Goal: Task Accomplishment & Management: Complete application form

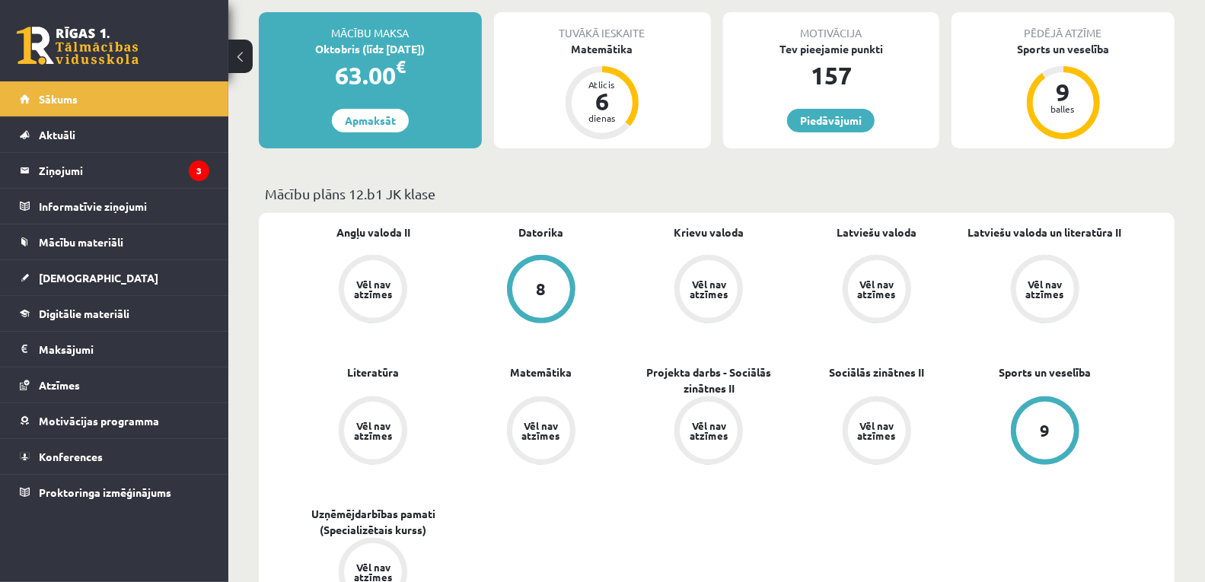
scroll to position [84, 0]
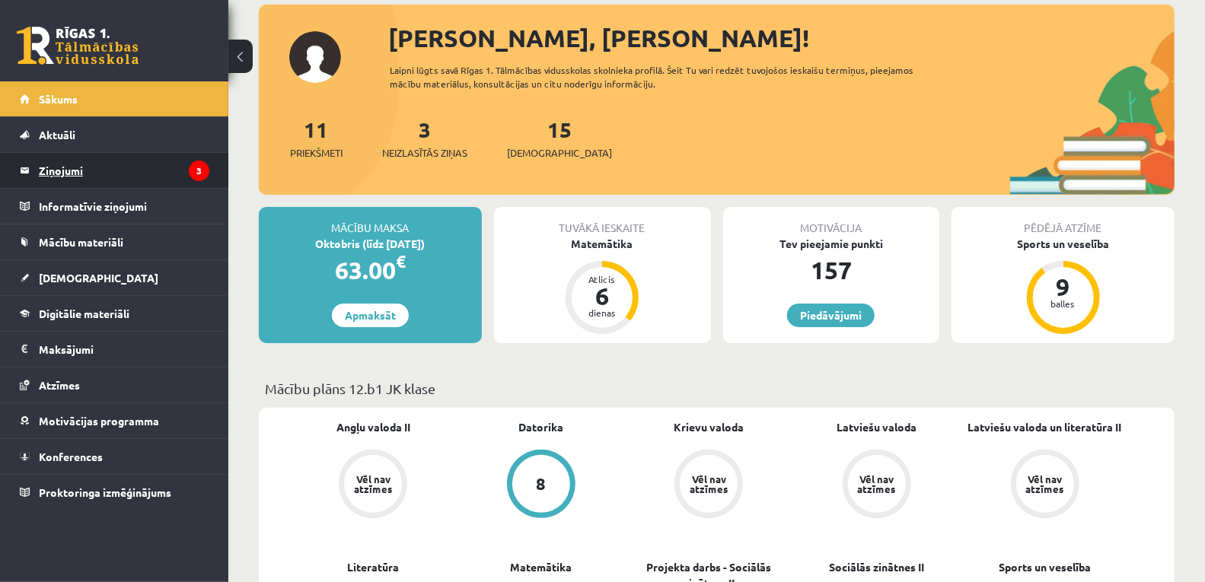
click at [148, 171] on legend "Ziņojumi 3" at bounding box center [124, 170] width 171 height 35
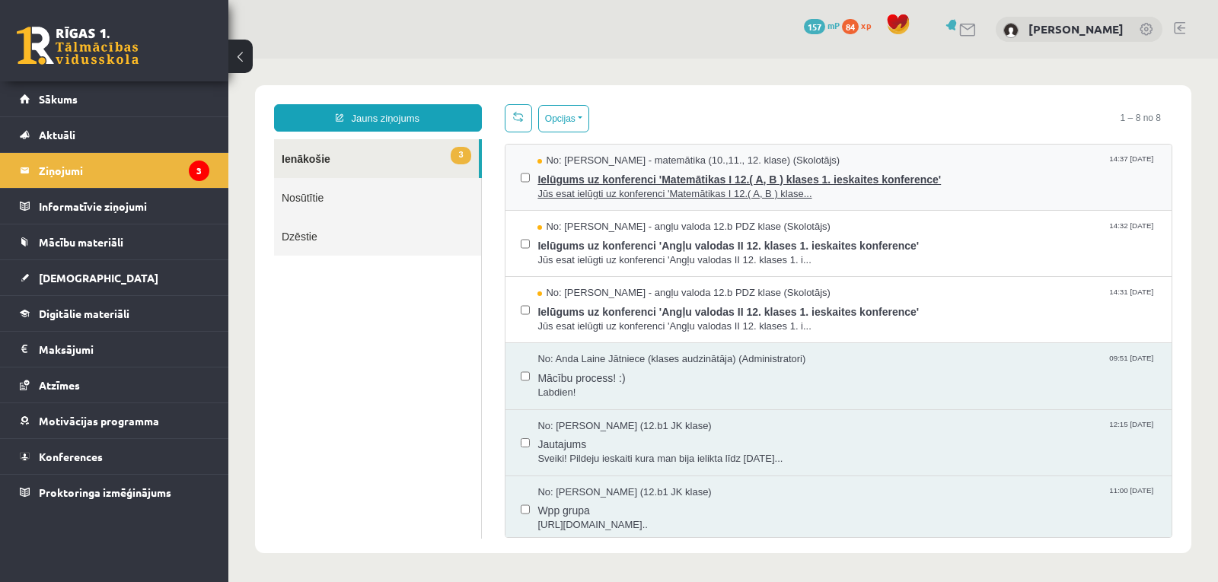
click at [658, 180] on span "Ielūgums uz konferenci 'Matemātikas I 12.( A, B ) klases 1. ieskaites konferenc…" at bounding box center [846, 177] width 619 height 19
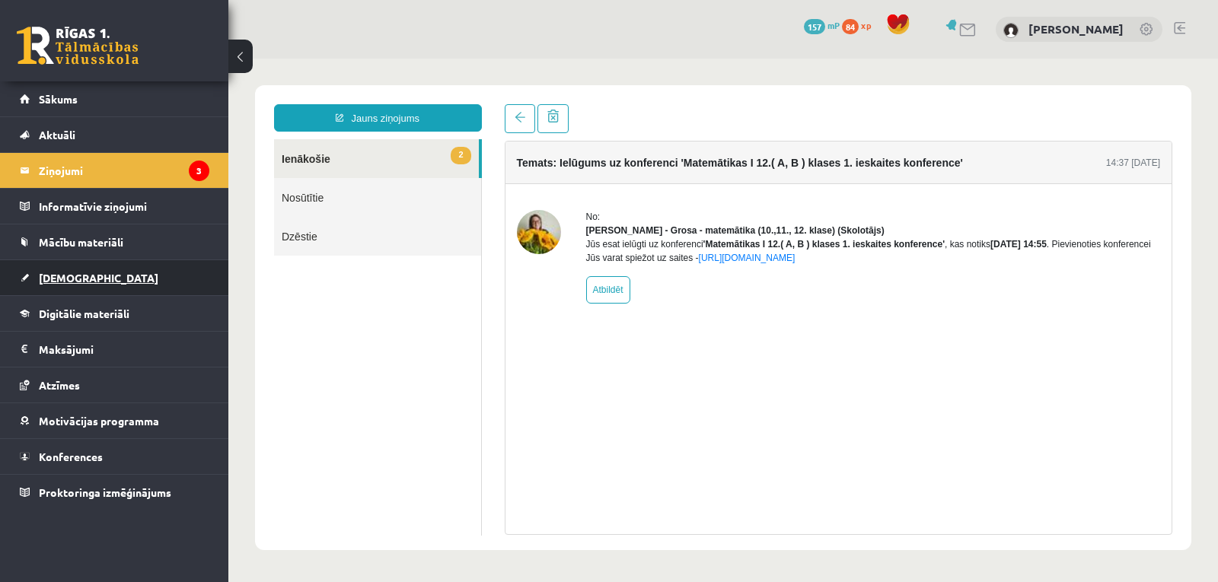
click at [46, 274] on span "[DEMOGRAPHIC_DATA]" at bounding box center [99, 278] width 120 height 14
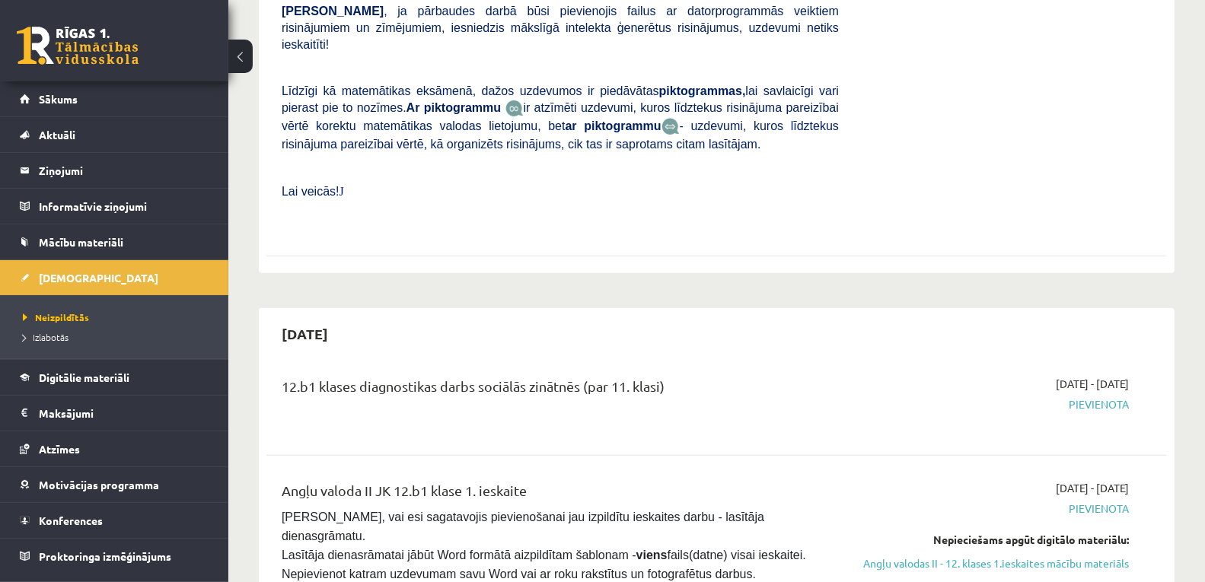
scroll to position [761, 0]
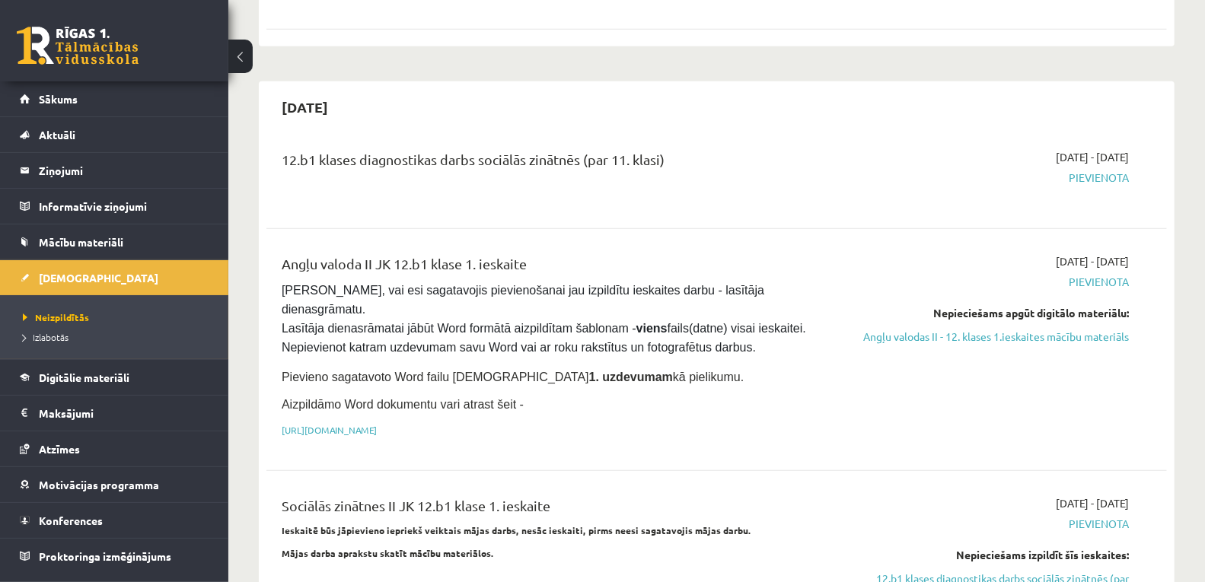
click at [1086, 170] on span "Pievienota" at bounding box center [995, 178] width 267 height 16
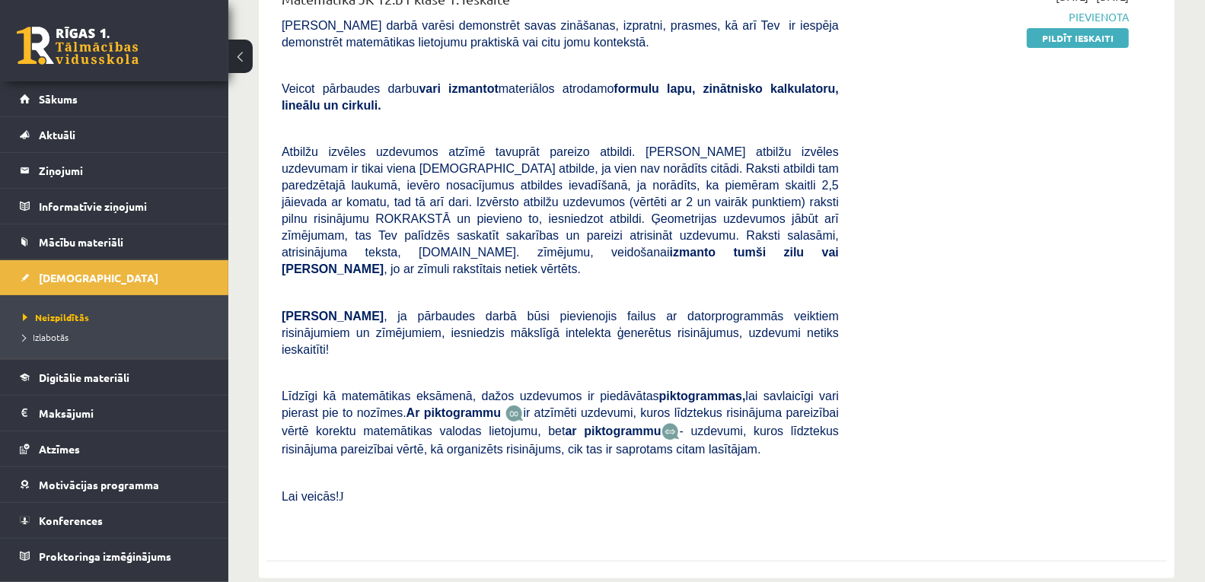
scroll to position [0, 0]
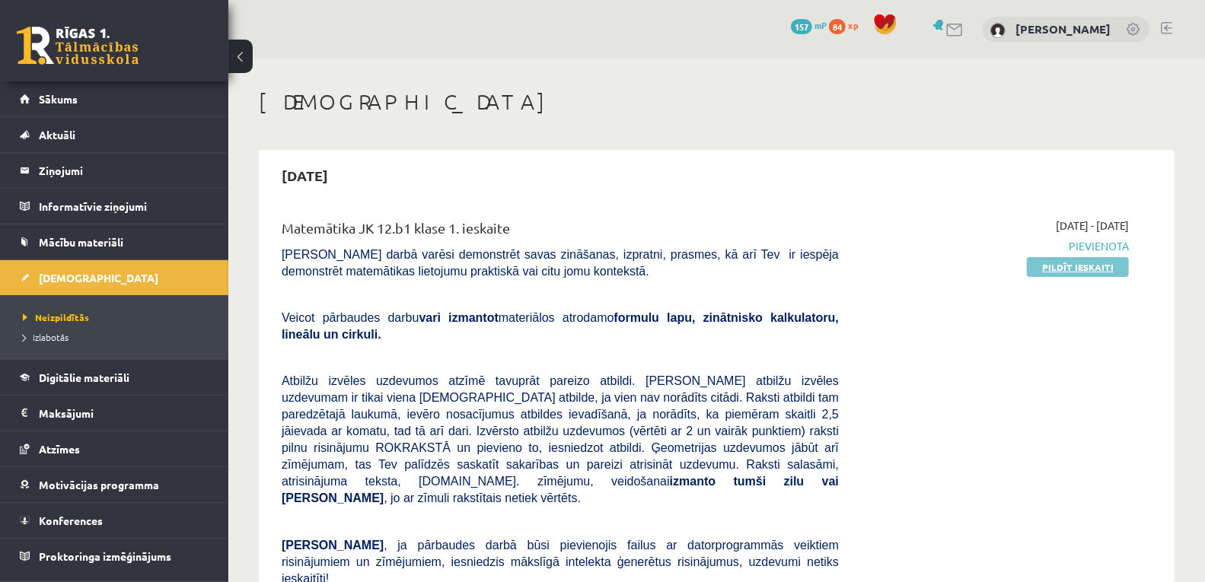
click at [1067, 269] on link "Pildīt ieskaiti" at bounding box center [1078, 267] width 102 height 20
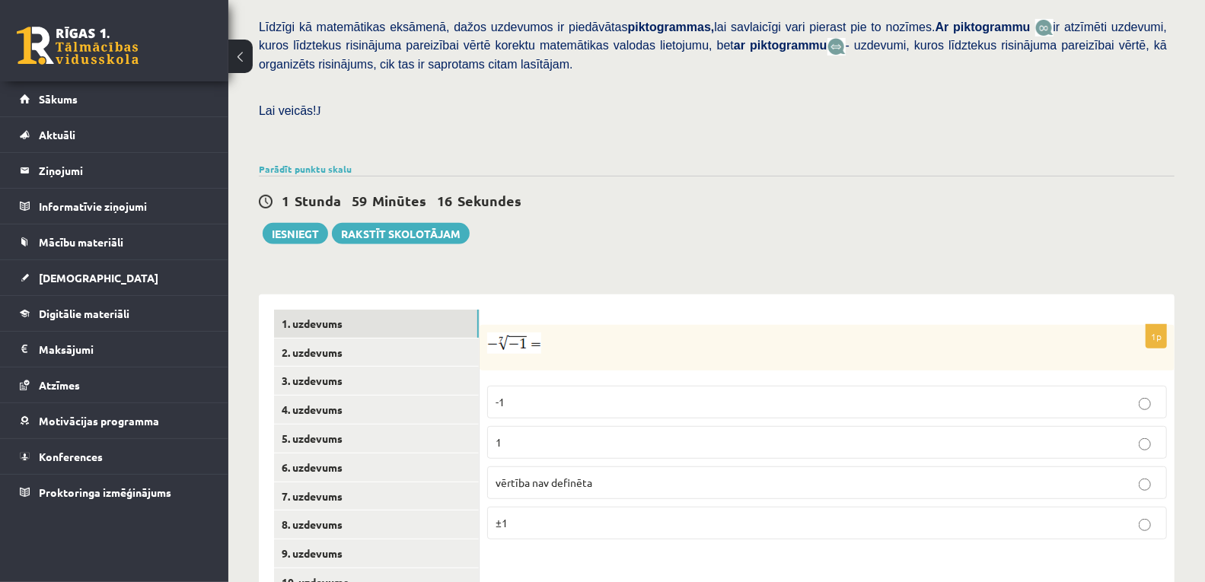
scroll to position [468, 0]
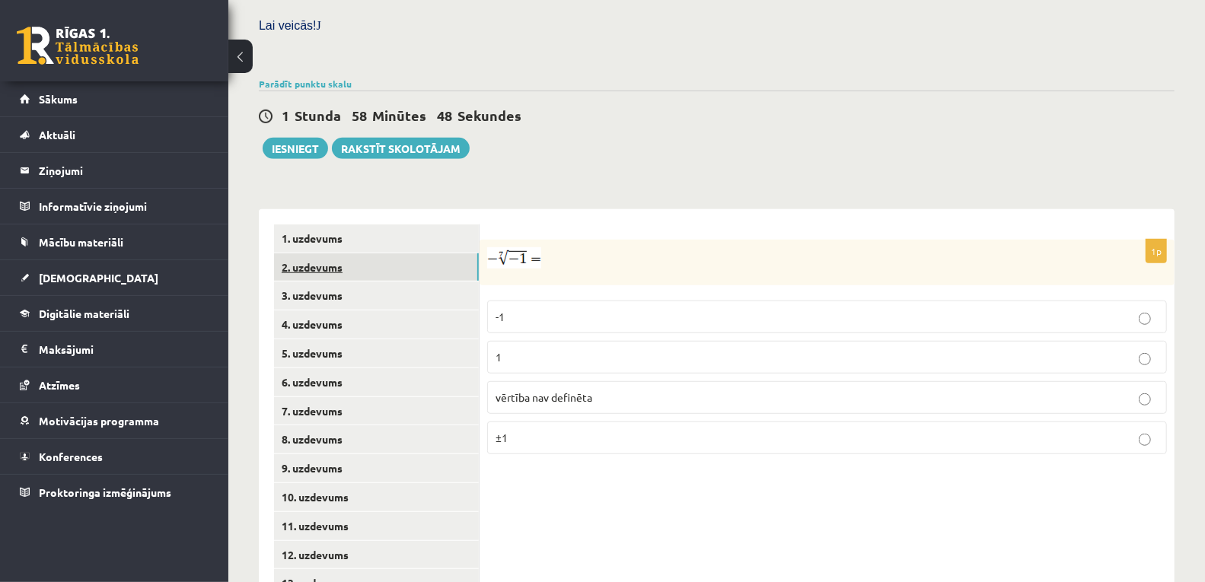
click at [299, 253] on link "2. uzdevums" at bounding box center [376, 267] width 205 height 28
click at [598, 301] on label "x 5 6 x 5 6" at bounding box center [827, 318] width 680 height 35
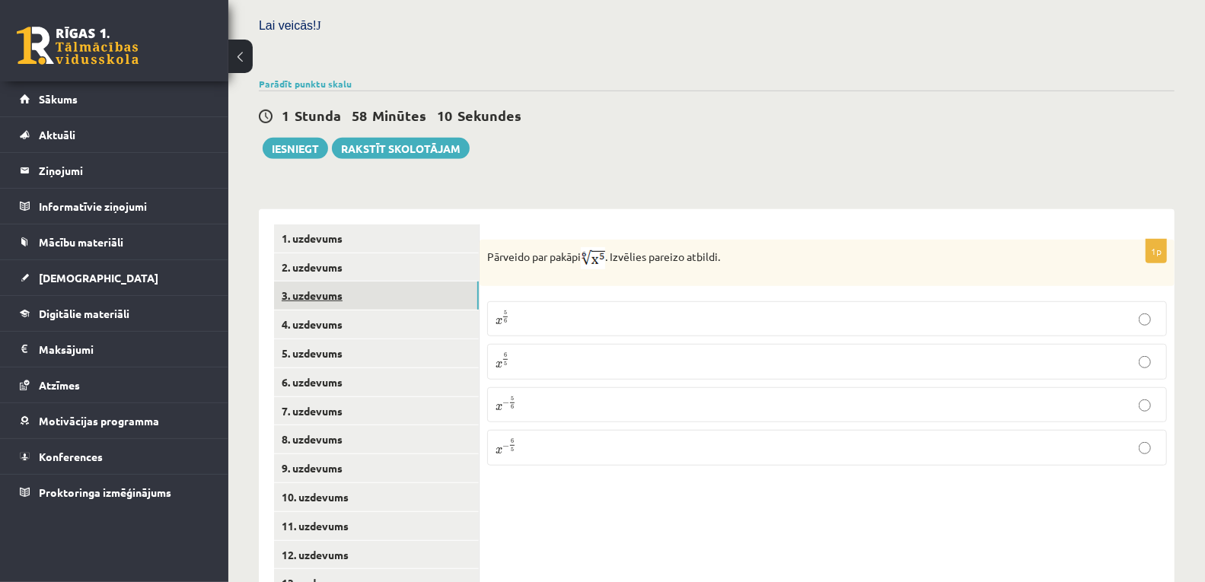
click at [335, 282] on link "3. uzdevums" at bounding box center [376, 296] width 205 height 28
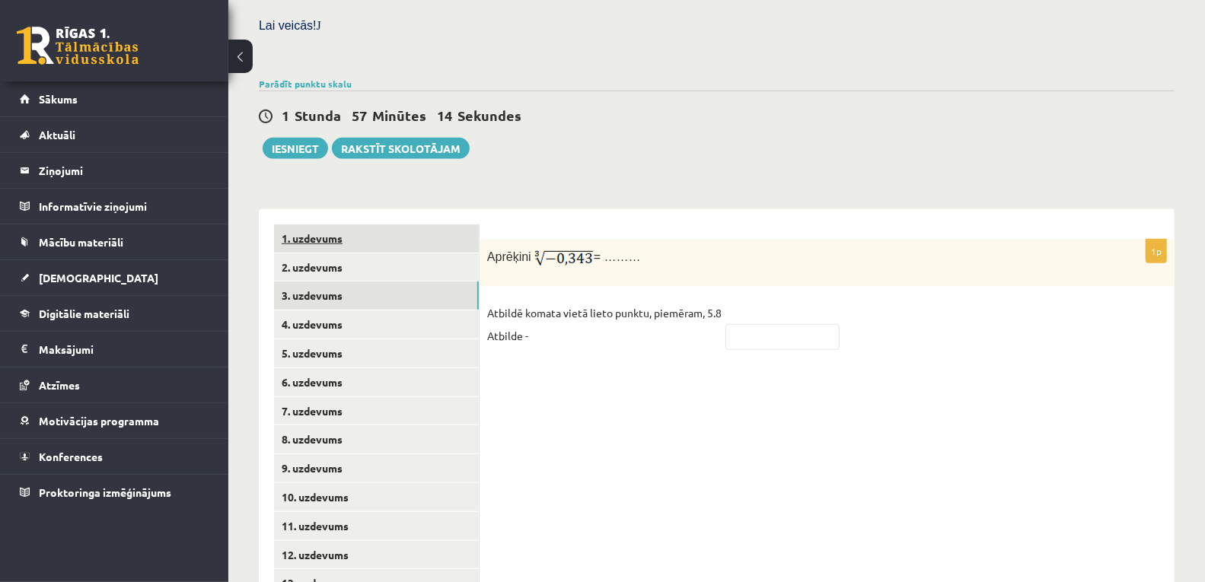
click at [308, 225] on link "1. uzdevums" at bounding box center [376, 239] width 205 height 28
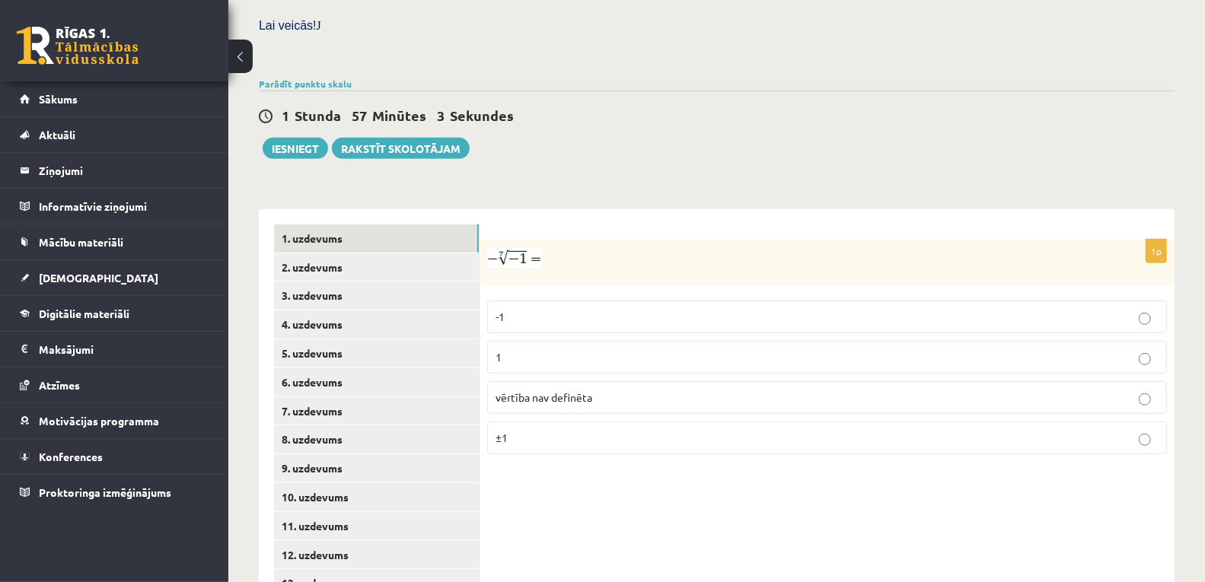
click at [562, 349] on p "1" at bounding box center [827, 357] width 663 height 16
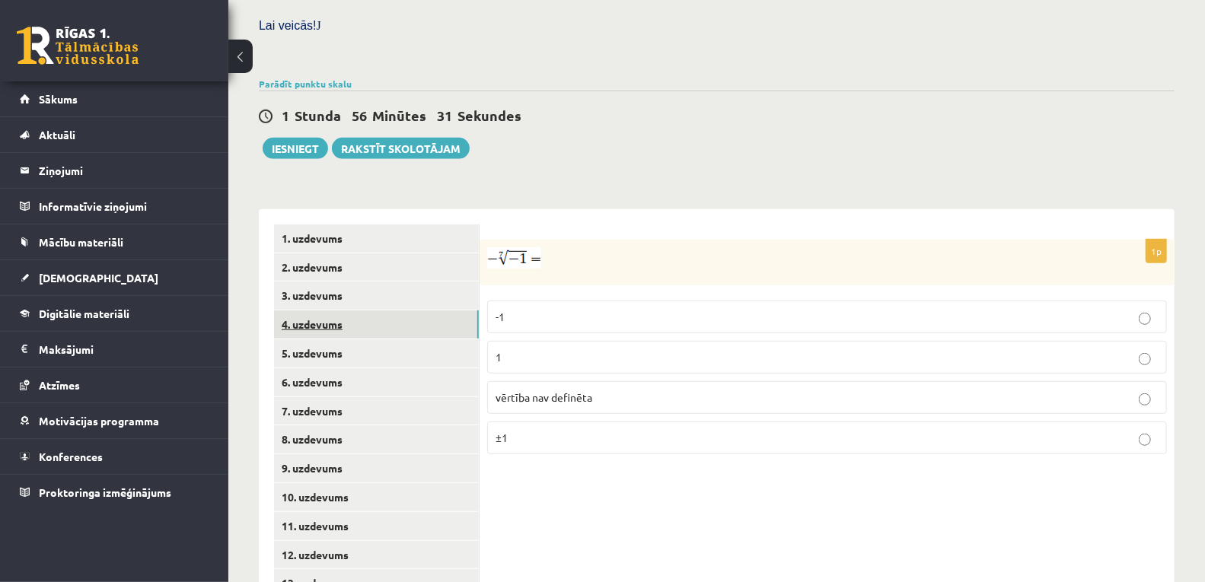
click at [392, 311] on link "4. uzdevums" at bounding box center [376, 325] width 205 height 28
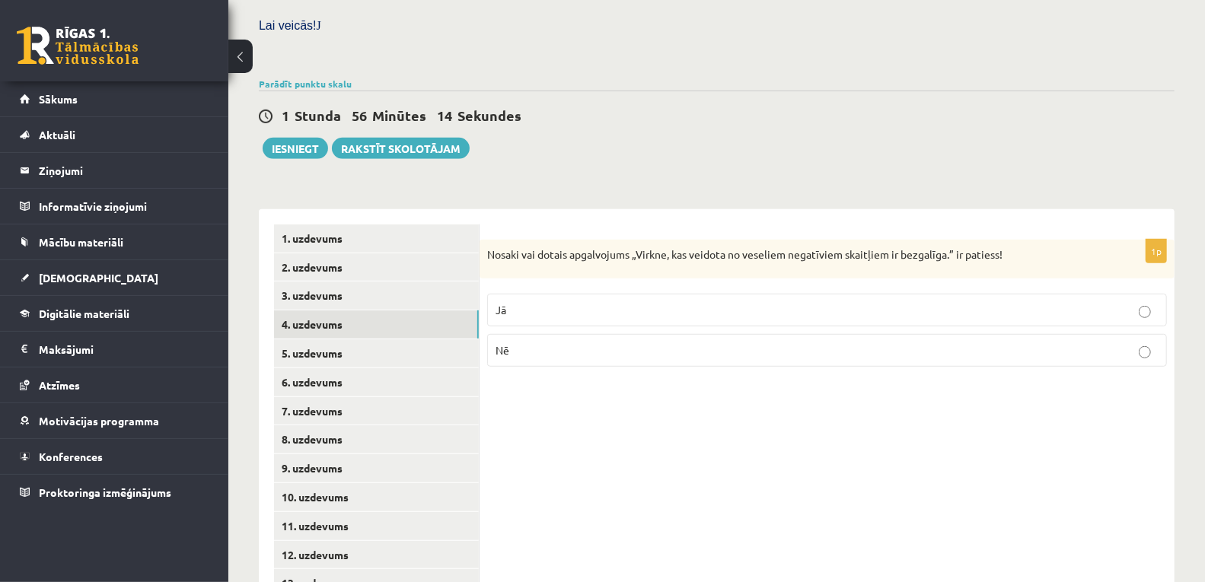
click at [648, 302] on p "Jā" at bounding box center [827, 310] width 663 height 16
click at [314, 225] on link "1. uzdevums" at bounding box center [376, 239] width 205 height 28
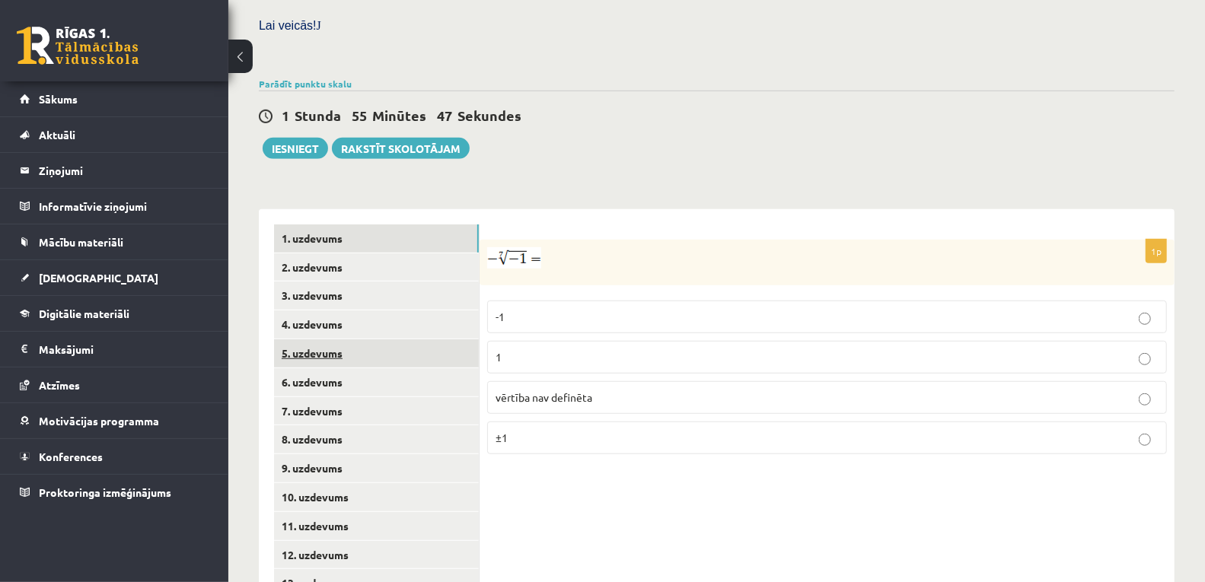
click at [329, 340] on link "5. uzdevums" at bounding box center [376, 354] width 205 height 28
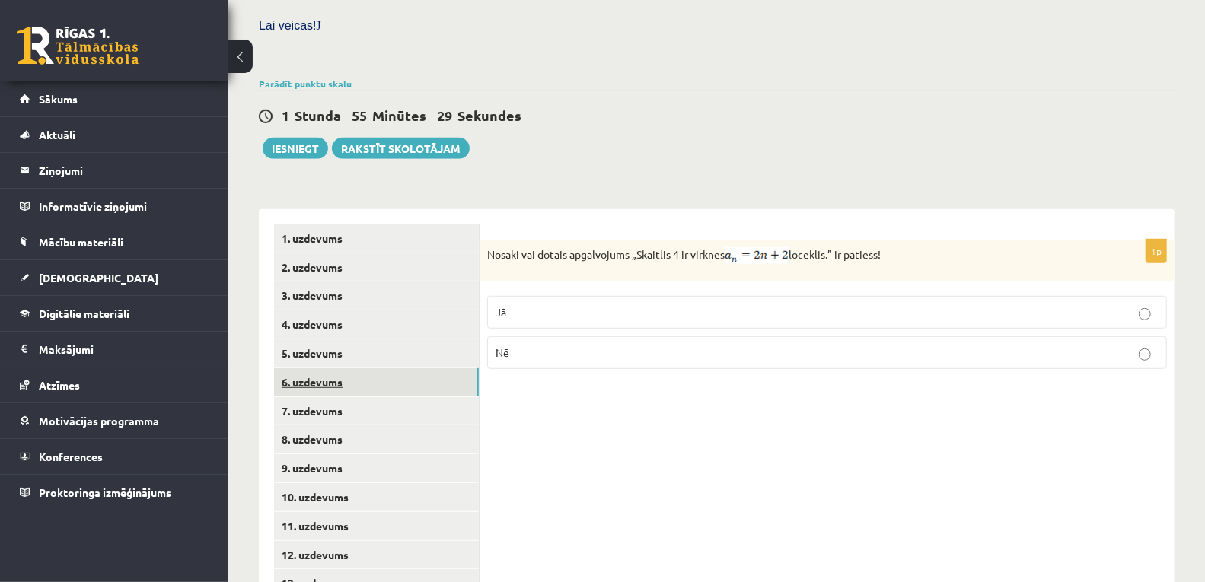
click at [351, 368] on link "6. uzdevums" at bounding box center [376, 382] width 205 height 28
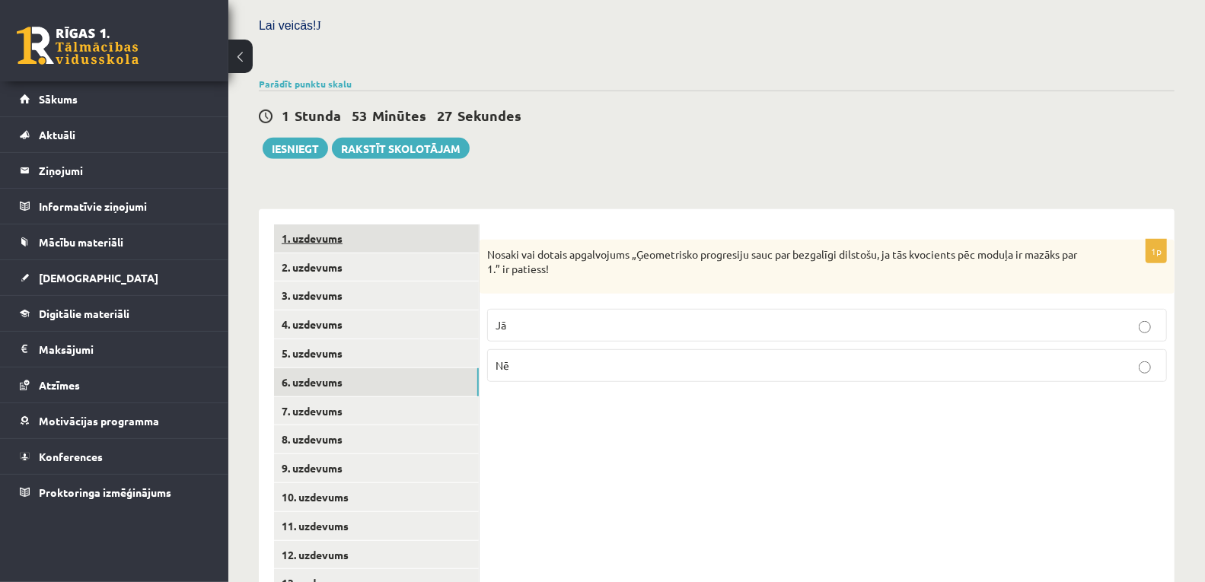
click at [311, 225] on link "1. uzdevums" at bounding box center [376, 239] width 205 height 28
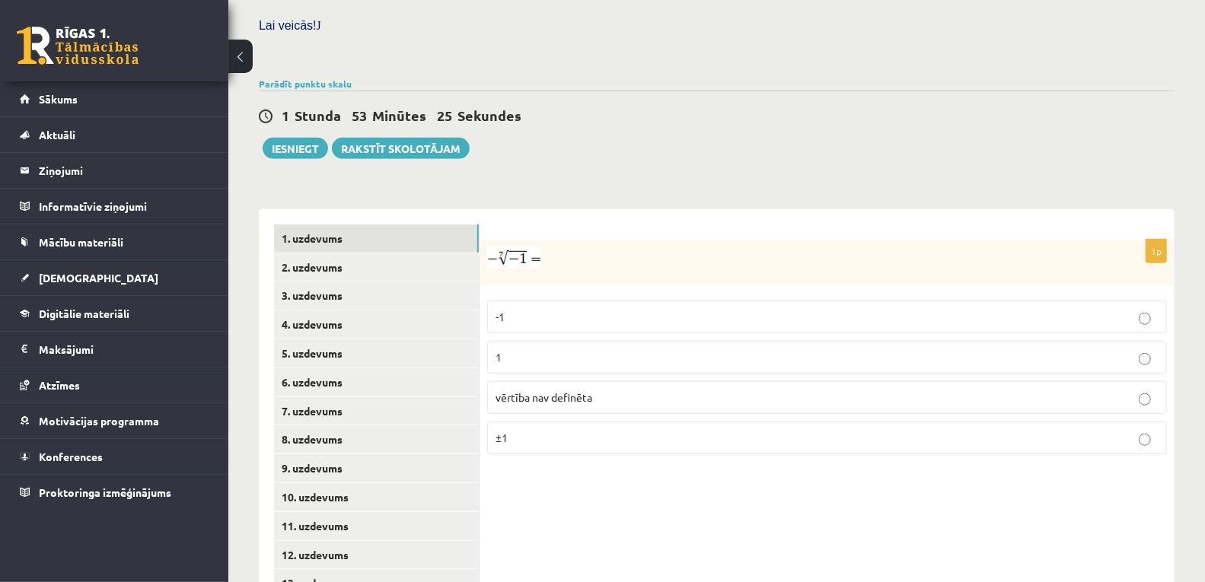
click at [580, 301] on label "-1" at bounding box center [827, 317] width 680 height 33
click at [315, 282] on link "3. uzdevums" at bounding box center [376, 296] width 205 height 28
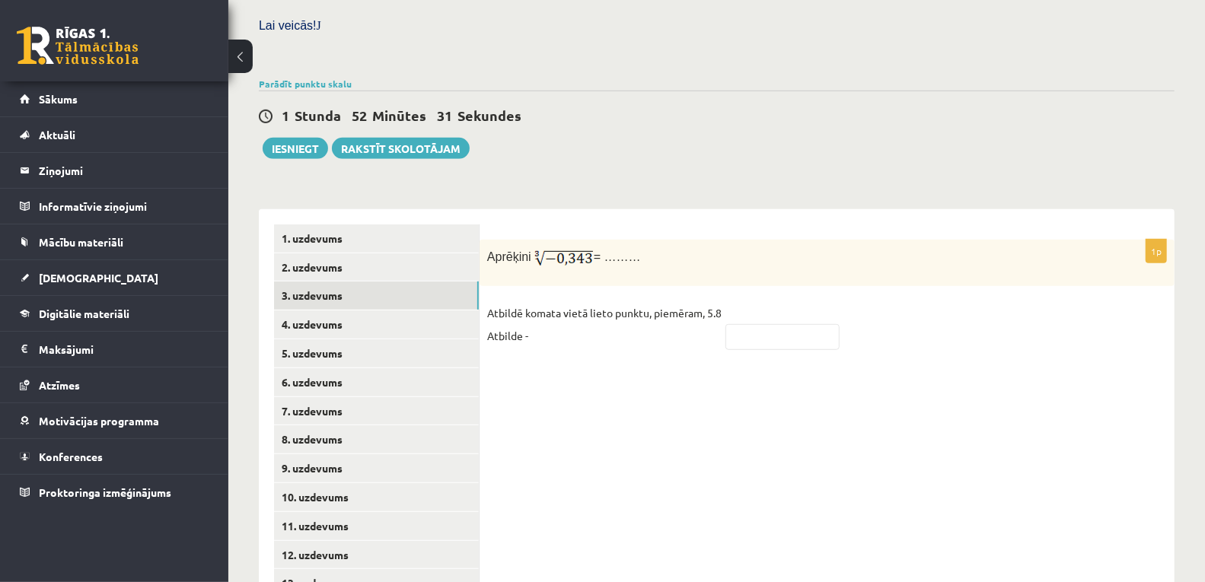
click at [779, 301] on fieldset "Atbildē komata vietā lieto punktu, piemēram, 5.8 Atbilde -" at bounding box center [827, 328] width 680 height 55
click at [770, 324] on input "text" at bounding box center [782, 337] width 114 height 26
type input "****"
click at [320, 311] on link "4. uzdevums" at bounding box center [376, 325] width 205 height 28
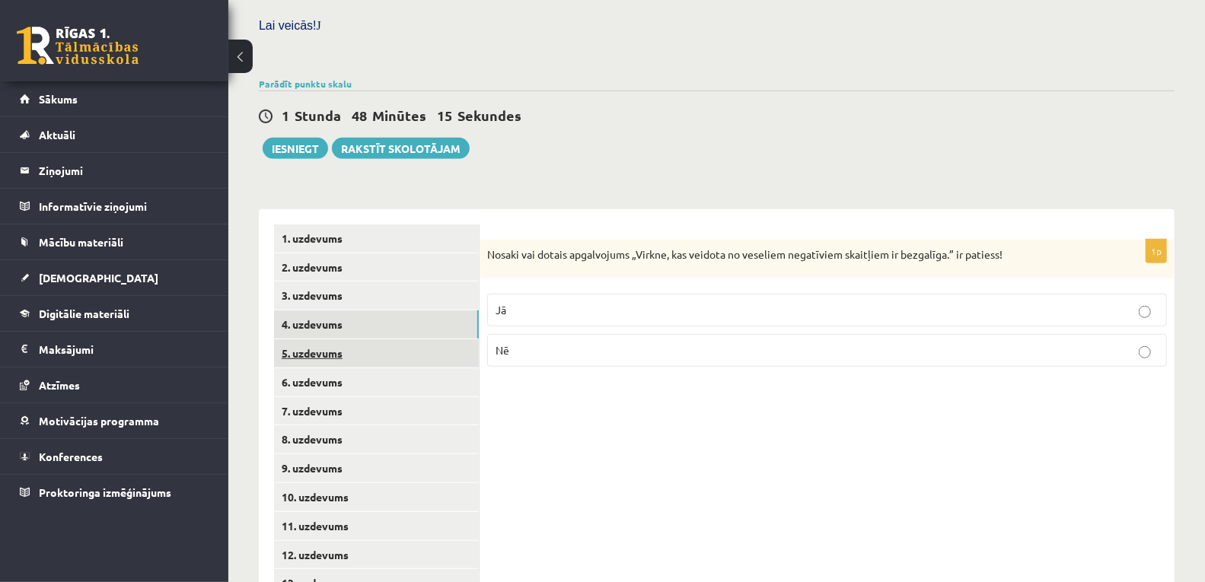
click at [332, 340] on link "5. uzdevums" at bounding box center [376, 354] width 205 height 28
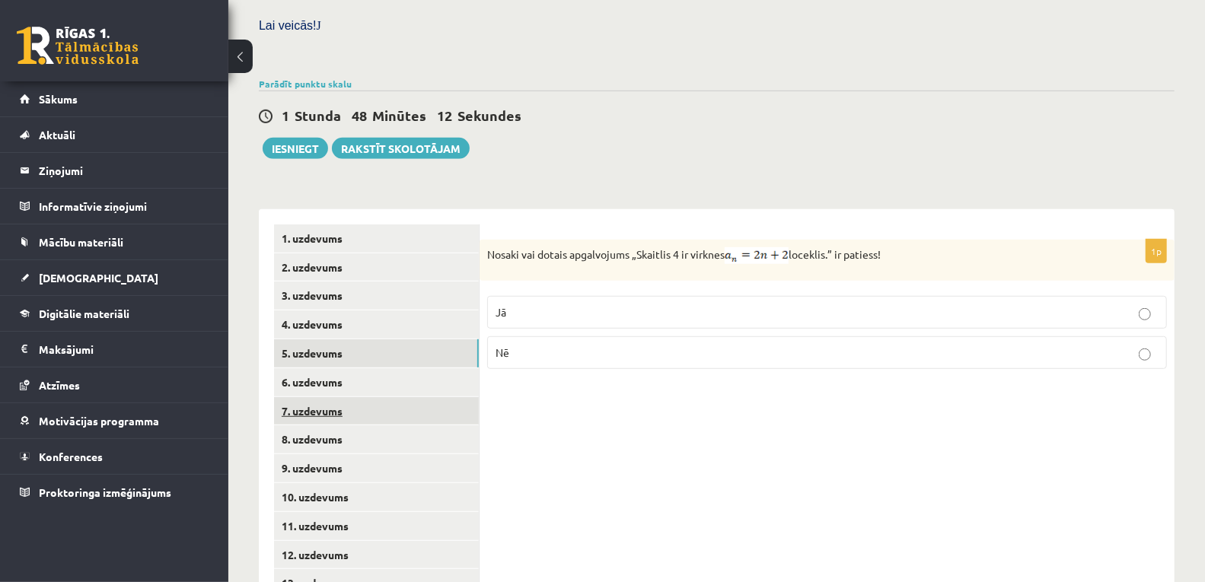
click at [341, 397] on link "7. uzdevums" at bounding box center [376, 411] width 205 height 28
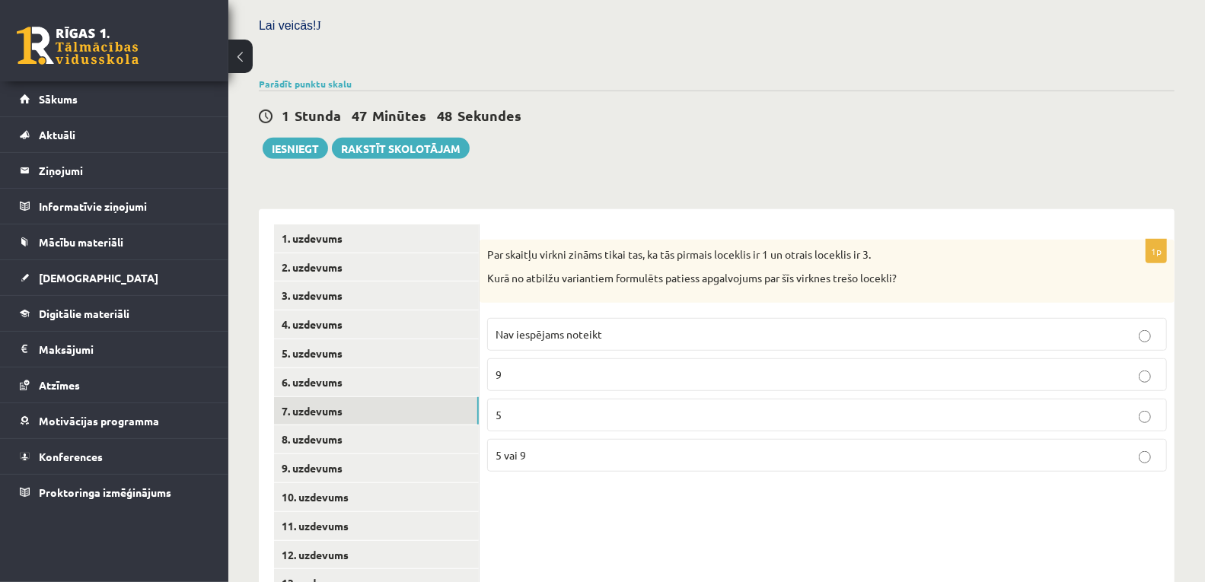
click at [562, 407] on p "5" at bounding box center [827, 415] width 663 height 16
click at [526, 439] on label "5 vai 9" at bounding box center [827, 455] width 680 height 33
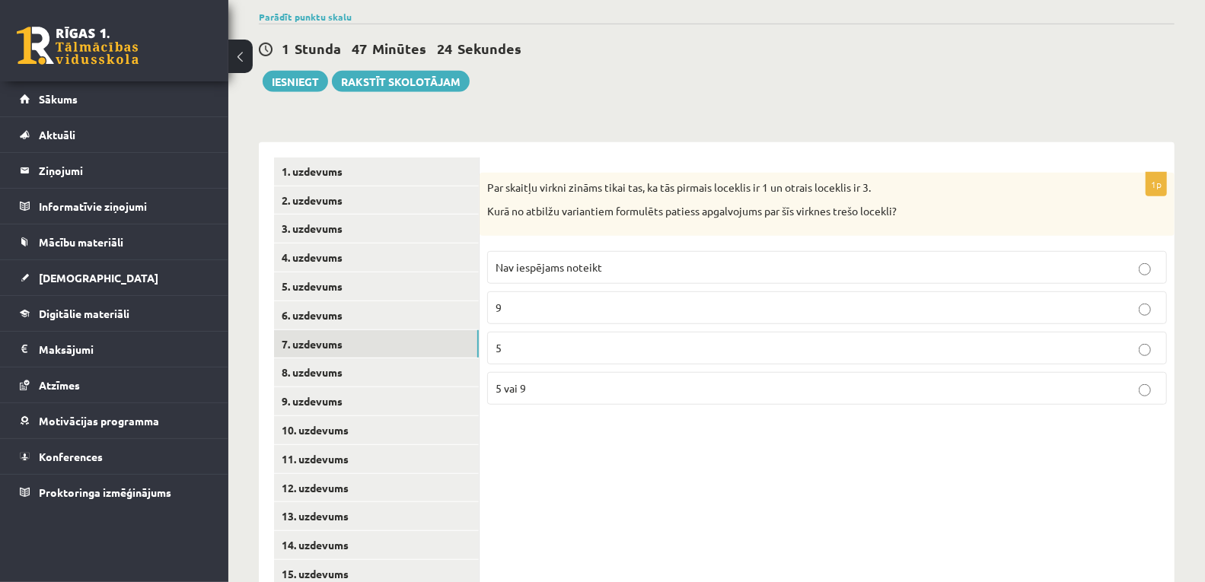
scroll to position [553, 0]
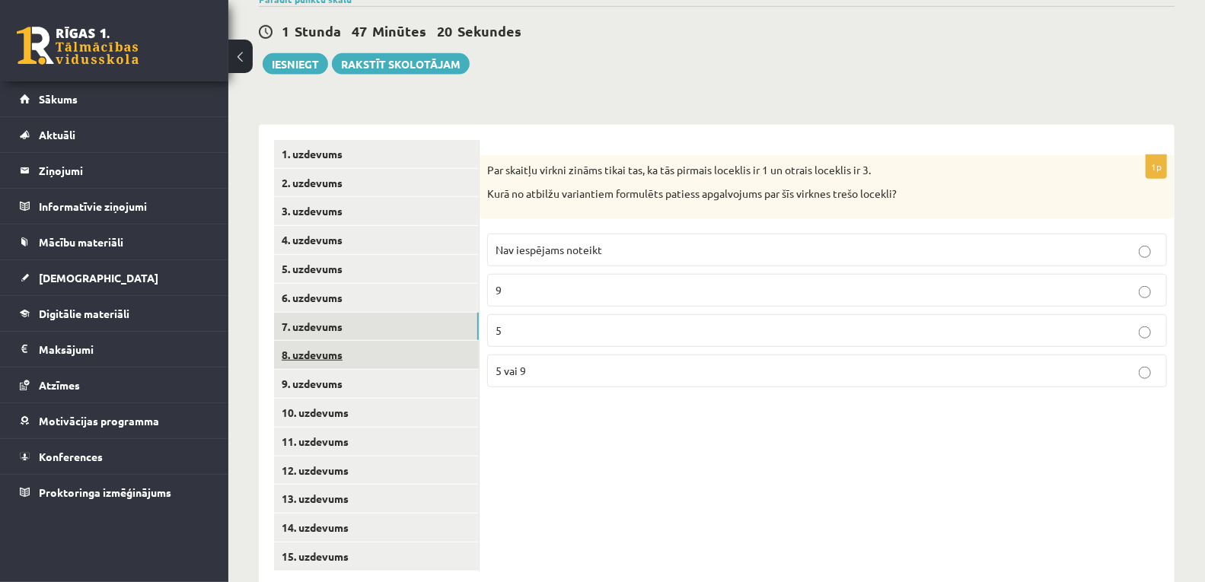
click at [320, 341] on link "8. uzdevums" at bounding box center [376, 355] width 205 height 28
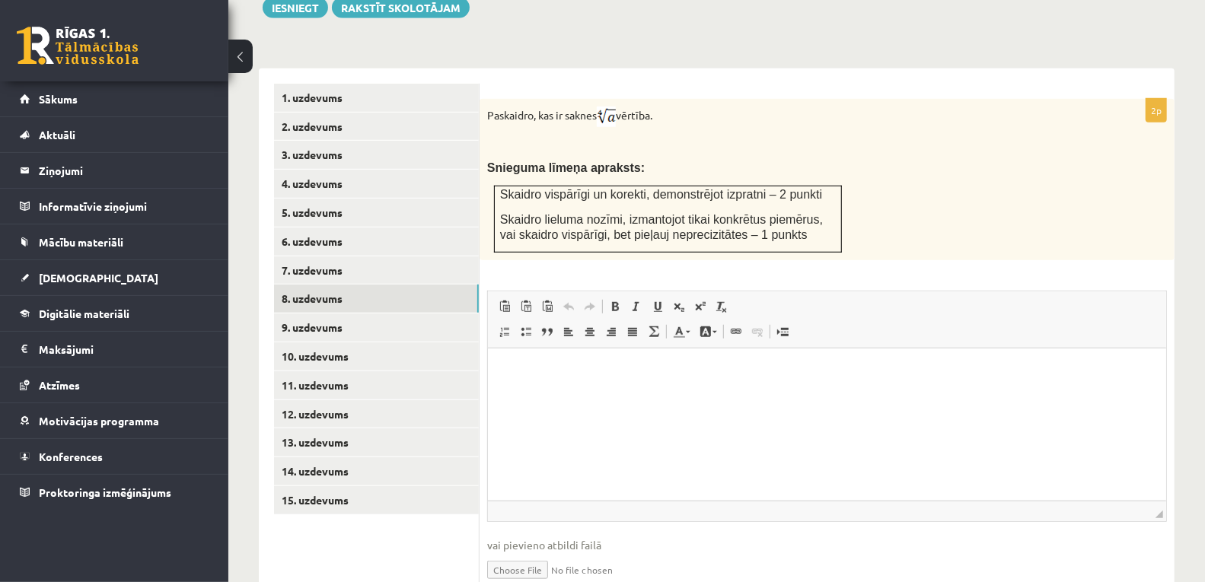
scroll to position [644, 0]
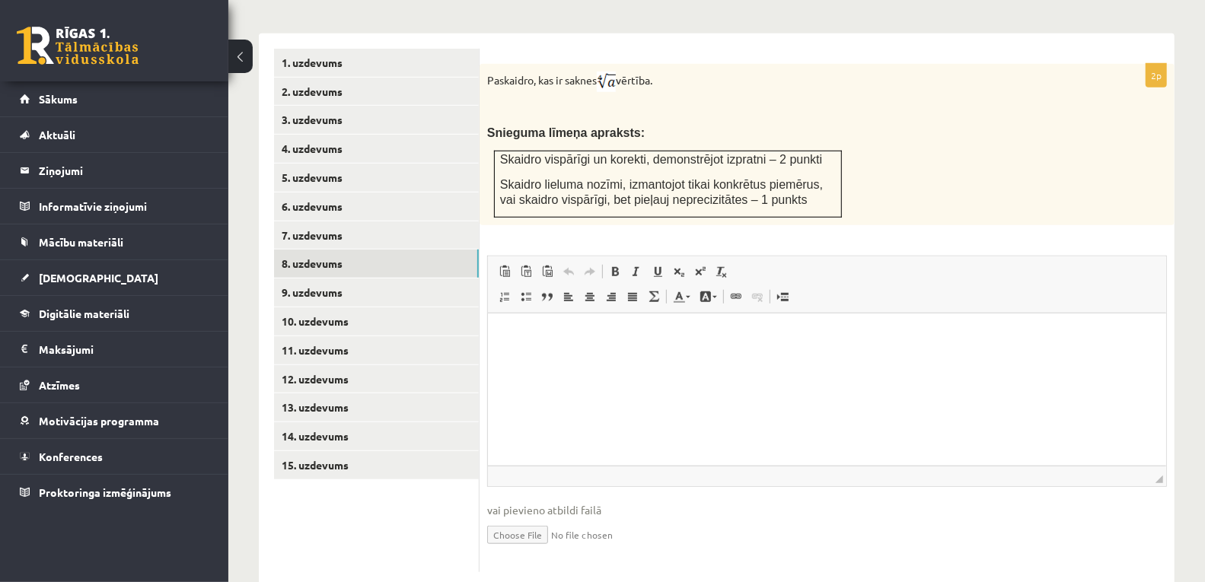
click at [603, 359] on html at bounding box center [826, 336] width 678 height 46
click at [336, 451] on link "15. uzdevums" at bounding box center [376, 465] width 205 height 28
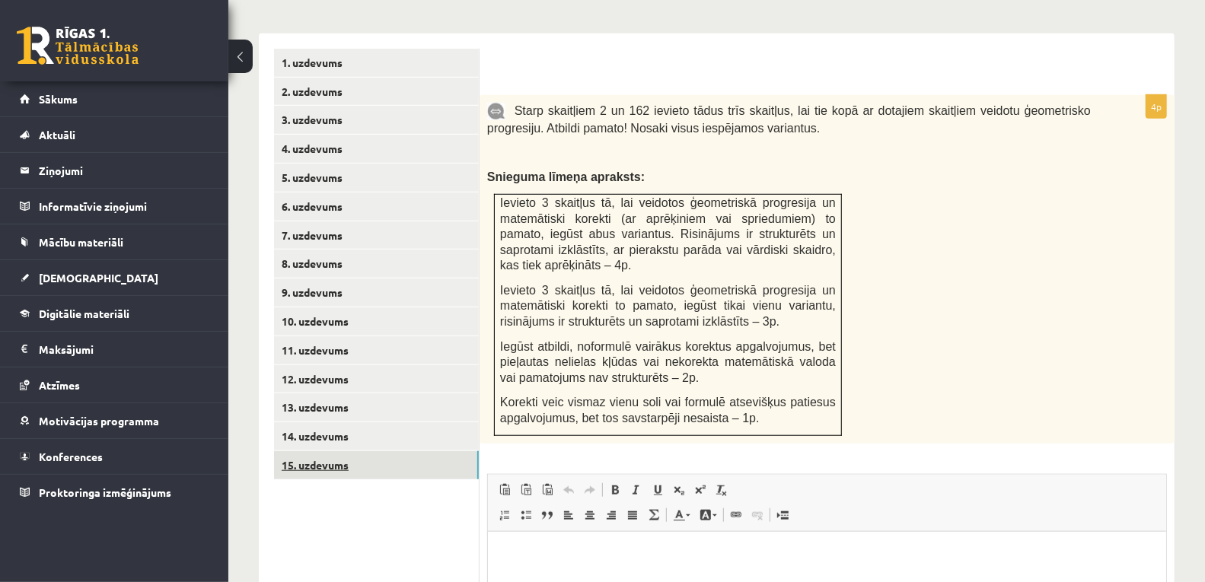
scroll to position [0, 0]
click at [324, 422] on link "14. uzdevums" at bounding box center [376, 436] width 205 height 28
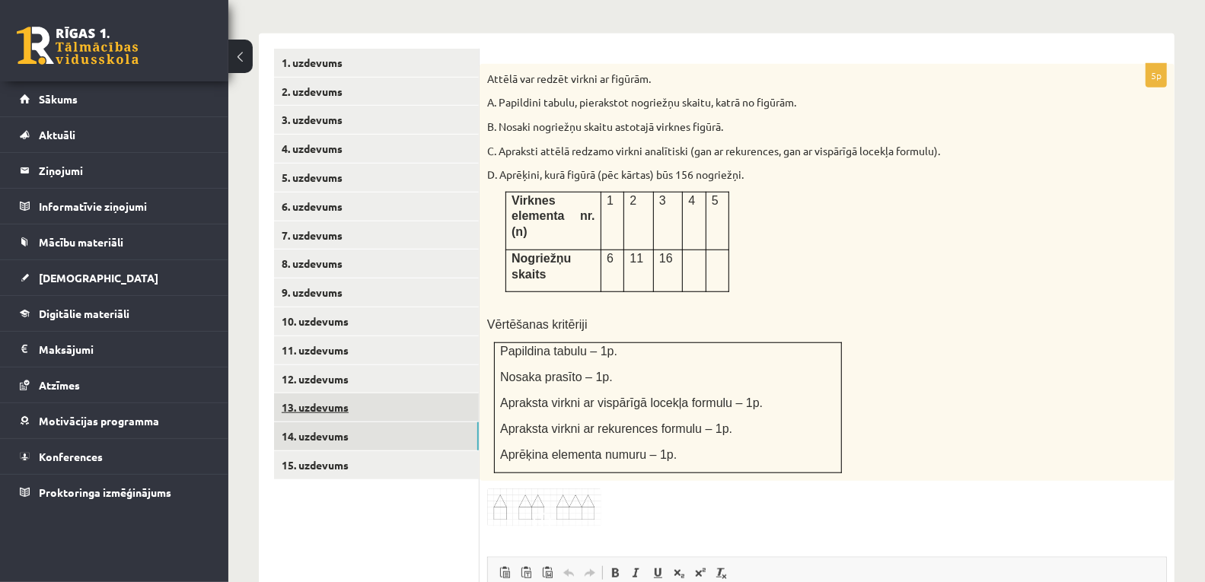
click at [314, 394] on link "13. uzdevums" at bounding box center [376, 408] width 205 height 28
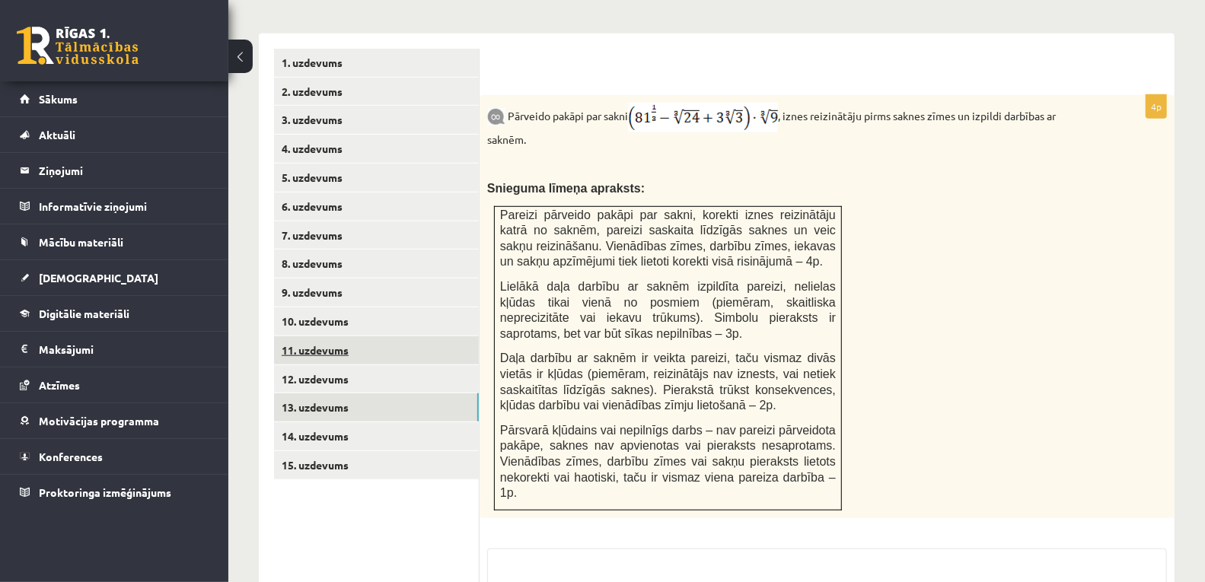
click at [310, 336] on link "11. uzdevums" at bounding box center [376, 350] width 205 height 28
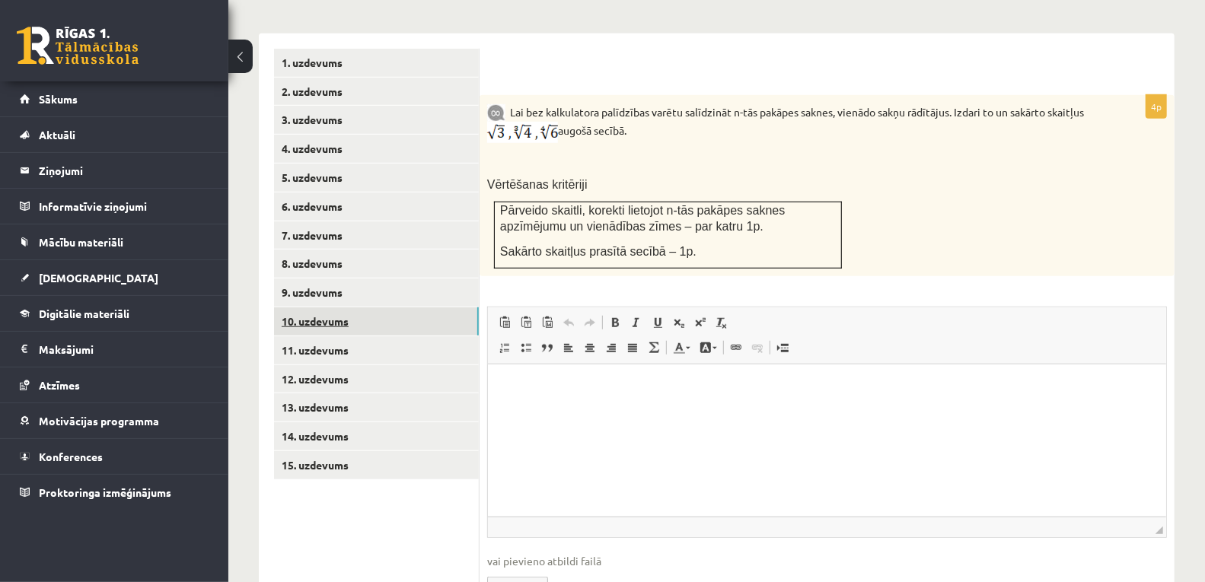
click at [340, 308] on link "10. uzdevums" at bounding box center [376, 322] width 205 height 28
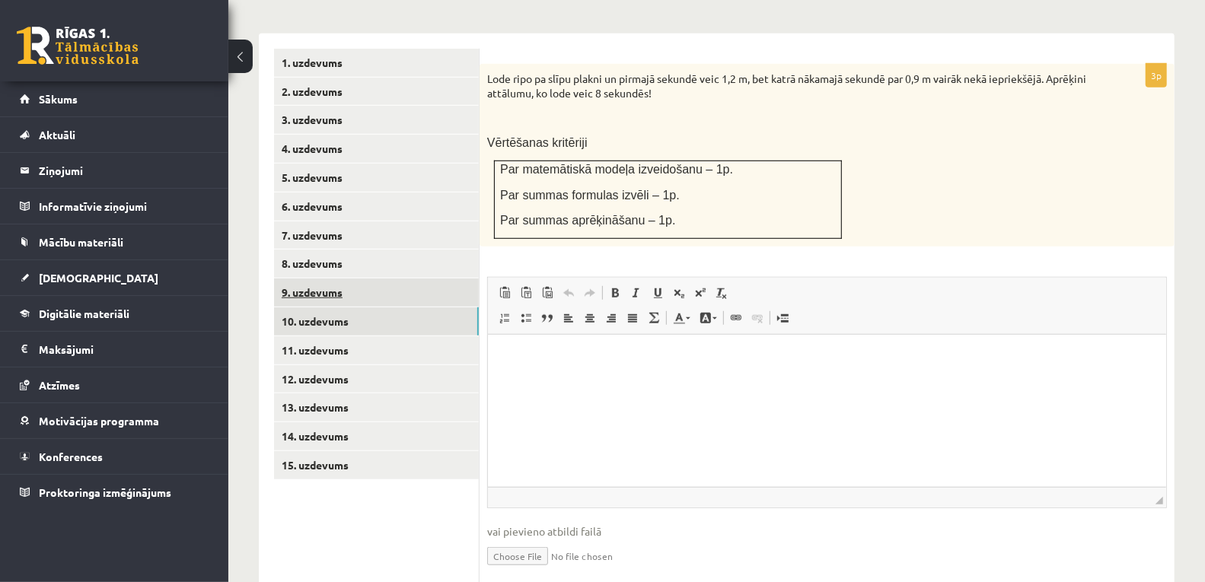
click at [327, 279] on link "9. uzdevums" at bounding box center [376, 293] width 205 height 28
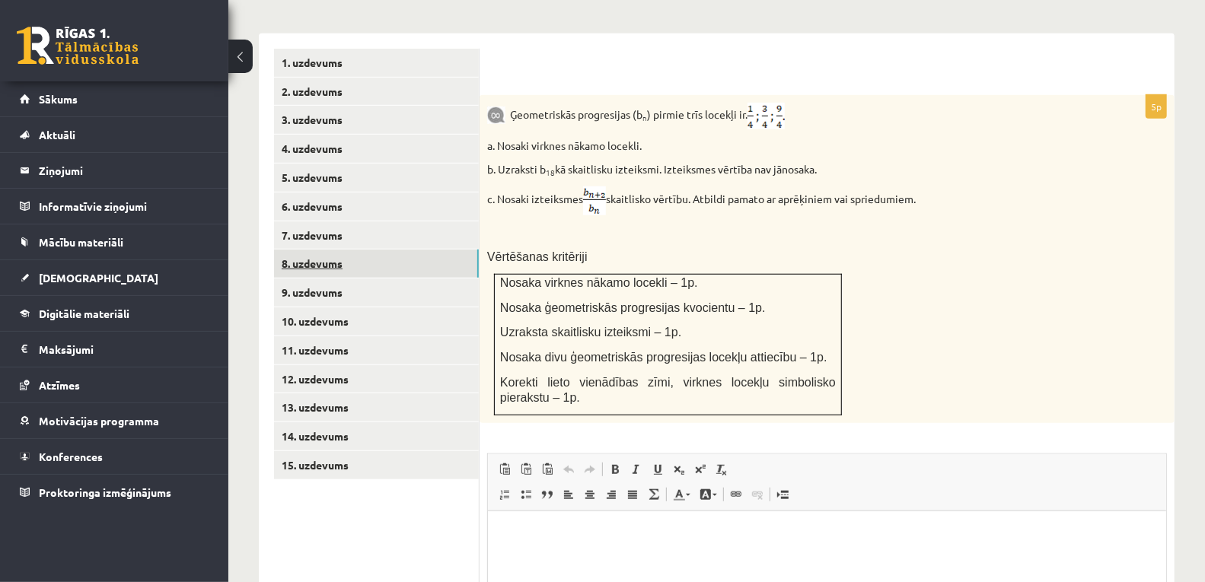
click at [319, 250] on link "8. uzdevums" at bounding box center [376, 264] width 205 height 28
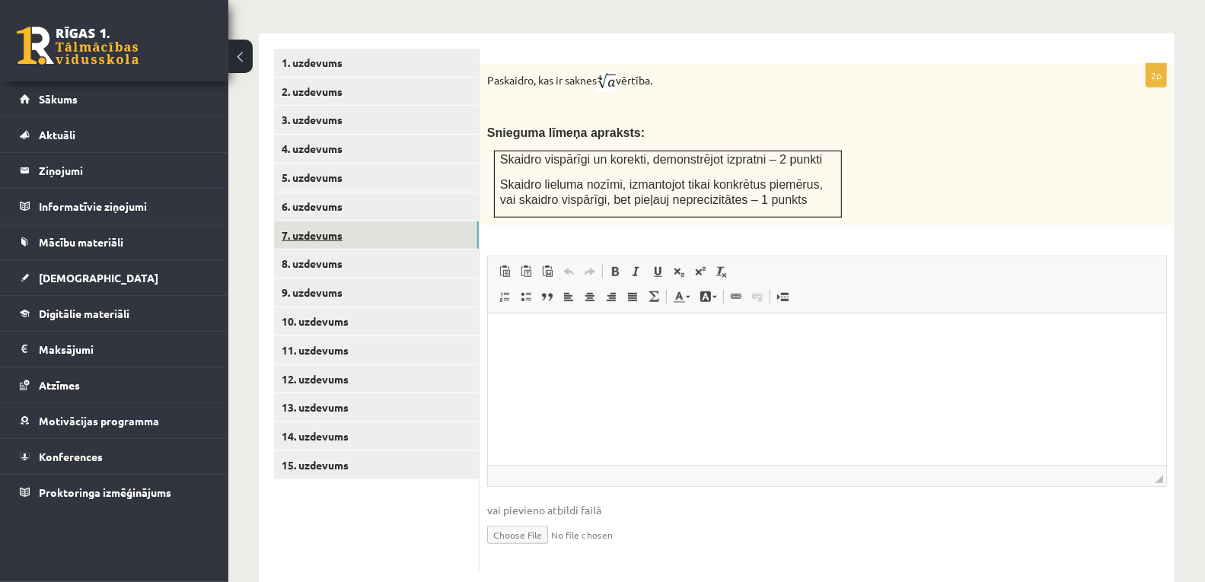
click at [320, 222] on link "7. uzdevums" at bounding box center [376, 236] width 205 height 28
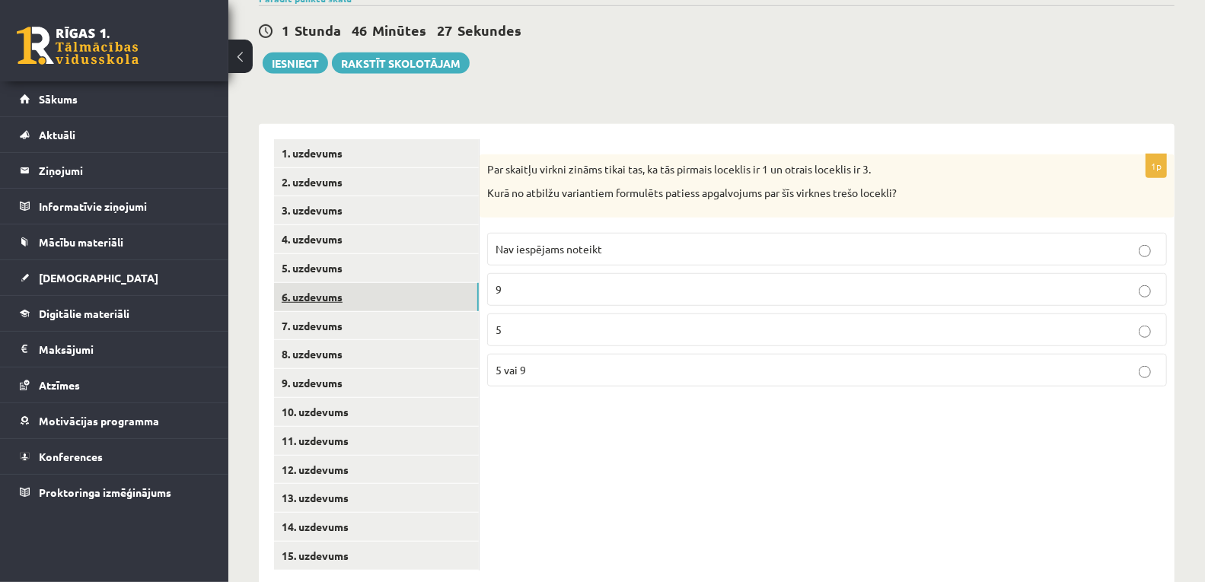
click at [317, 283] on link "6. uzdevums" at bounding box center [376, 297] width 205 height 28
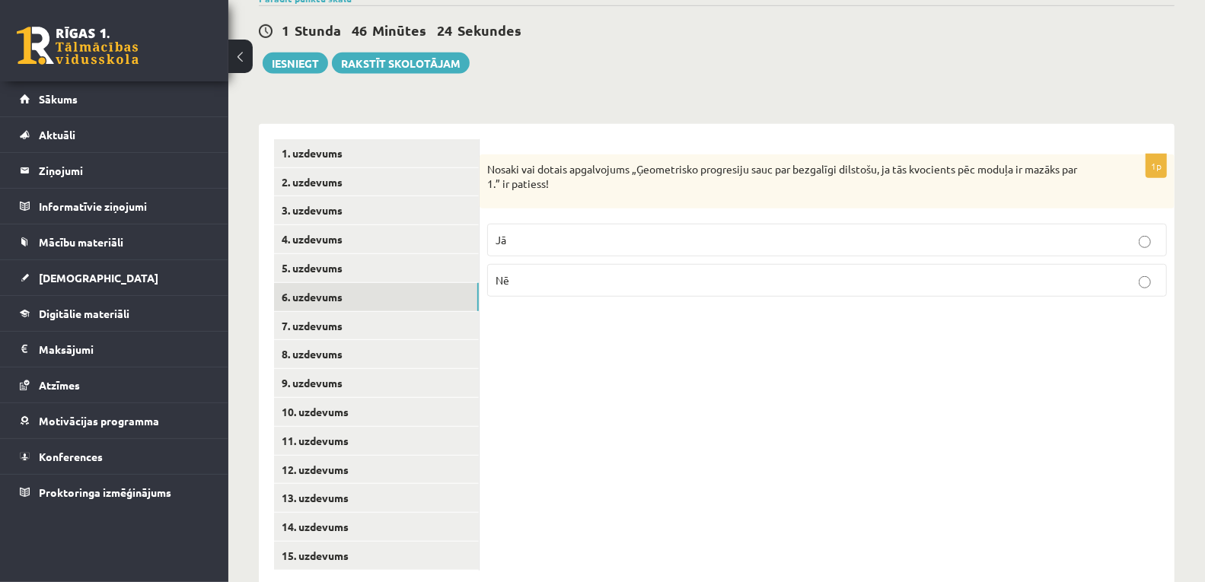
click at [586, 273] on p "Nē" at bounding box center [827, 281] width 663 height 16
click at [563, 232] on p "Jā" at bounding box center [827, 240] width 663 height 16
click at [332, 254] on link "5. uzdevums" at bounding box center [376, 268] width 205 height 28
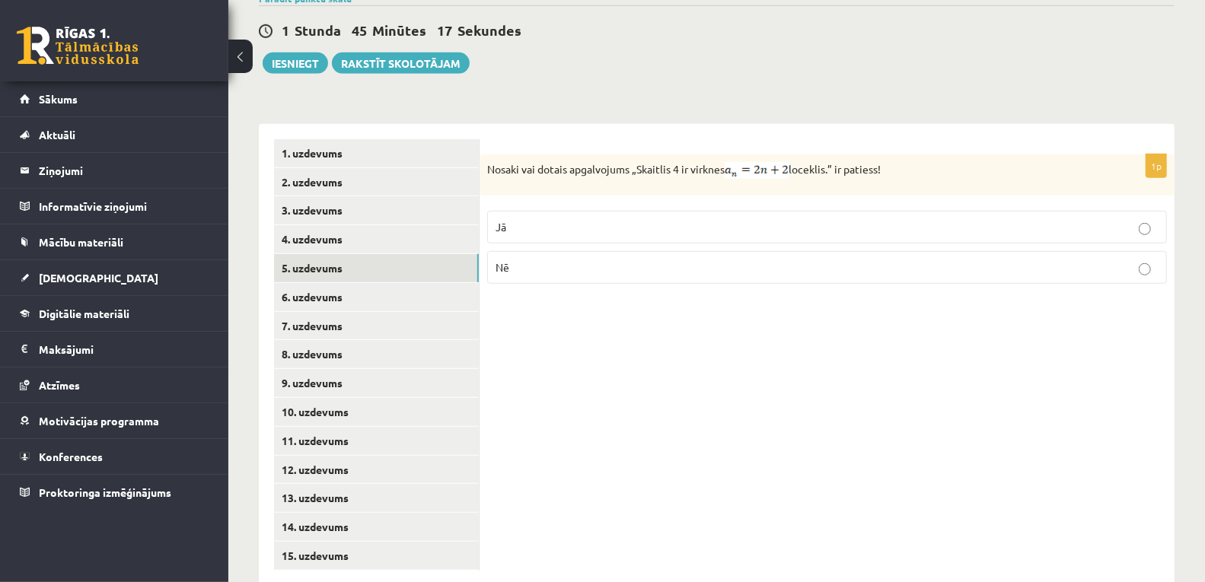
click at [584, 211] on label "Jā" at bounding box center [827, 227] width 680 height 33
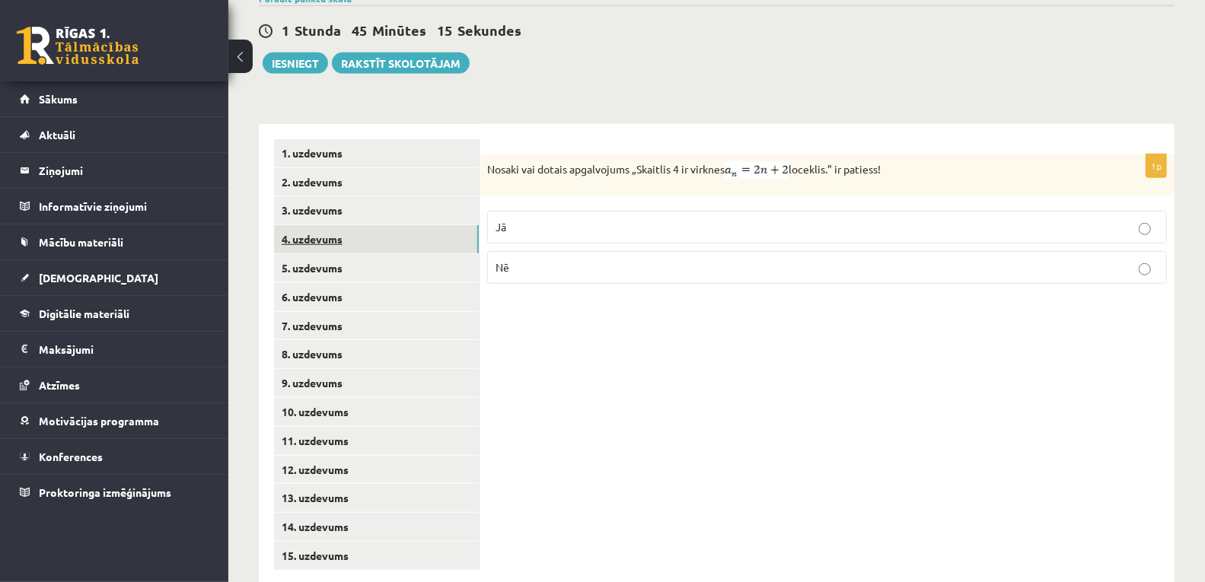
click at [303, 225] on link "4. uzdevums" at bounding box center [376, 239] width 205 height 28
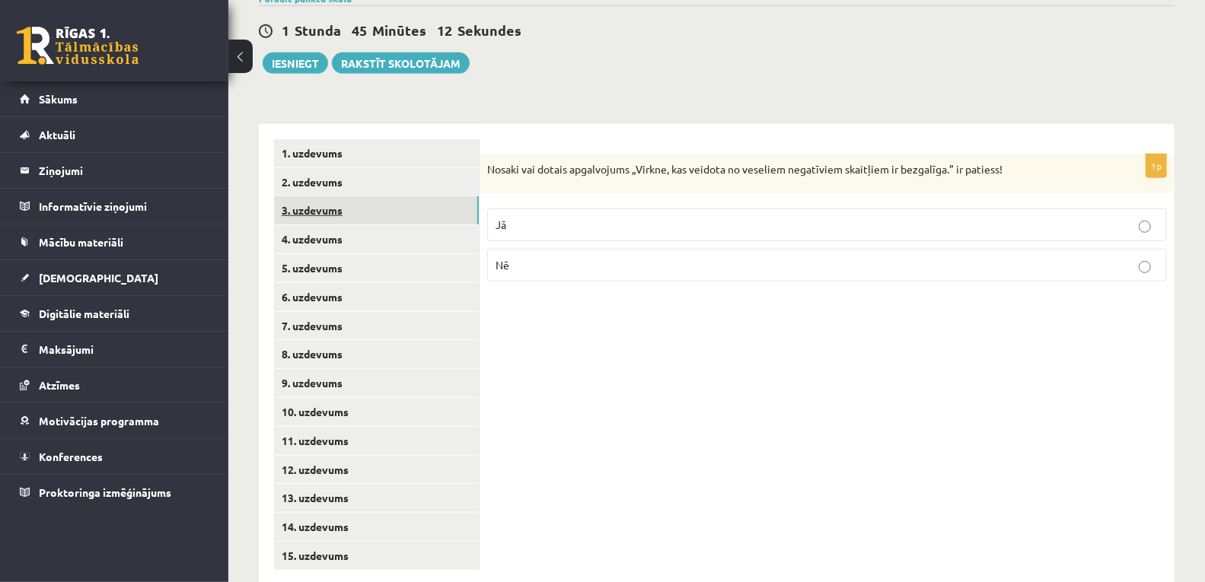
click at [308, 196] on link "3. uzdevums" at bounding box center [376, 210] width 205 height 28
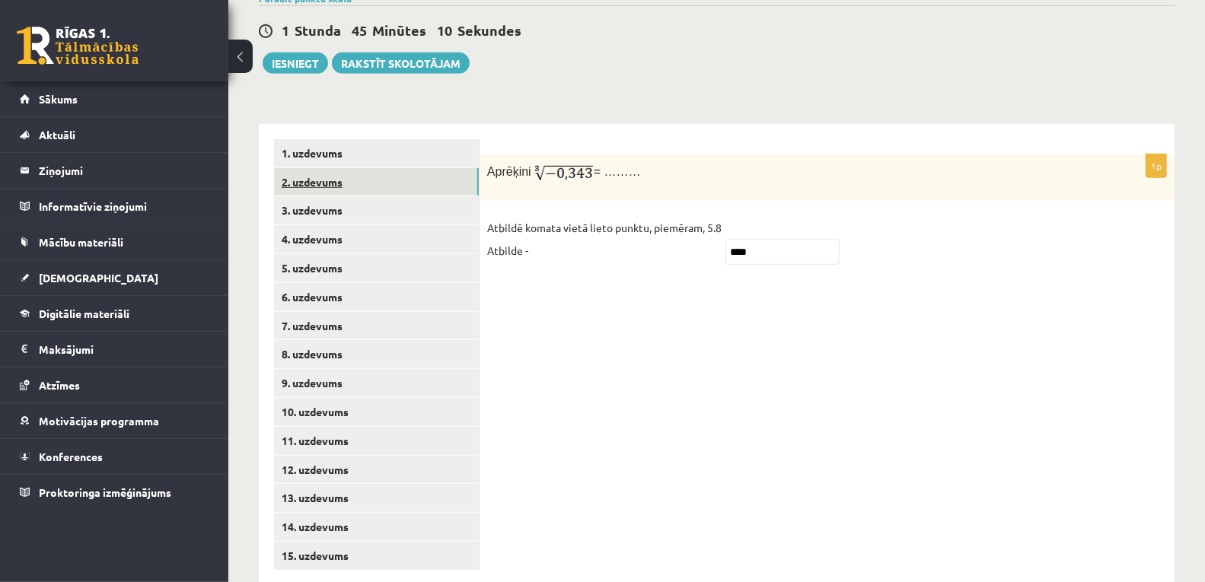
click at [315, 168] on link "2. uzdevums" at bounding box center [376, 182] width 205 height 28
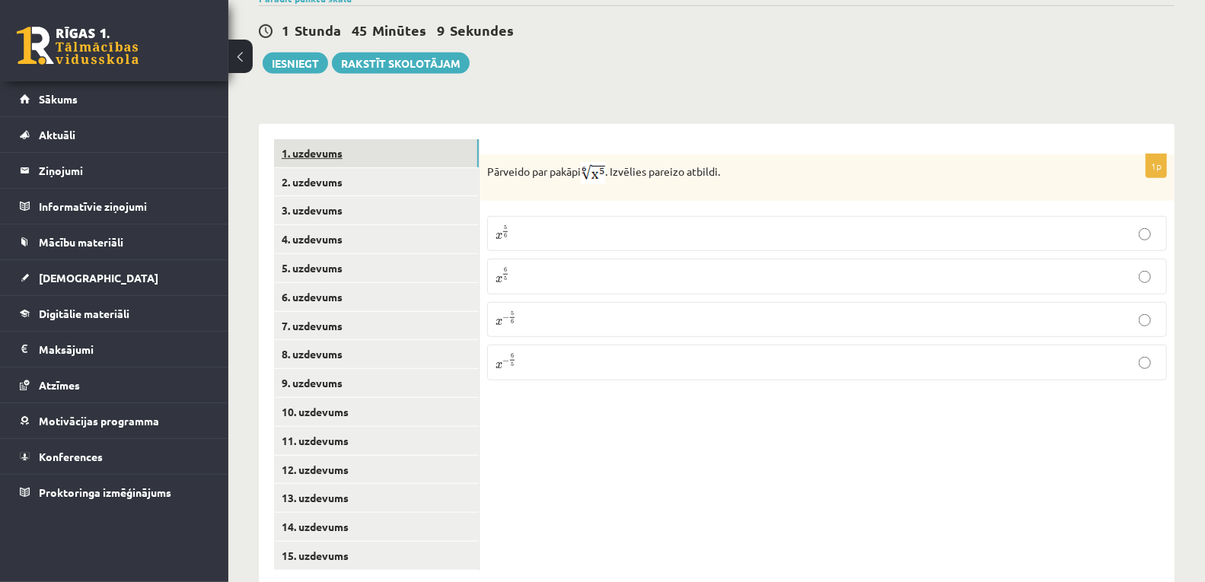
click at [312, 139] on link "1. uzdevums" at bounding box center [376, 153] width 205 height 28
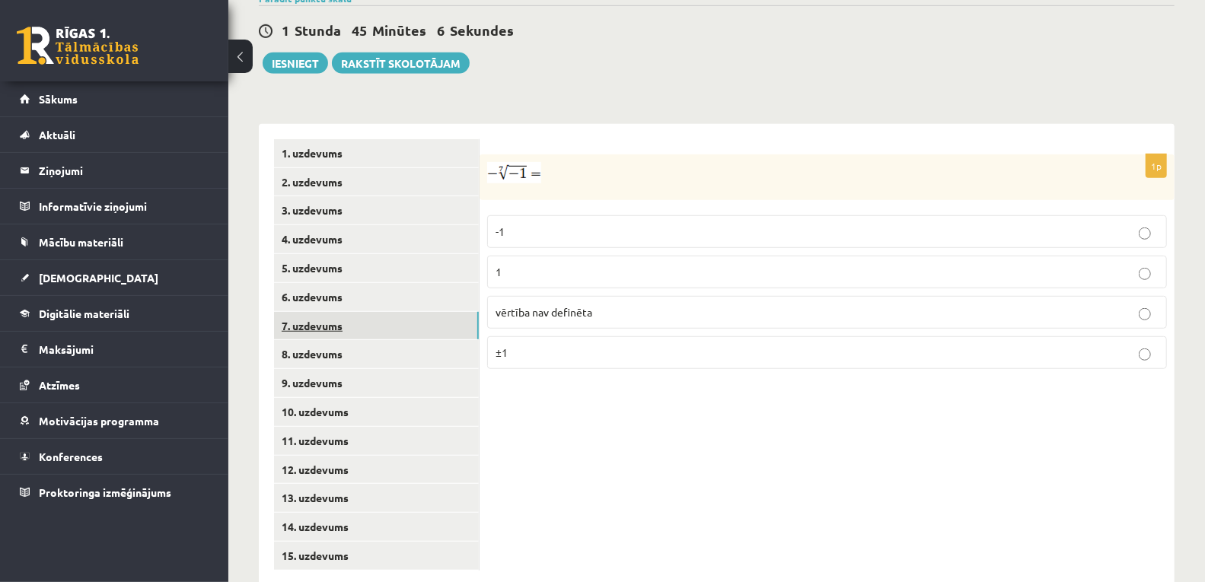
click at [331, 312] on link "7. uzdevums" at bounding box center [376, 326] width 205 height 28
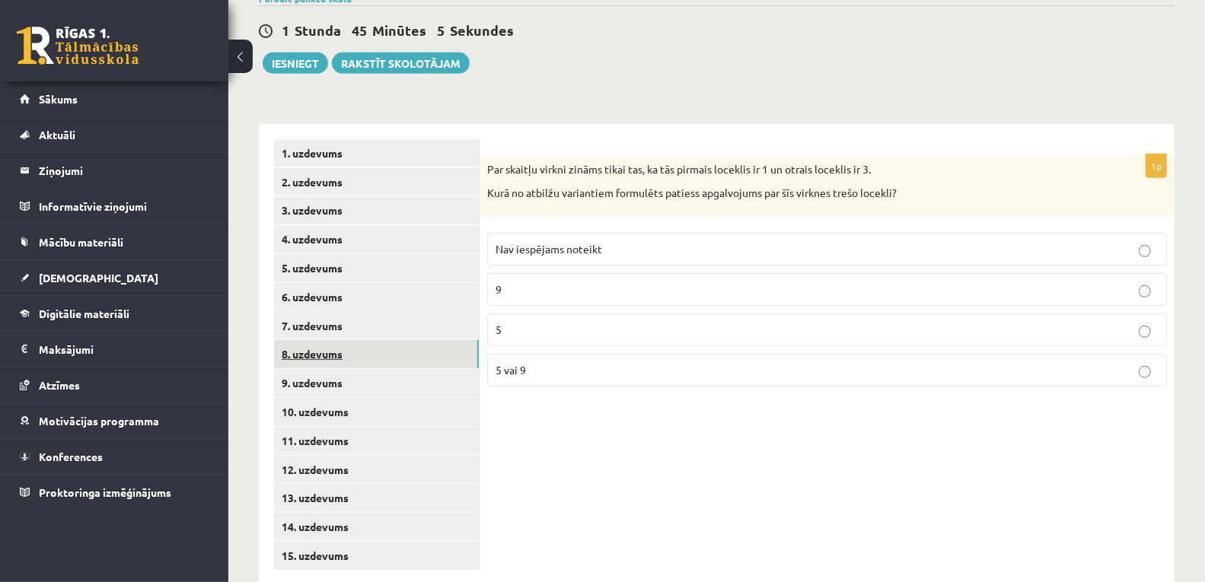
click at [330, 340] on link "8. uzdevums" at bounding box center [376, 354] width 205 height 28
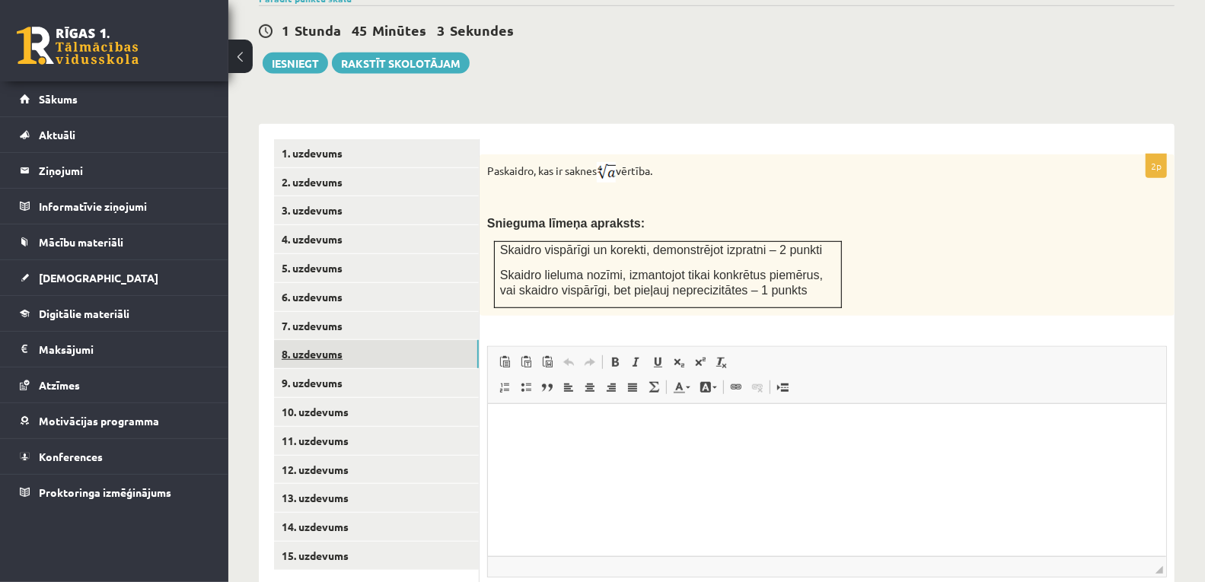
scroll to position [0, 0]
click at [311, 369] on link "9. uzdevums" at bounding box center [376, 383] width 205 height 28
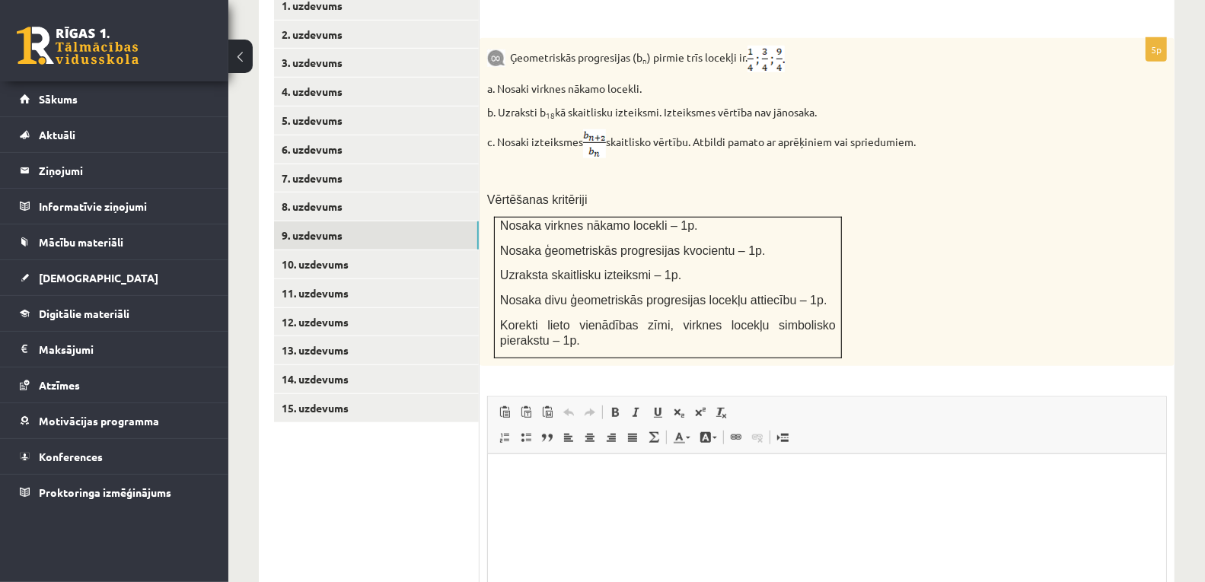
scroll to position [807, 0]
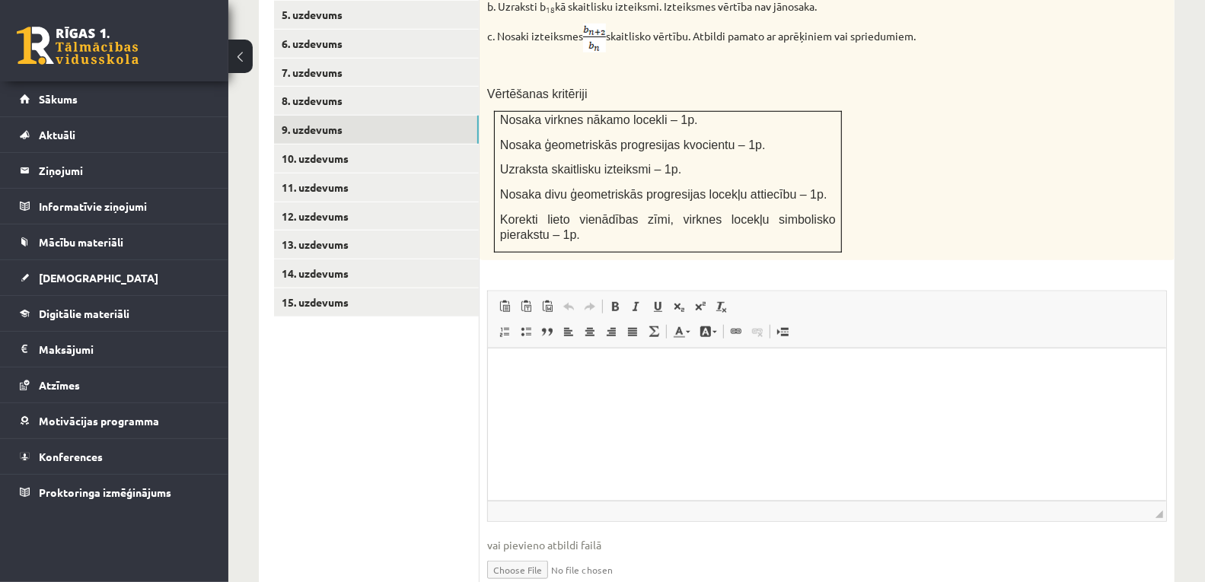
click at [601, 384] on html at bounding box center [826, 371] width 678 height 46
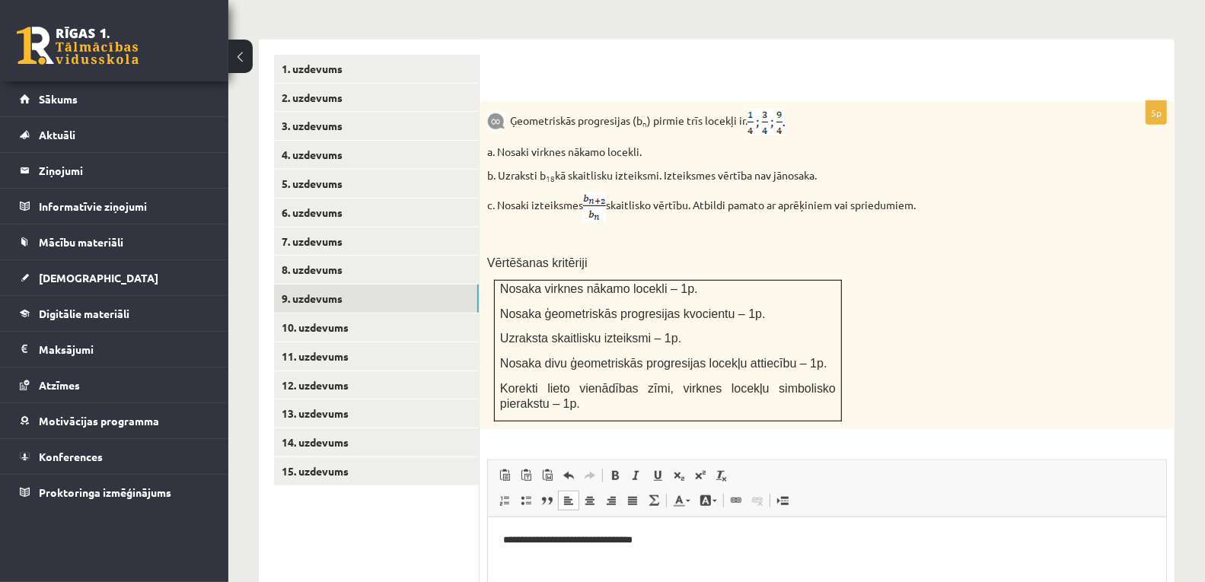
scroll to position [722, 0]
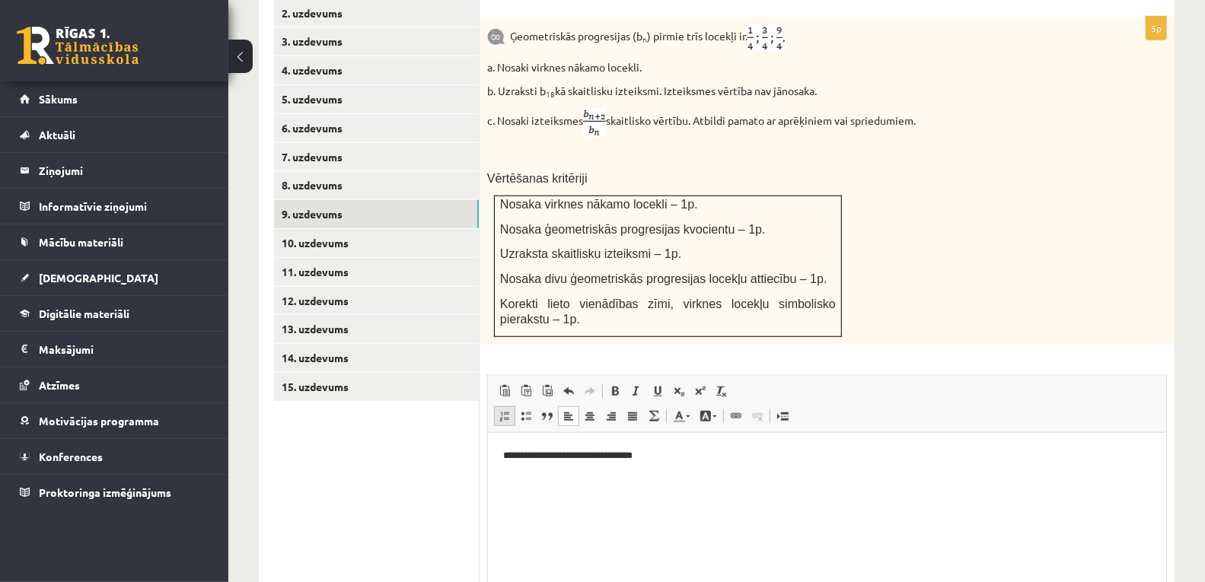
click at [508, 410] on span at bounding box center [505, 416] width 12 height 12
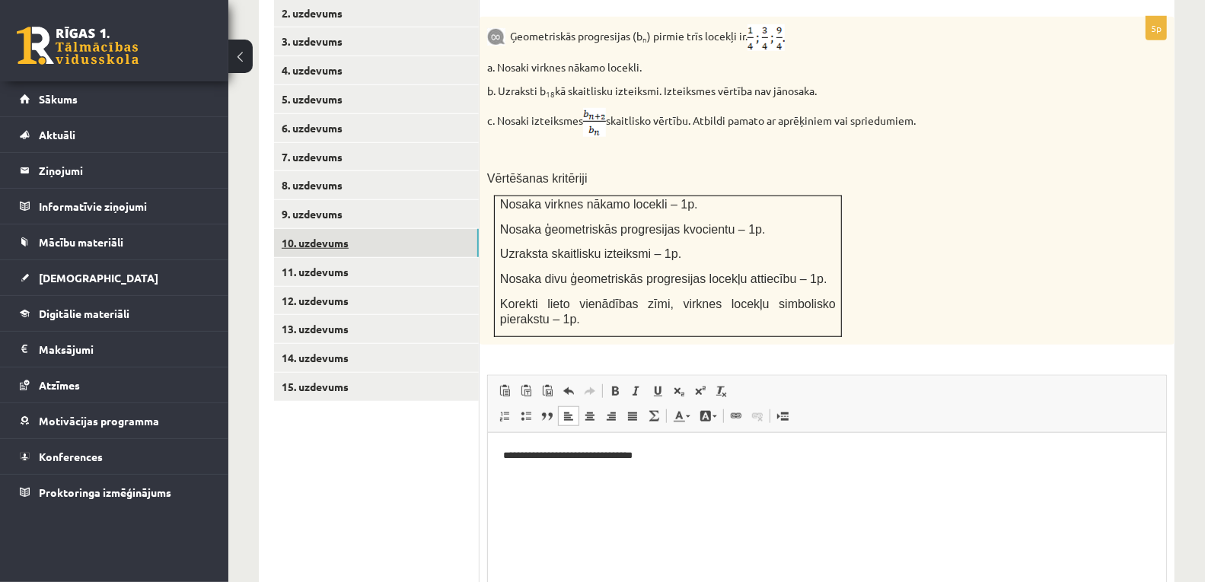
click at [314, 229] on link "10. uzdevums" at bounding box center [376, 243] width 205 height 28
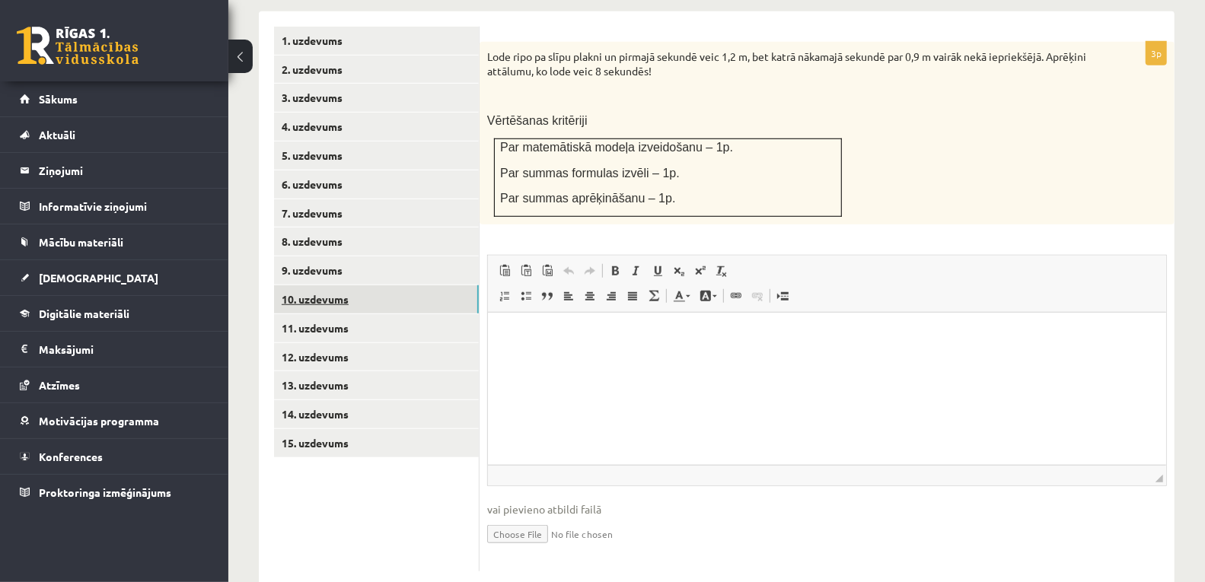
scroll to position [0, 0]
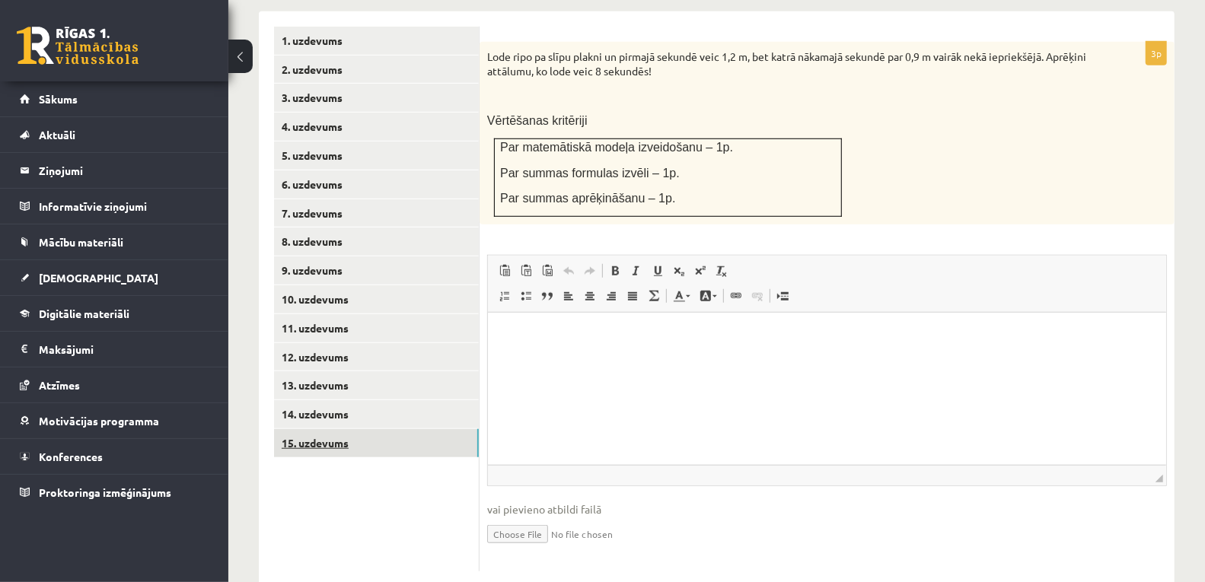
click at [337, 429] on link "15. uzdevums" at bounding box center [376, 443] width 205 height 28
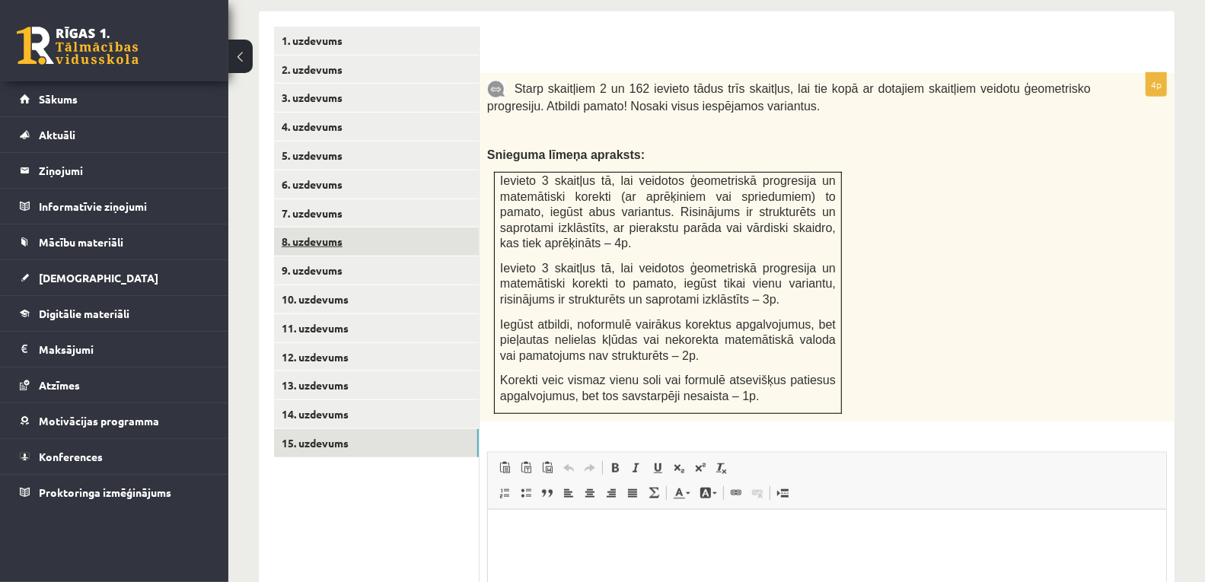
click at [317, 228] on link "8. uzdevums" at bounding box center [376, 242] width 205 height 28
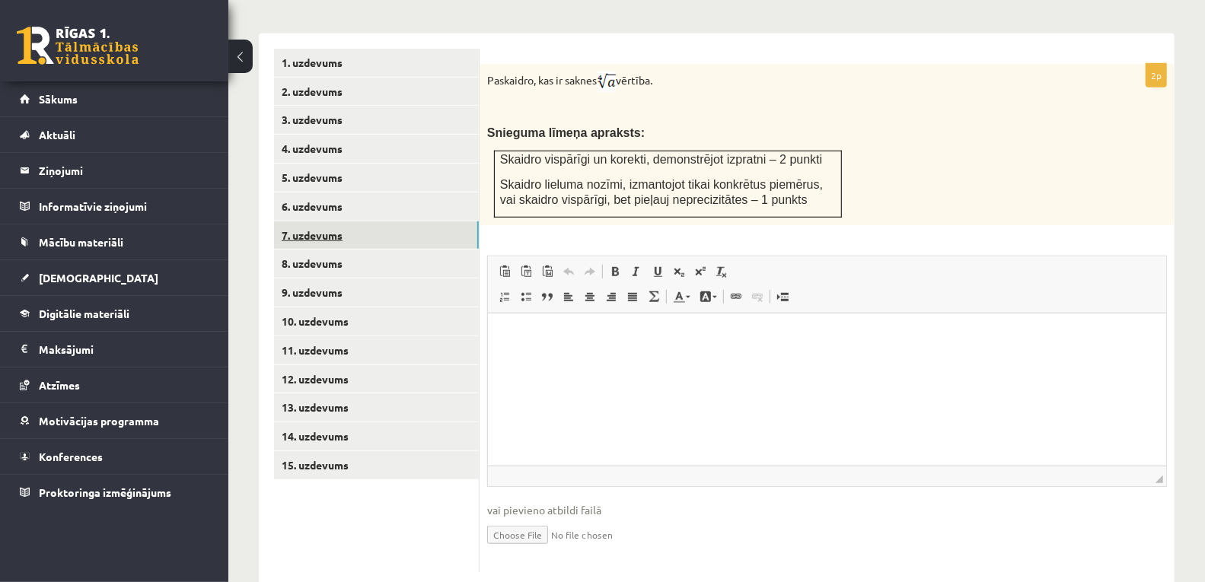
click at [314, 222] on link "7. uzdevums" at bounding box center [376, 236] width 205 height 28
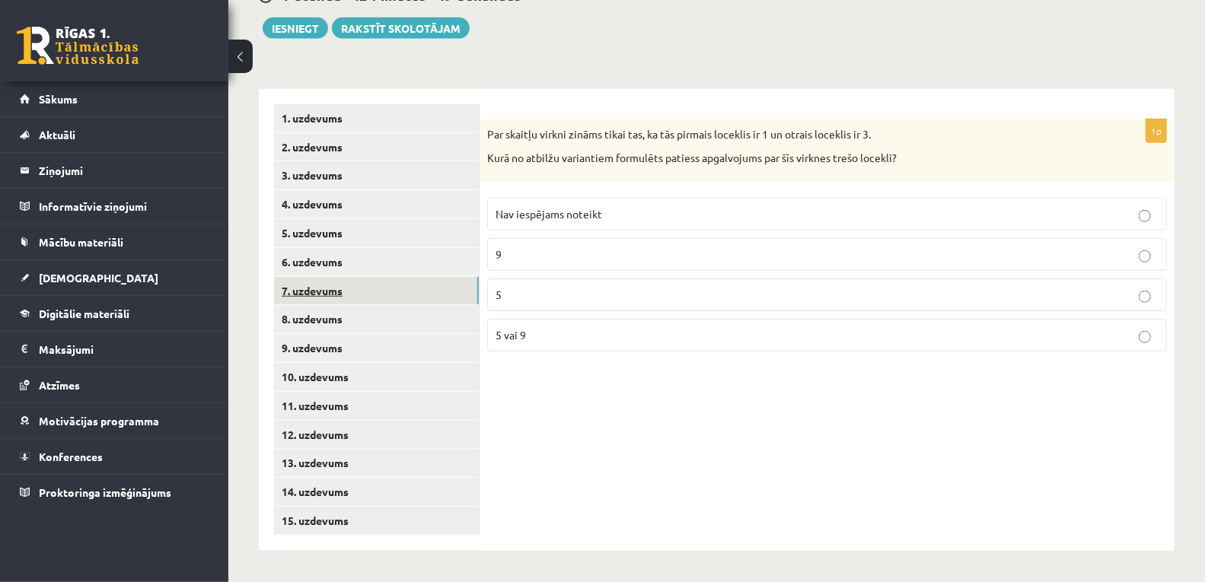
scroll to position [553, 0]
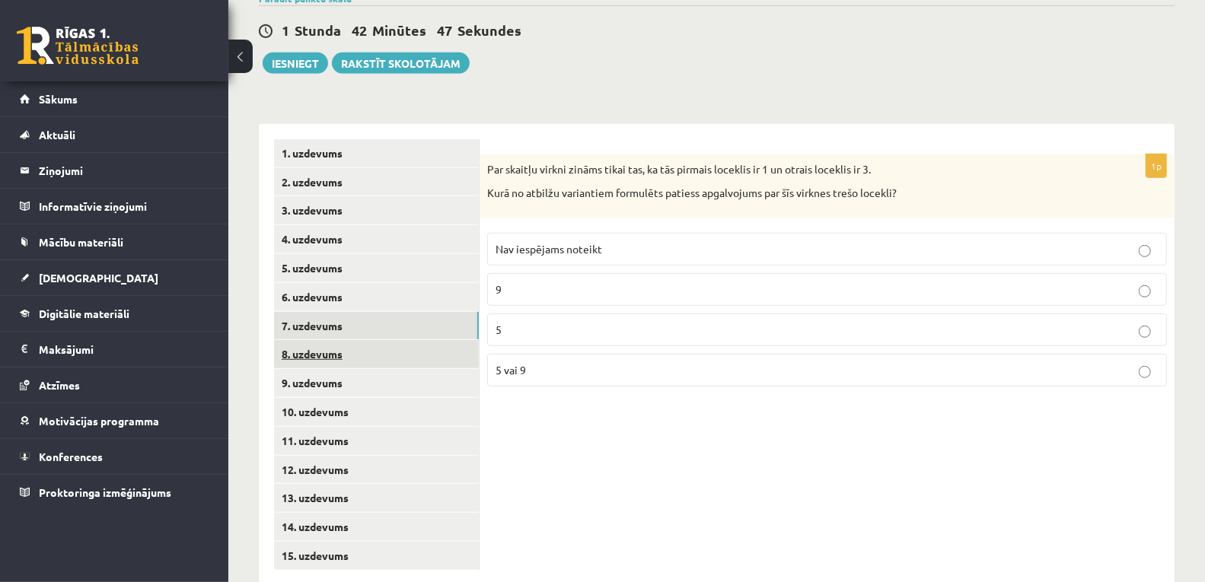
click at [322, 340] on link "8. uzdevums" at bounding box center [376, 354] width 205 height 28
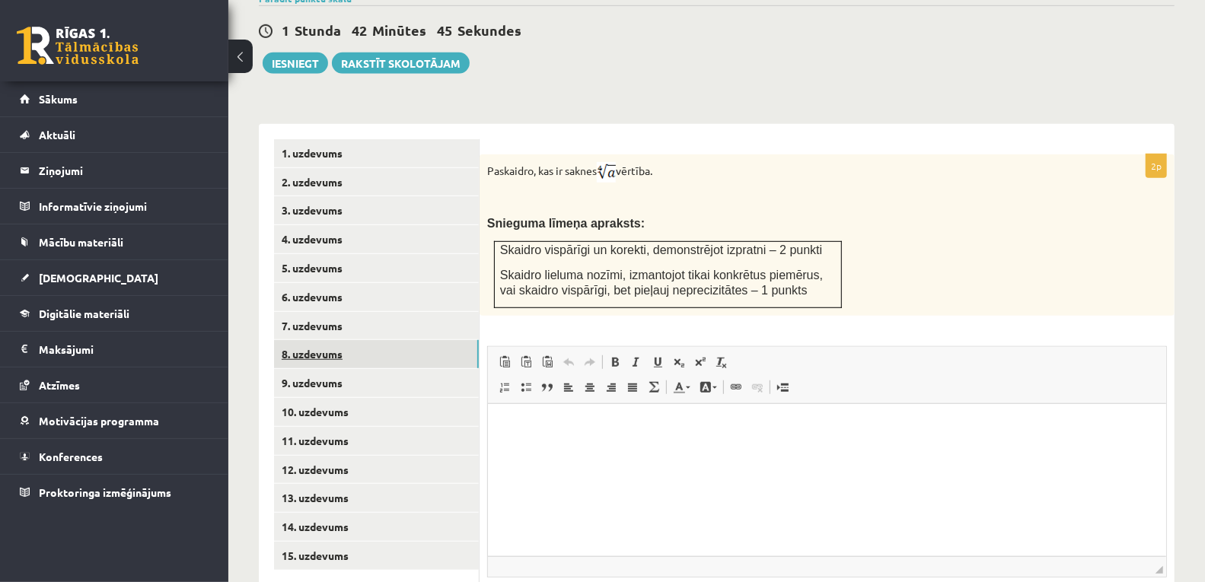
scroll to position [0, 0]
click at [346, 398] on link "10. uzdevums" at bounding box center [376, 412] width 205 height 28
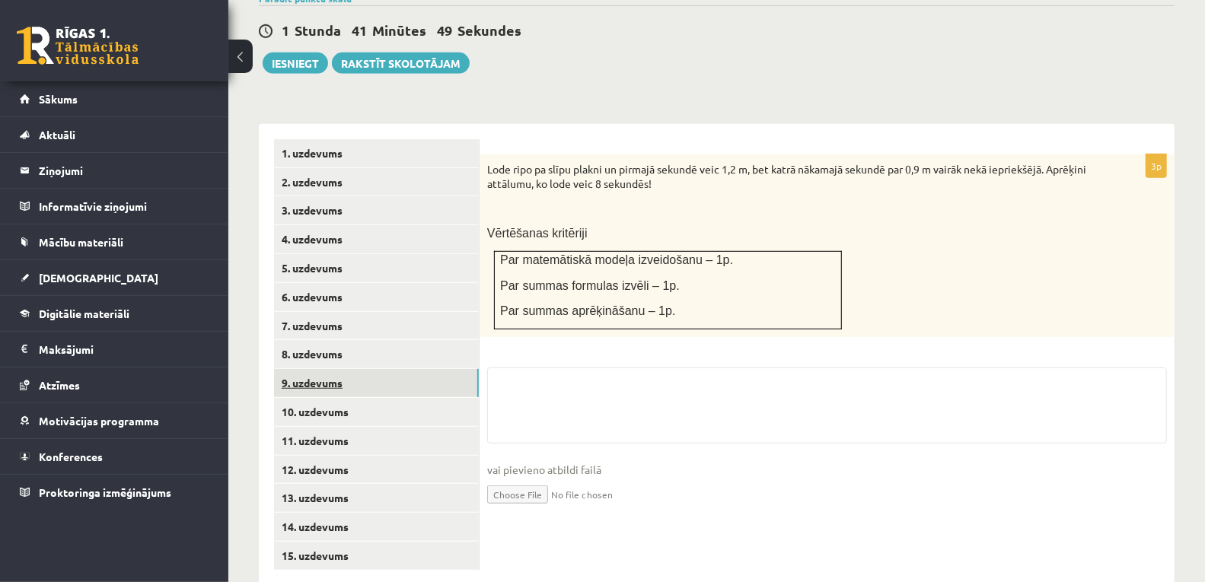
click at [336, 369] on link "9. uzdevums" at bounding box center [376, 383] width 205 height 28
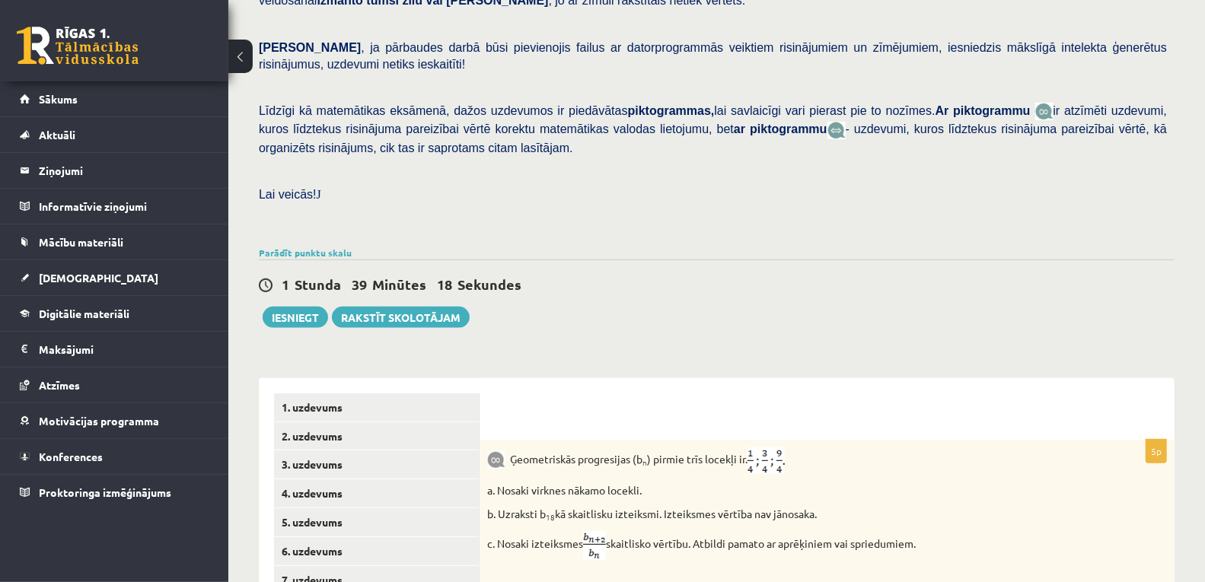
scroll to position [638, 0]
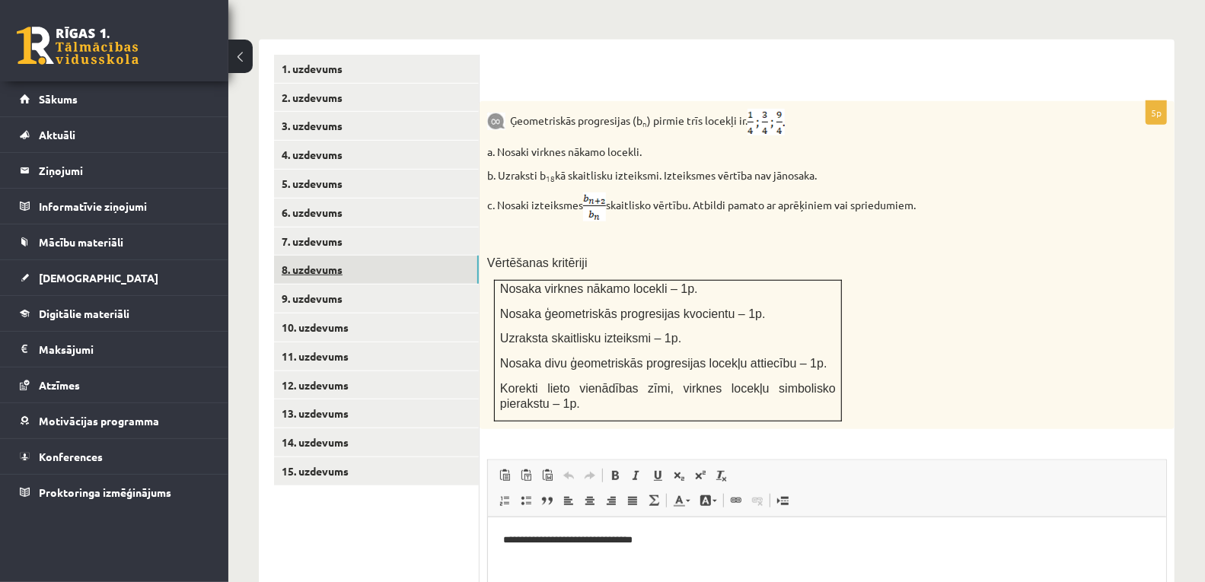
click at [337, 256] on link "8. uzdevums" at bounding box center [376, 270] width 205 height 28
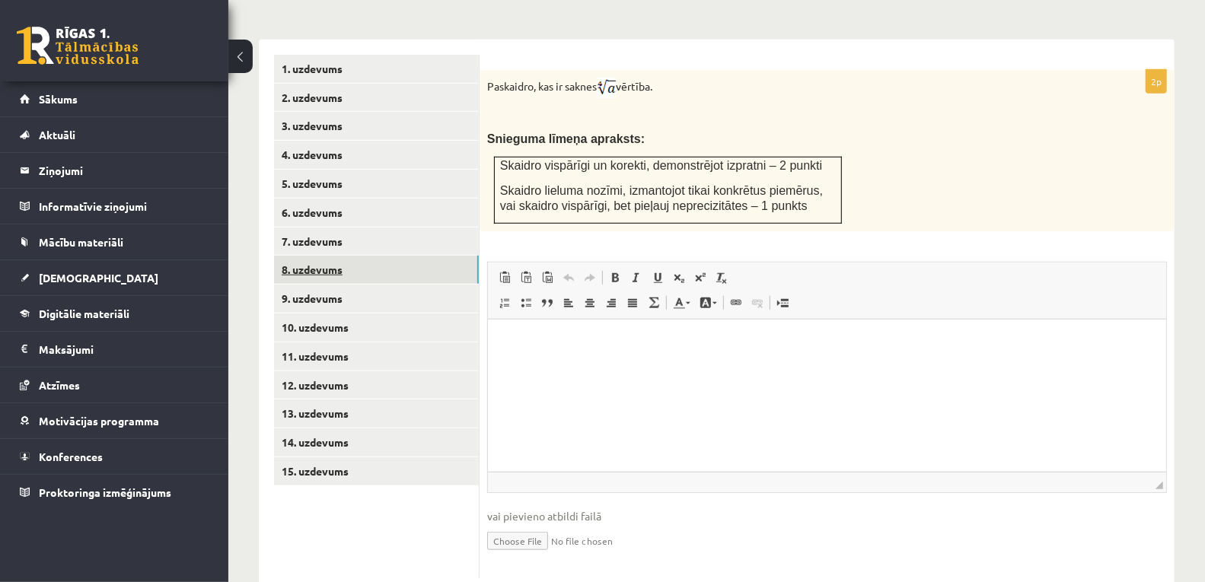
scroll to position [0, 0]
click at [587, 365] on html at bounding box center [826, 342] width 678 height 46
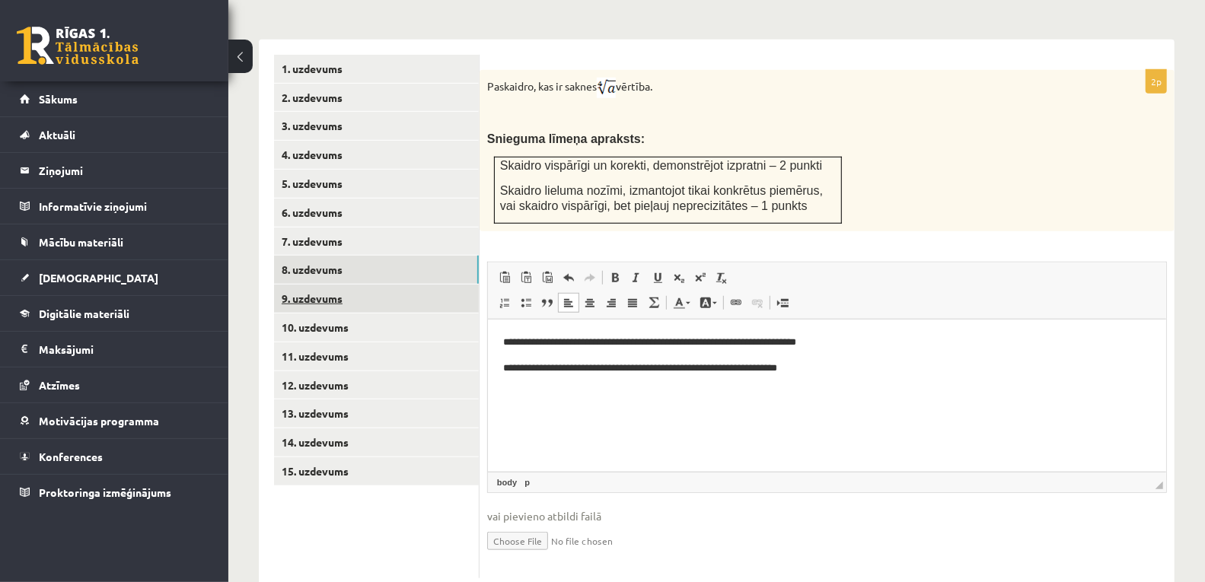
click at [290, 285] on link "9. uzdevums" at bounding box center [376, 299] width 205 height 28
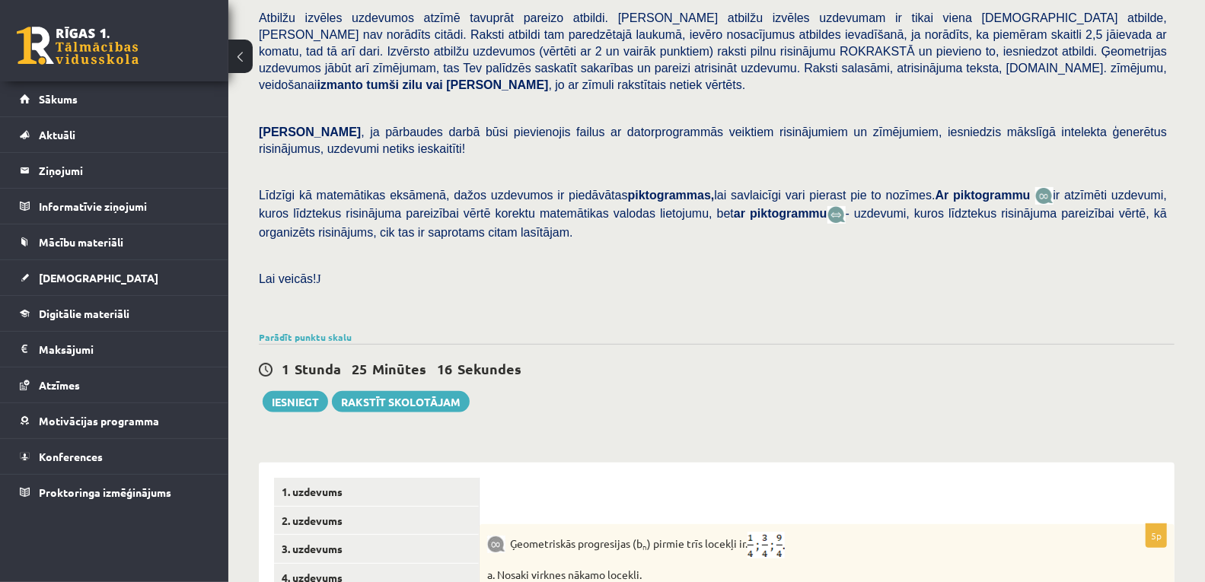
scroll to position [842, 0]
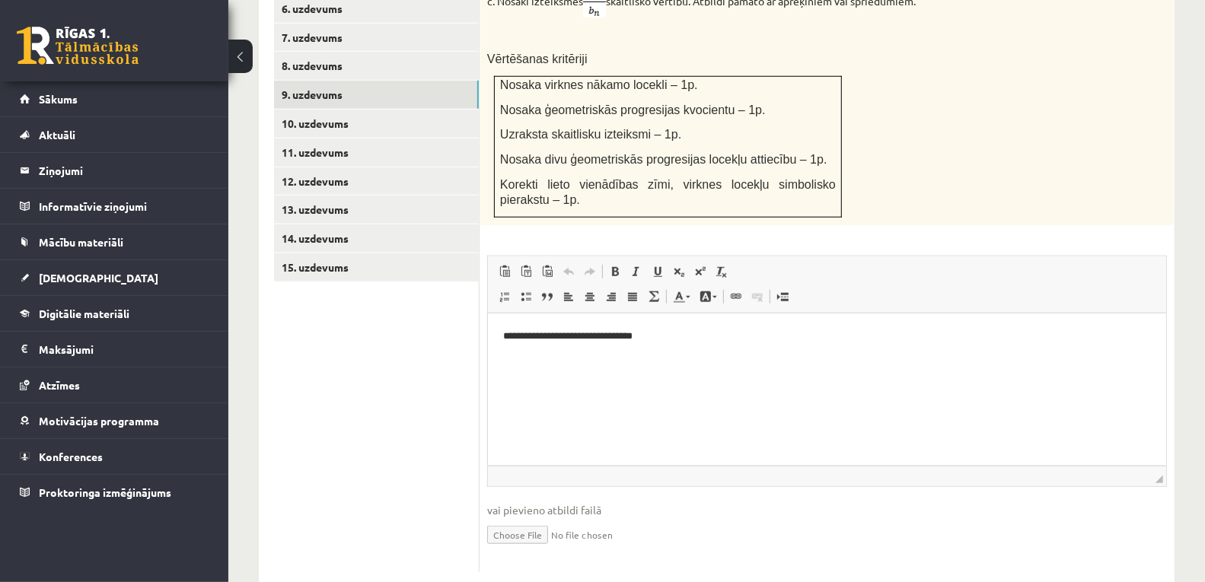
click at [677, 339] on p "**********" at bounding box center [826, 336] width 649 height 16
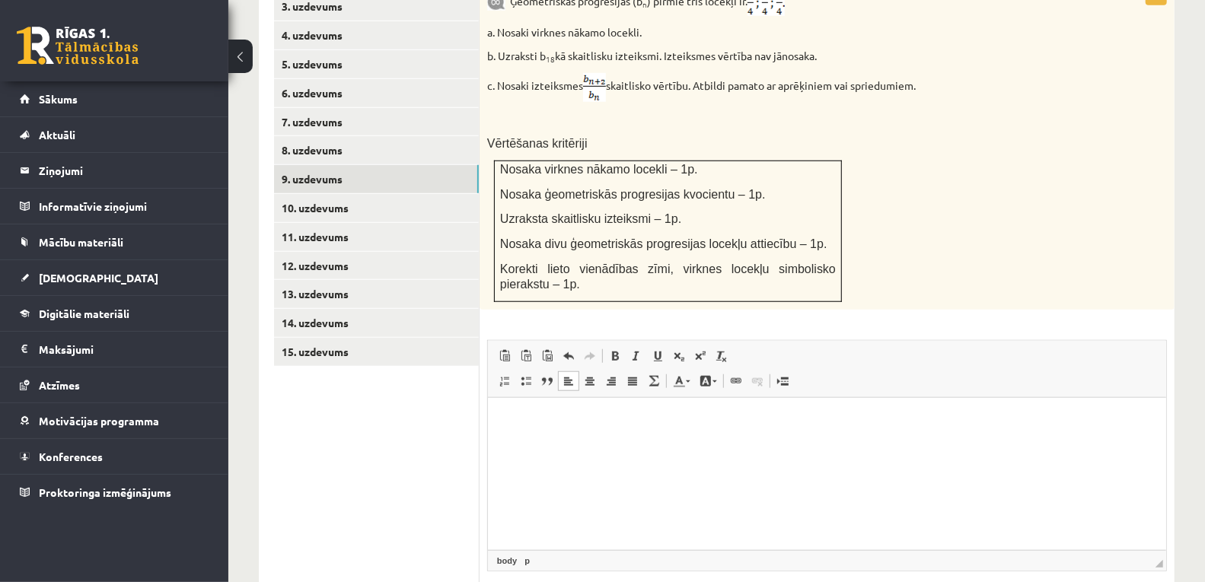
scroll to position [673, 0]
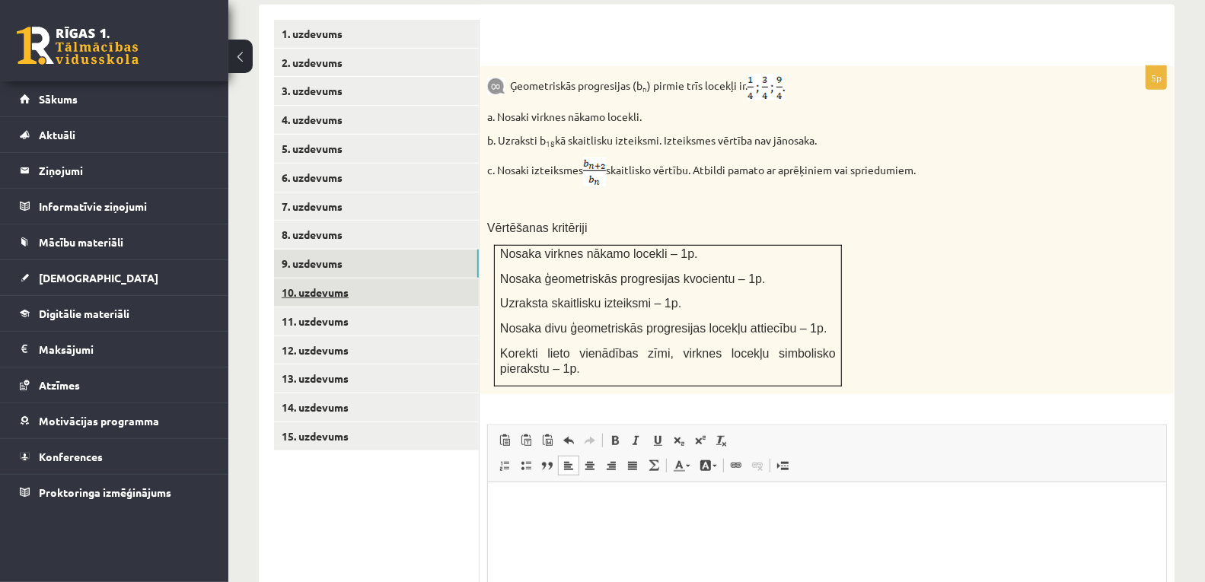
click at [331, 279] on link "10. uzdevums" at bounding box center [376, 293] width 205 height 28
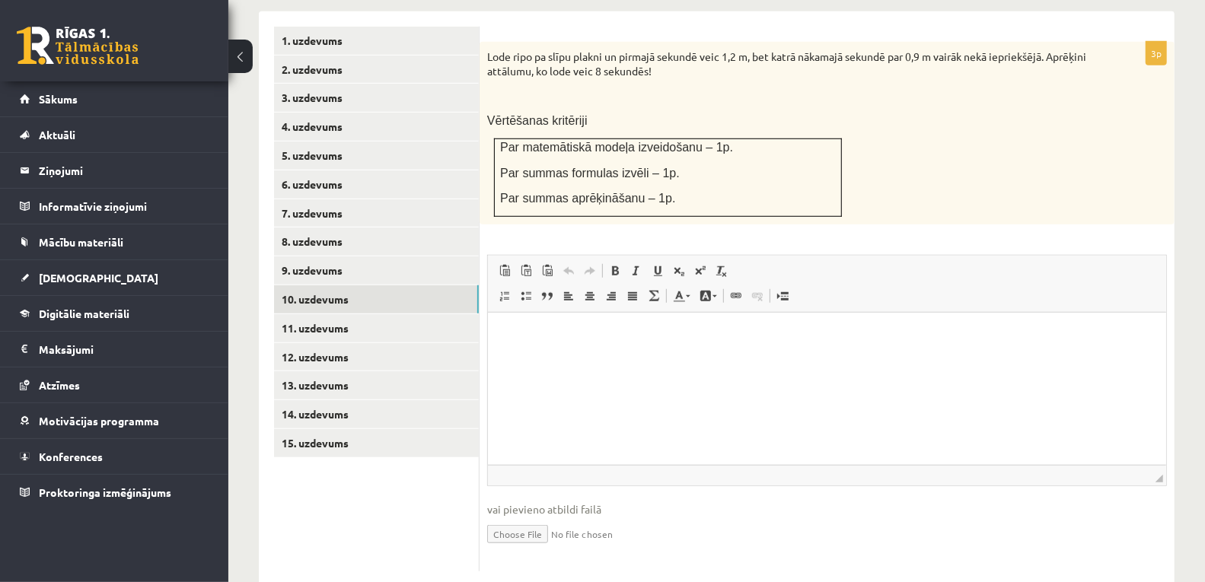
scroll to position [0, 0]
click at [854, 256] on span "Editor toolbars Paste Keyboard shortcut Ctrl+V Paste as plain text Keyboard sho…" at bounding box center [827, 284] width 678 height 57
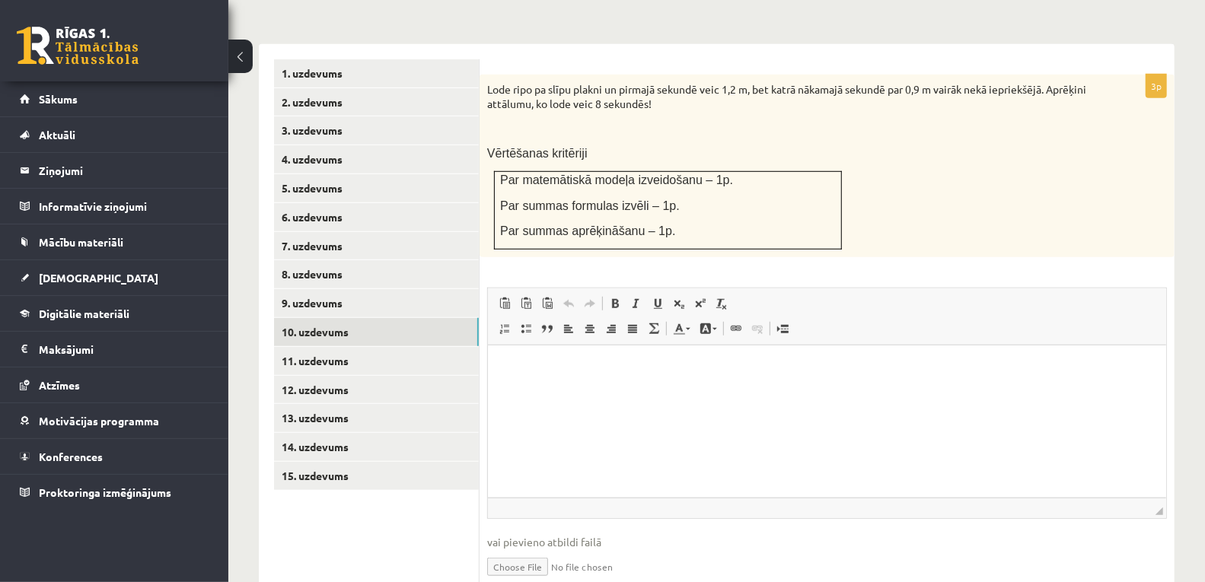
scroll to position [666, 0]
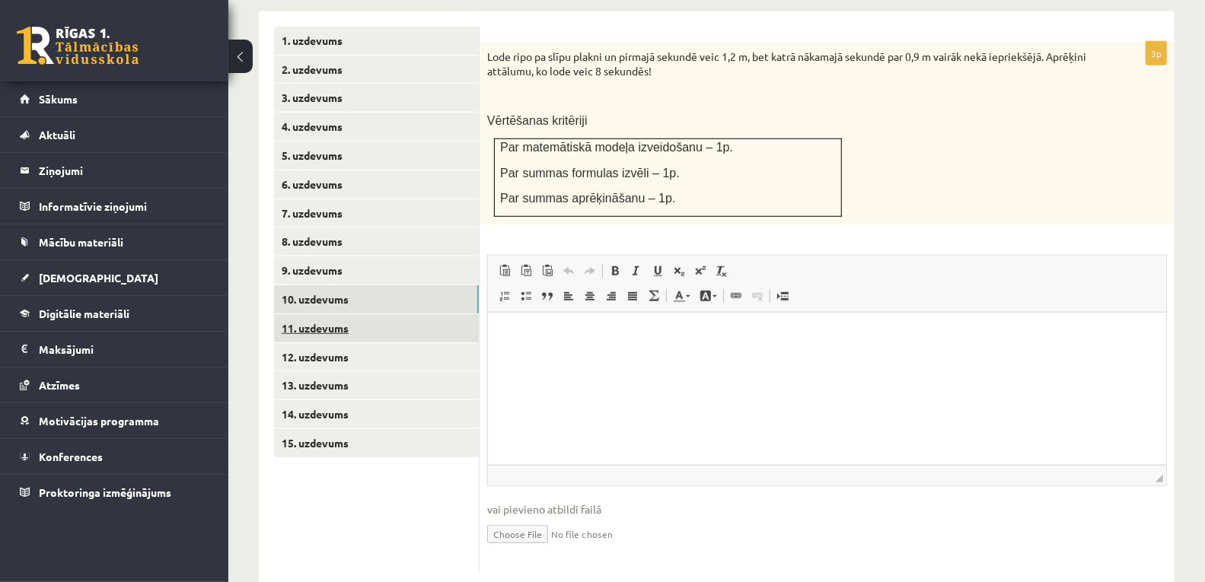
click at [326, 314] on link "11. uzdevums" at bounding box center [376, 328] width 205 height 28
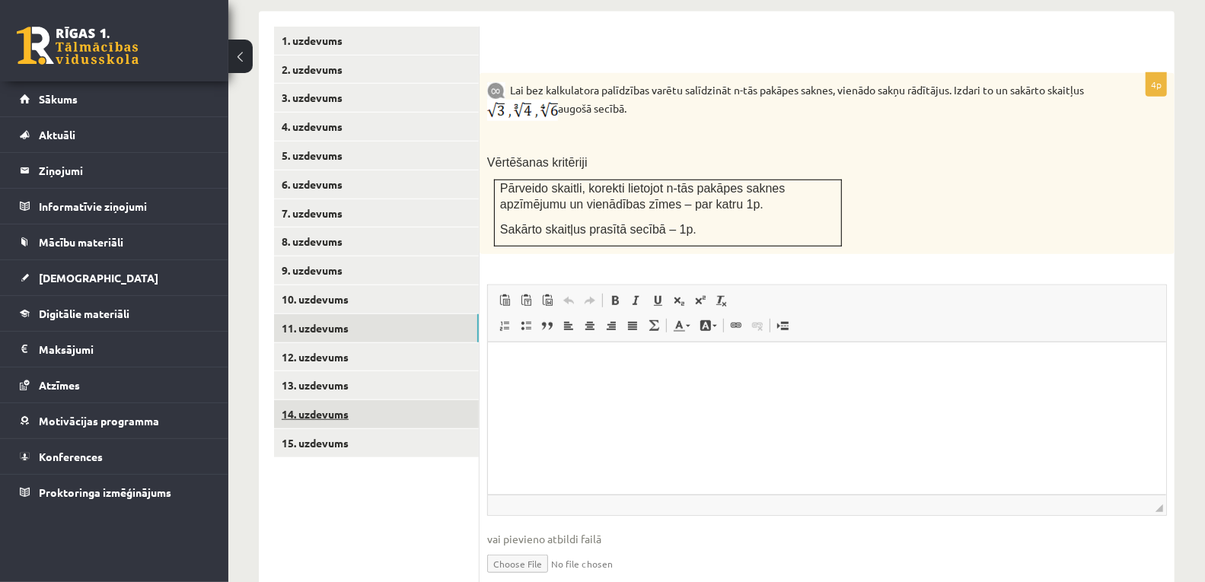
scroll to position [695, 0]
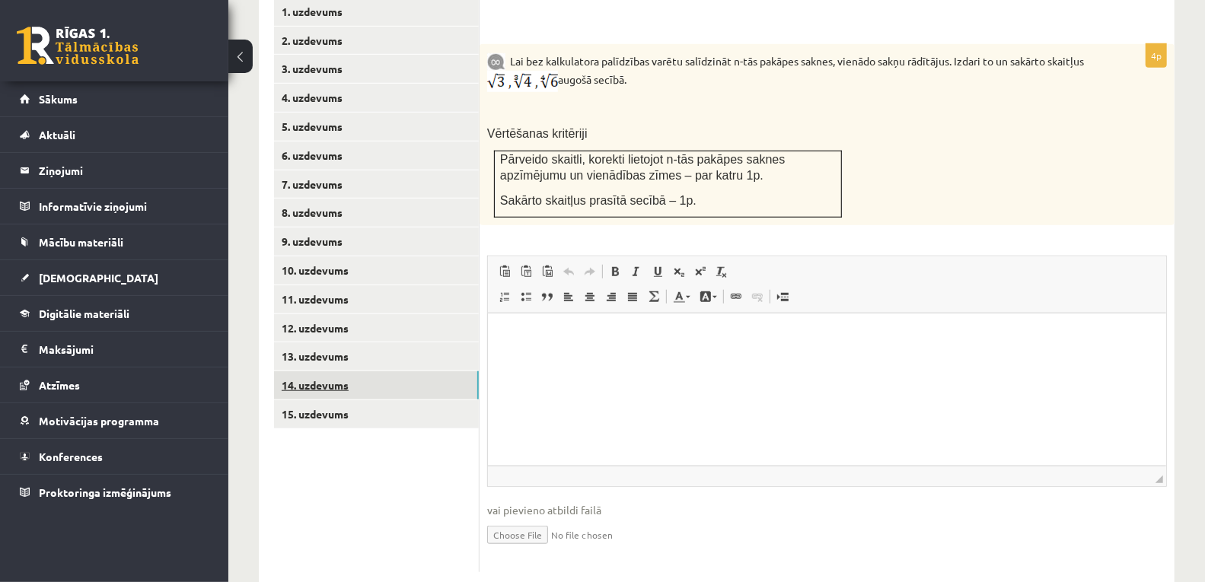
click at [320, 371] on link "14. uzdevums" at bounding box center [376, 385] width 205 height 28
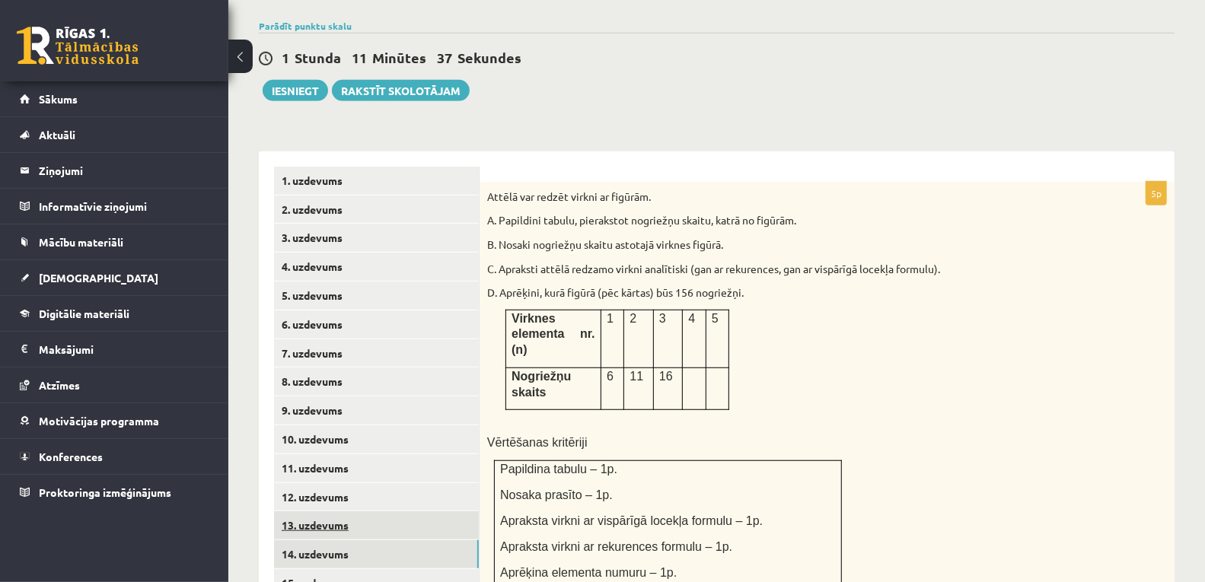
scroll to position [864, 0]
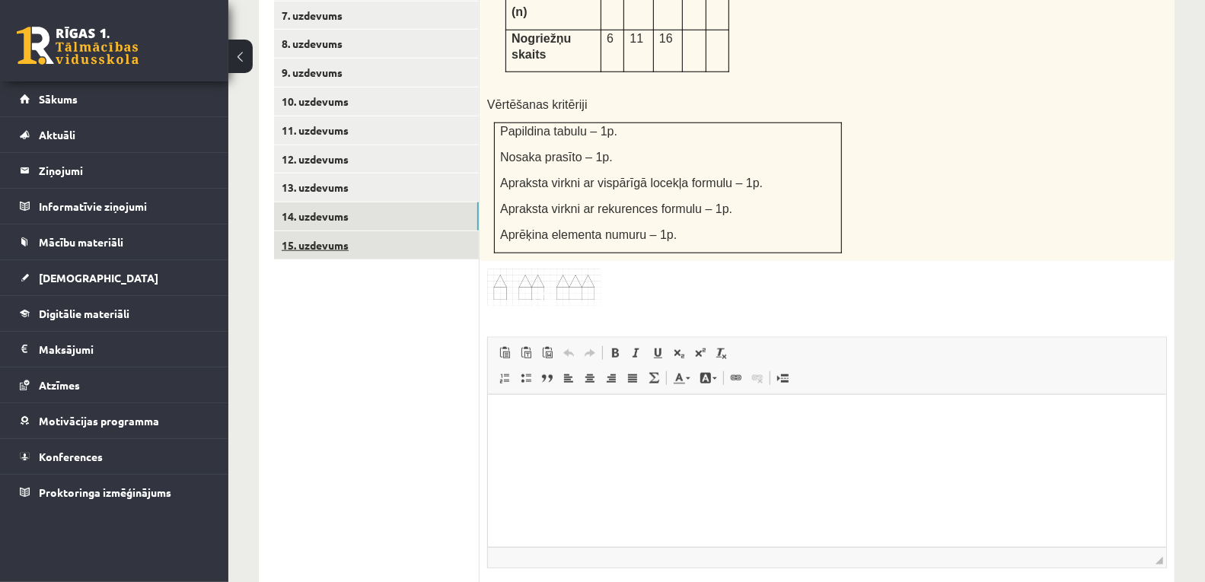
click at [328, 231] on link "15. uzdevums" at bounding box center [376, 245] width 205 height 28
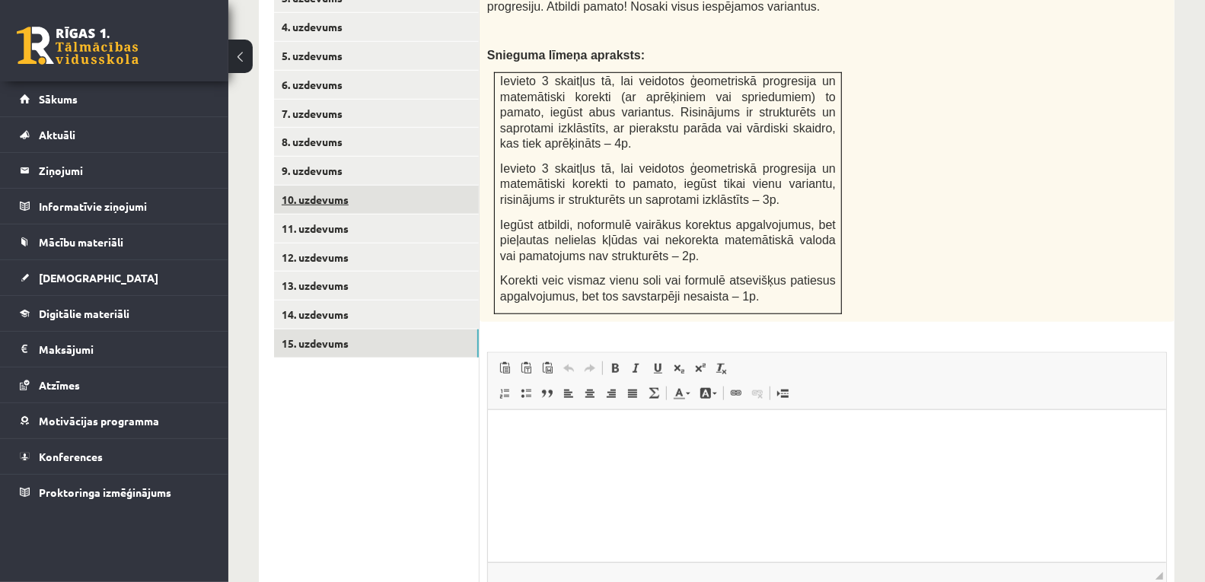
scroll to position [797, 0]
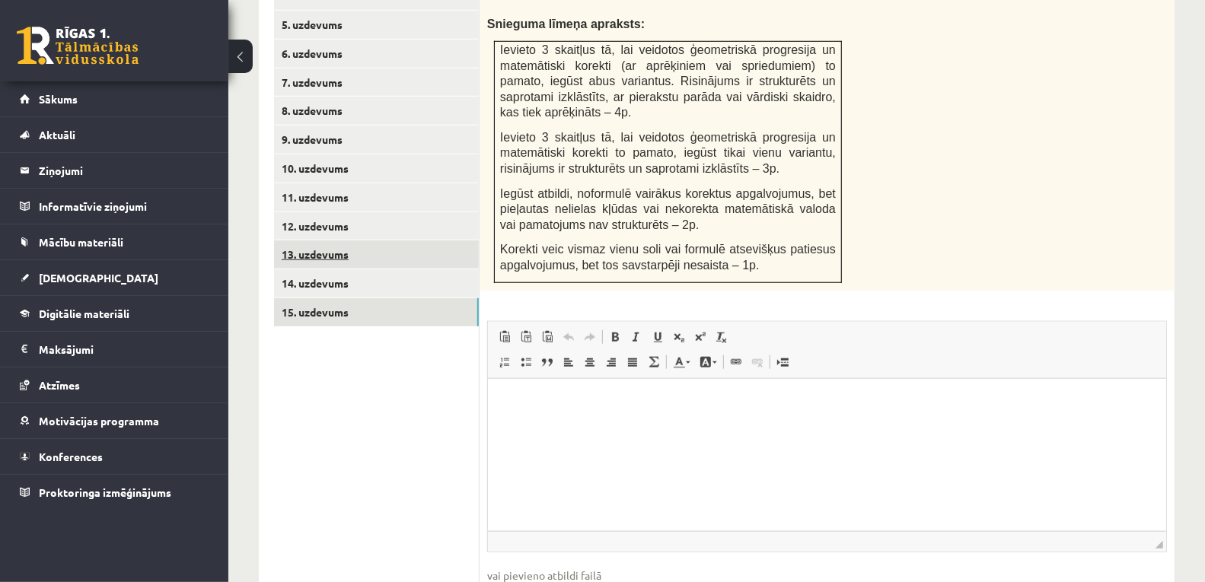
click at [321, 241] on link "13. uzdevums" at bounding box center [376, 255] width 205 height 28
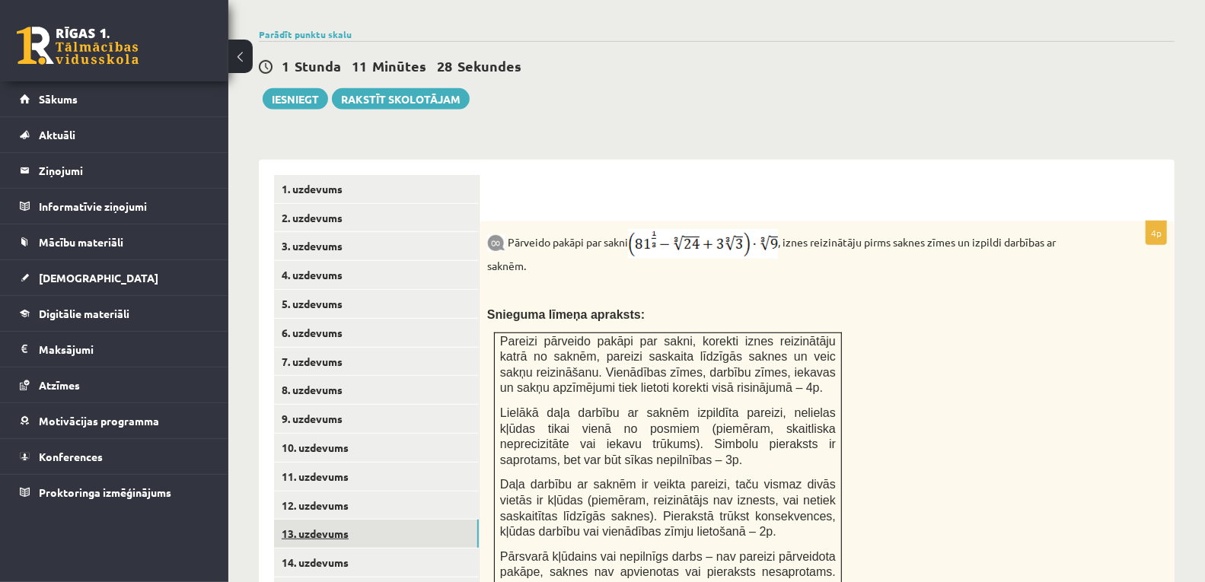
scroll to position [771, 0]
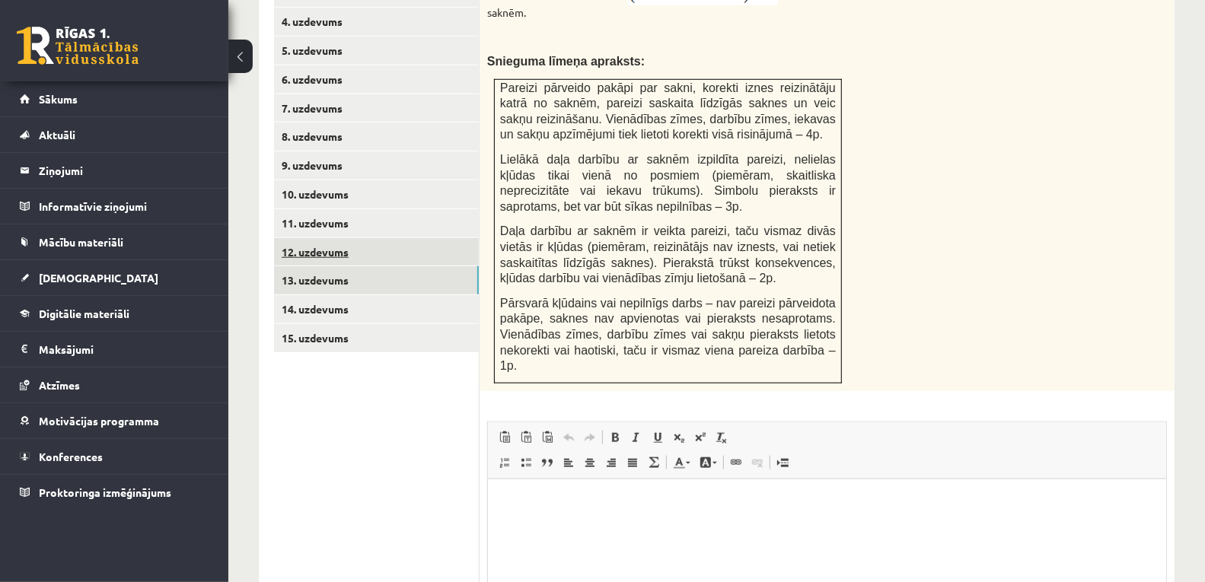
click at [325, 238] on link "12. uzdevums" at bounding box center [376, 252] width 205 height 28
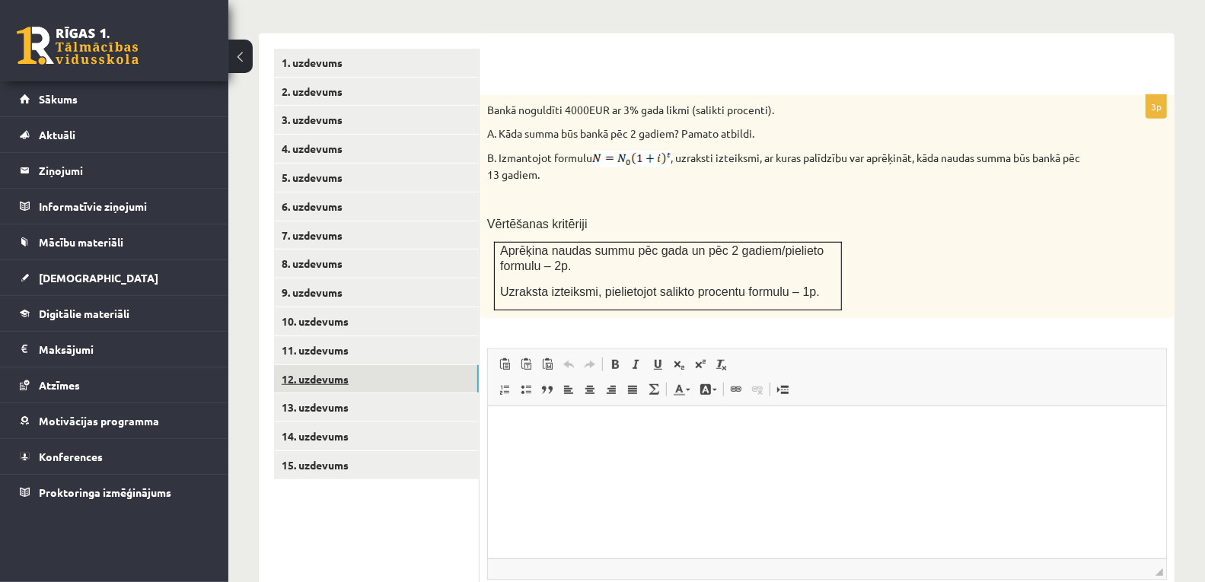
scroll to position [568, 0]
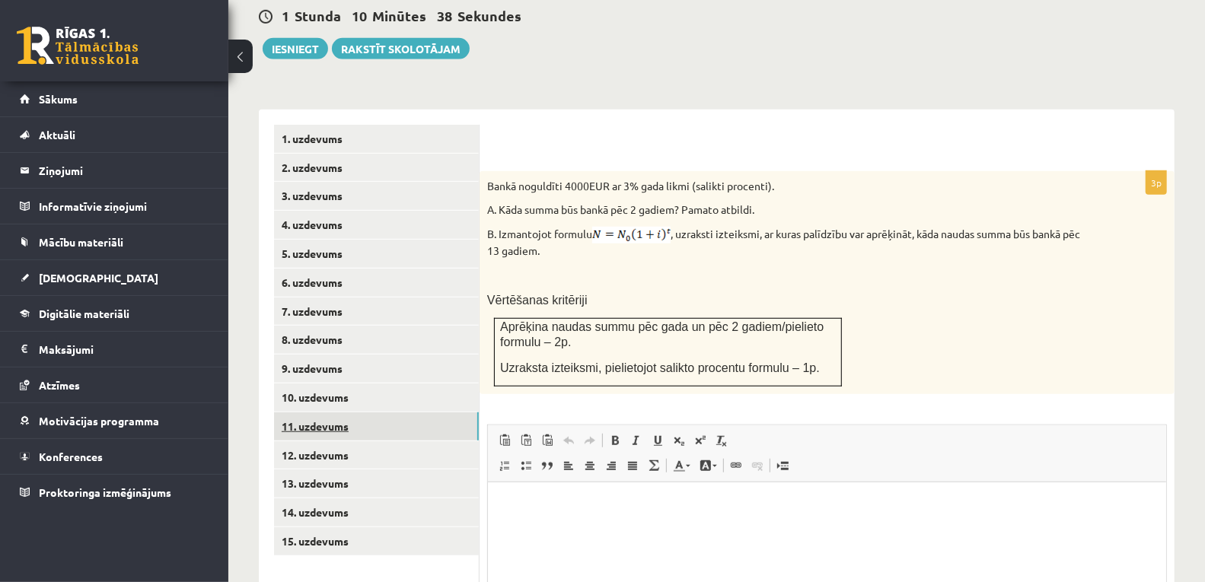
click at [311, 413] on link "11. uzdevums" at bounding box center [376, 427] width 205 height 28
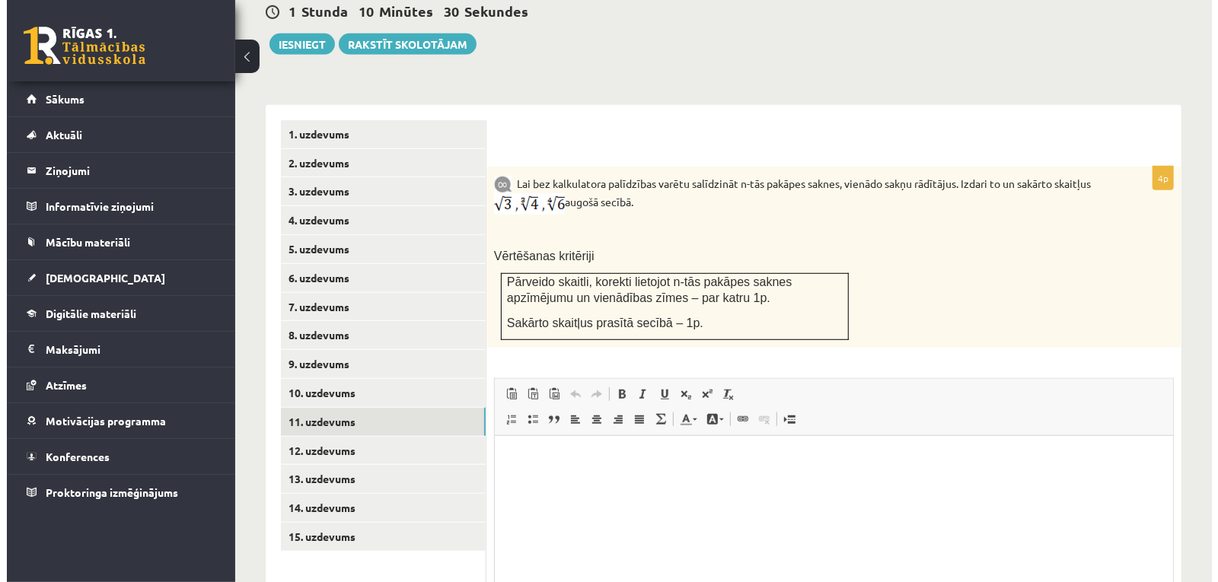
scroll to position [652, 0]
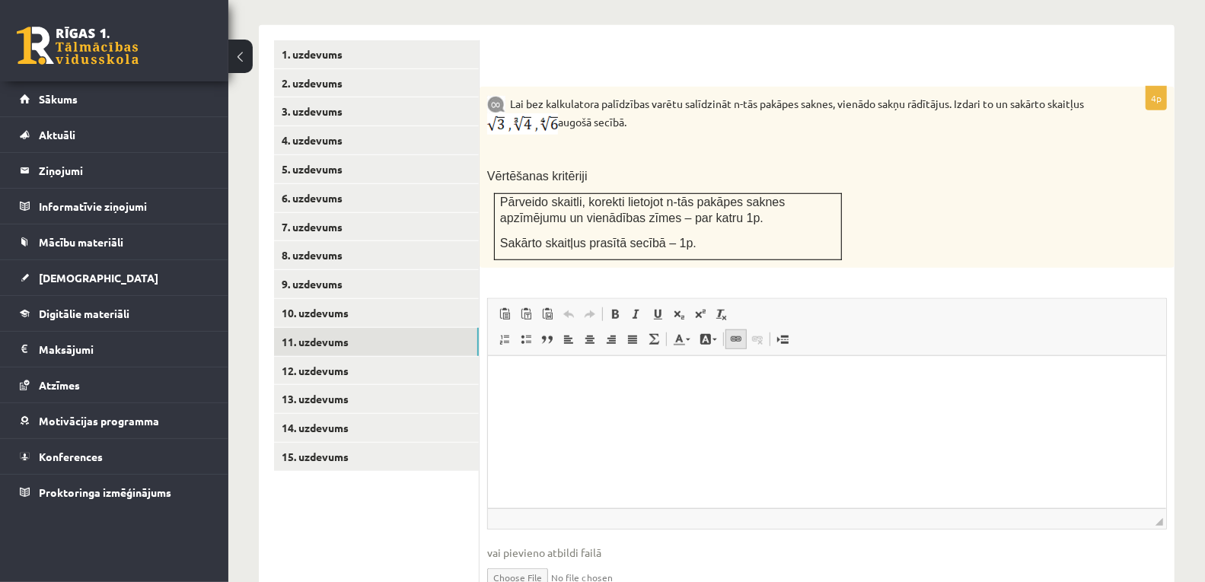
click at [737, 333] on span at bounding box center [736, 339] width 12 height 12
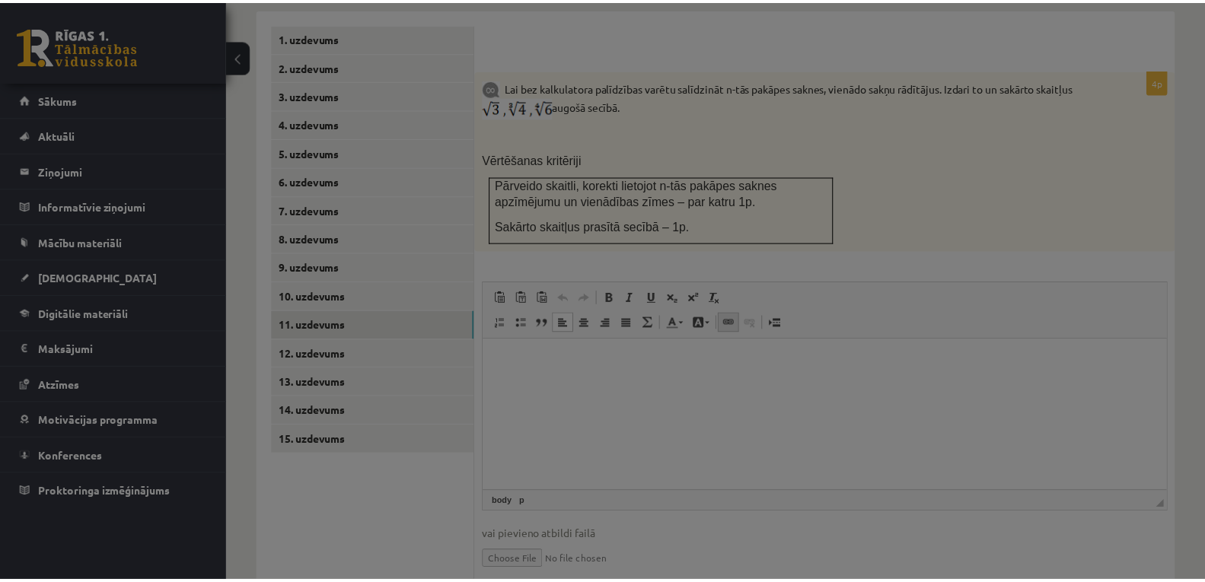
scroll to position [0, 0]
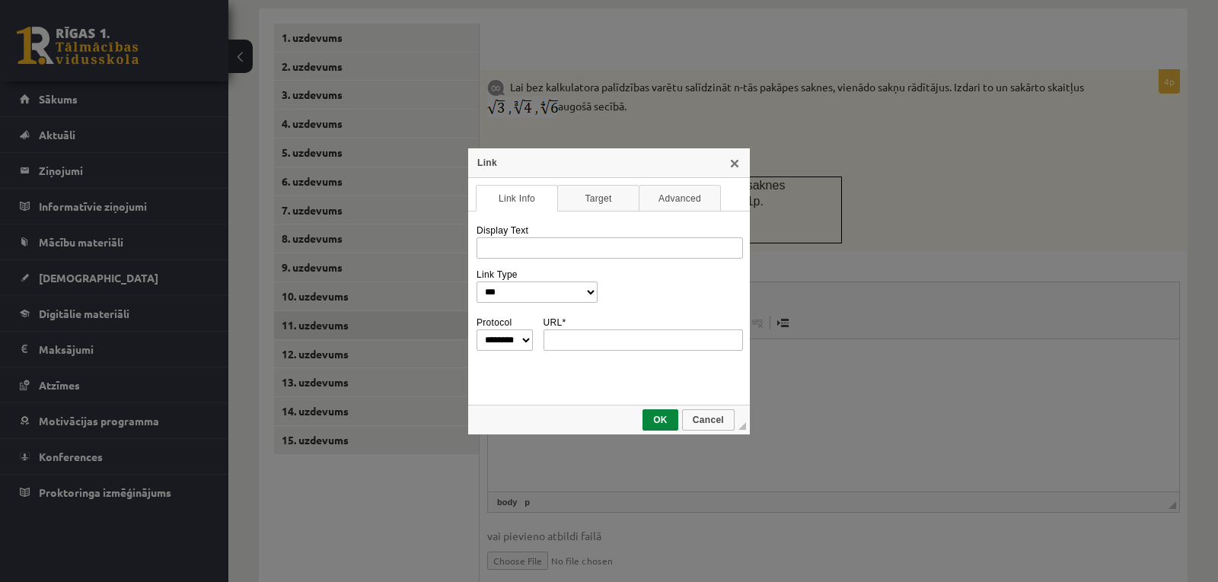
drag, startPoint x: 795, startPoint y: 299, endPoint x: 787, endPoint y: 304, distance: 9.5
click at [795, 300] on div "**********" at bounding box center [609, 291] width 1218 height 582
click at [811, 283] on div "**********" at bounding box center [609, 291] width 1218 height 582
click at [732, 145] on div "**********" at bounding box center [609, 291] width 1218 height 582
click at [730, 157] on div "**********" at bounding box center [609, 291] width 282 height 286
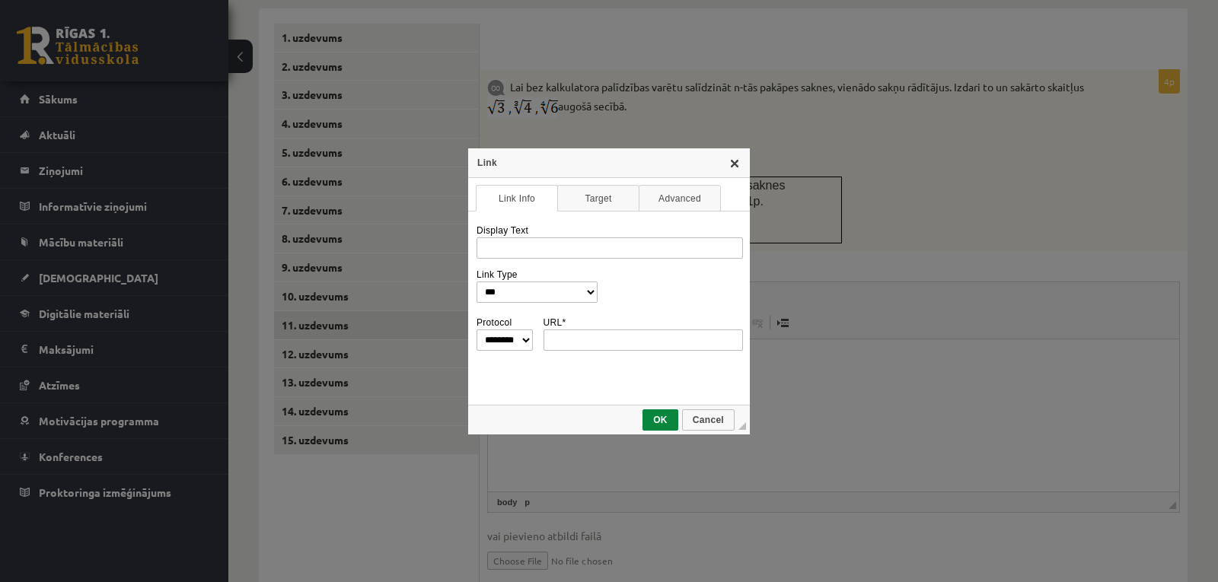
click at [729, 164] on link "X" at bounding box center [735, 163] width 12 height 12
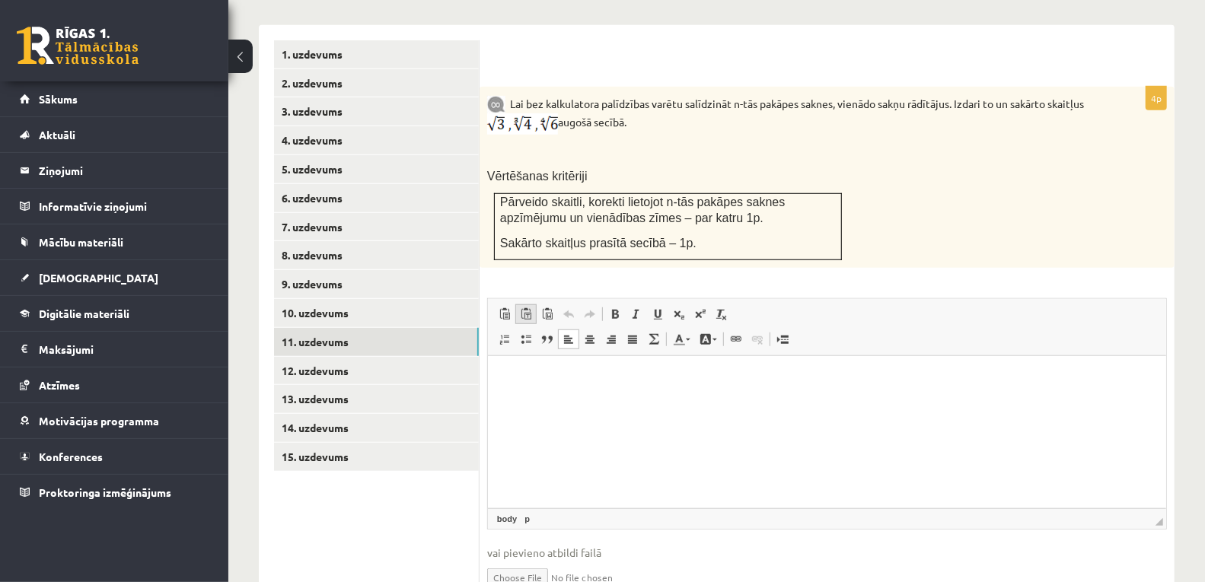
click at [523, 308] on span at bounding box center [526, 314] width 12 height 12
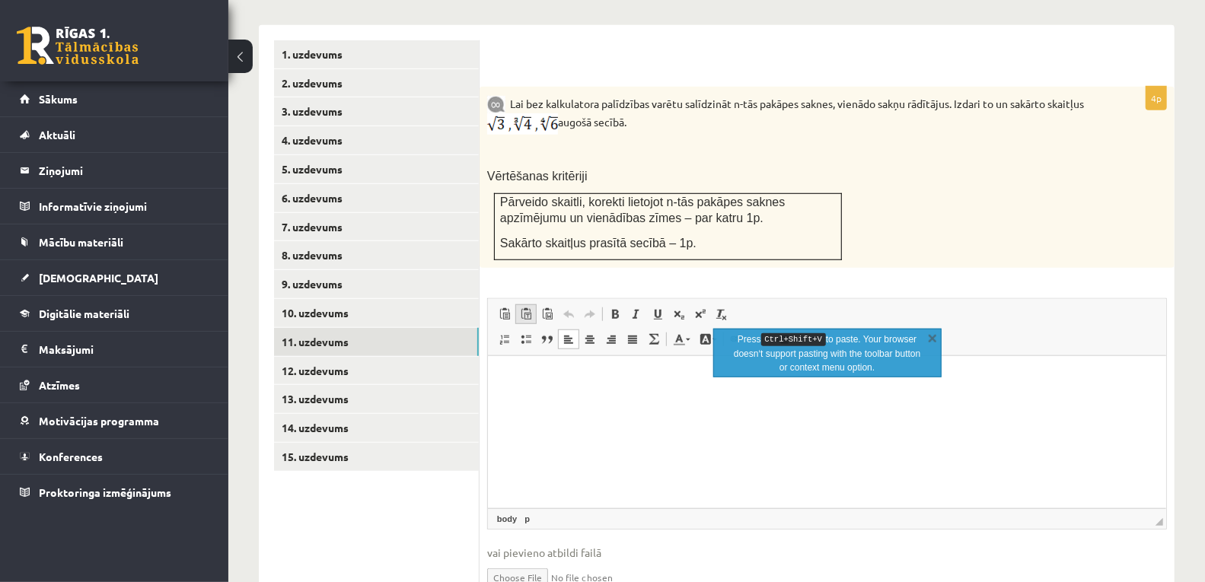
click at [515, 304] on link "Paste as plain text Keyboard shortcut Ctrl+Shift+V" at bounding box center [525, 314] width 21 height 20
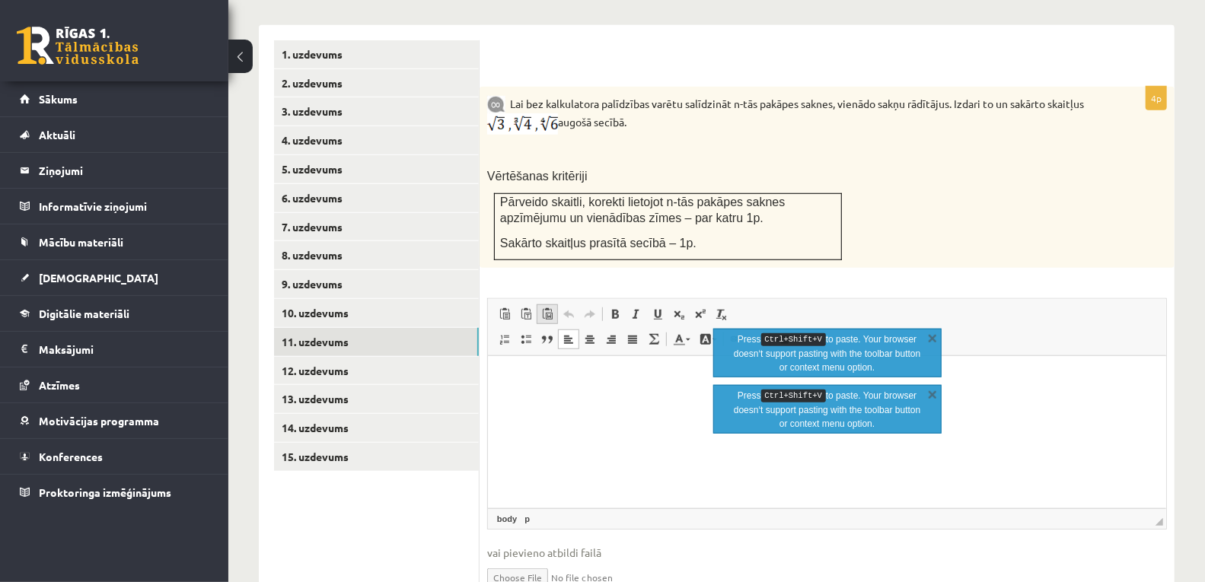
click at [552, 304] on link "Paste from Word" at bounding box center [547, 314] width 21 height 20
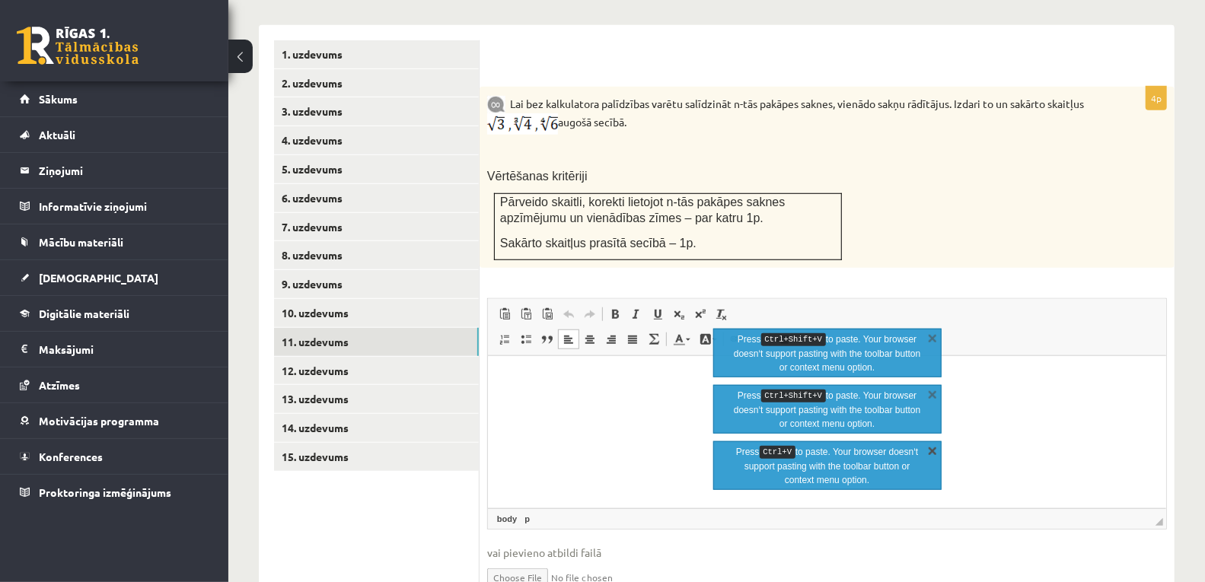
click at [931, 453] on link "X" at bounding box center [932, 450] width 15 height 15
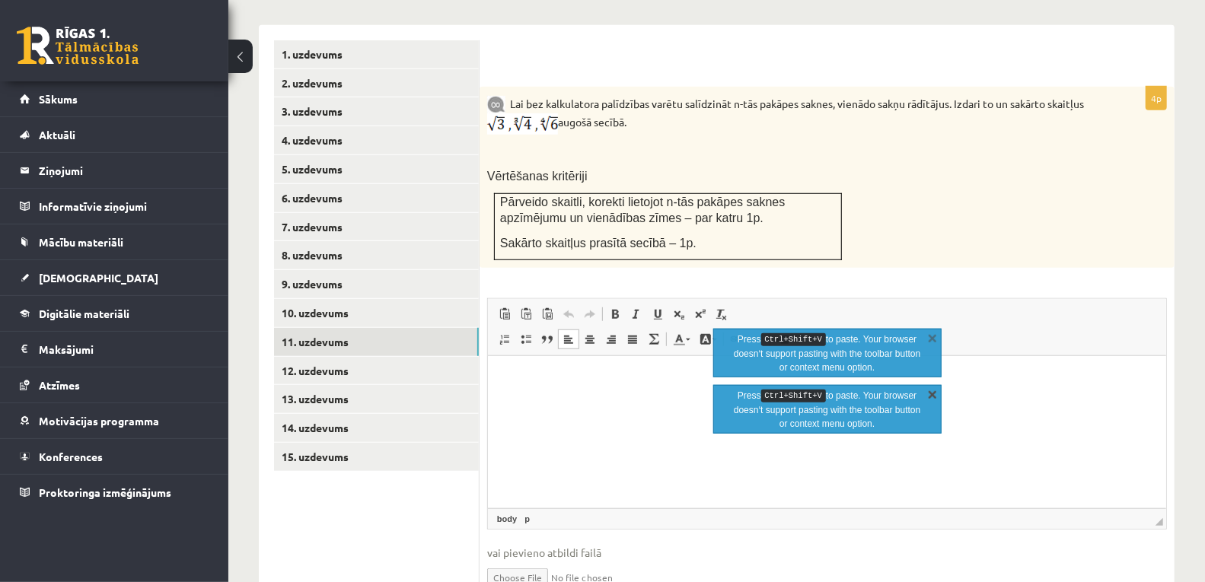
click at [934, 394] on link "X" at bounding box center [932, 394] width 15 height 15
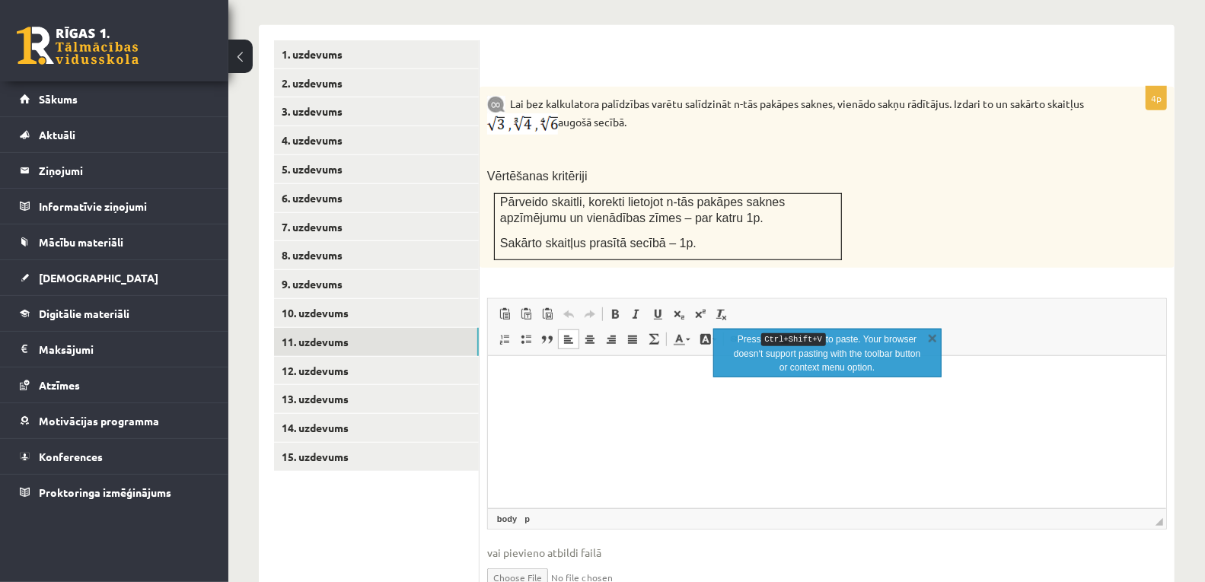
click at [925, 347] on div "Press Ctrl+Shift+V to paste. Your browser doesn‘t support pasting with the tool…" at bounding box center [827, 353] width 228 height 49
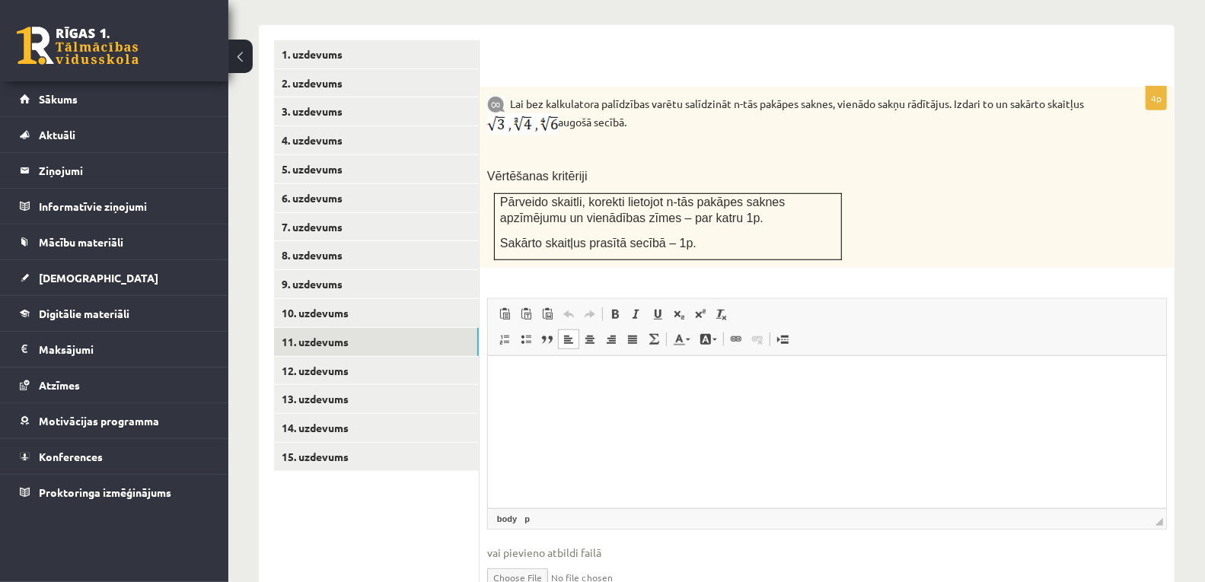
click at [933, 381] on p "Editor, wiswyg-editor-user-answer-47024948469040" at bounding box center [826, 379] width 648 height 16
click at [526, 561] on input "file" at bounding box center [827, 576] width 680 height 31
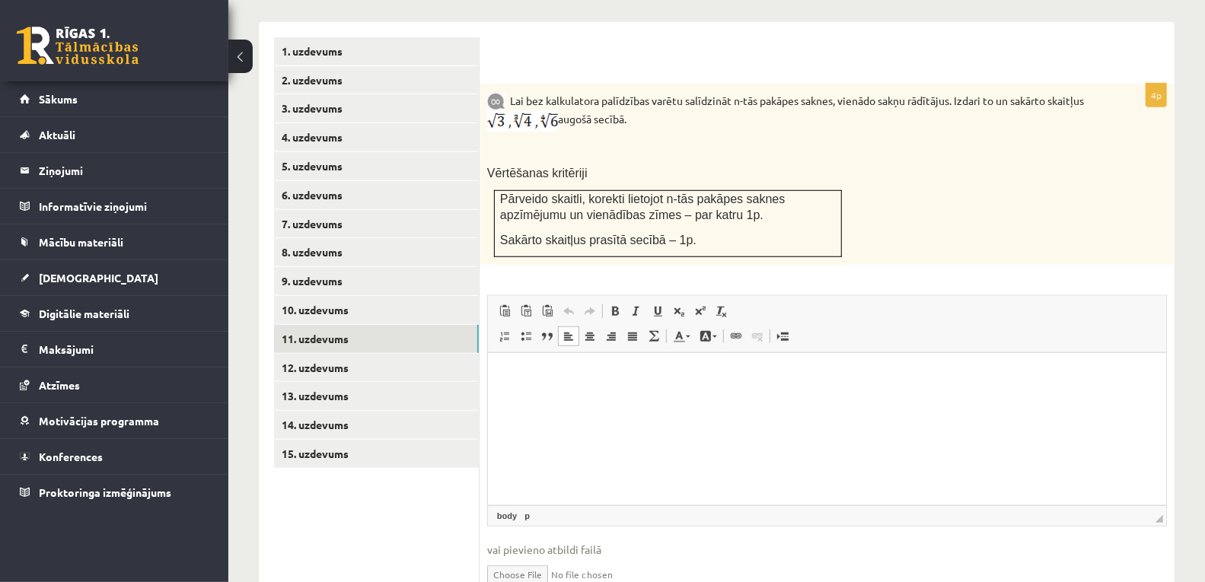
scroll to position [695, 0]
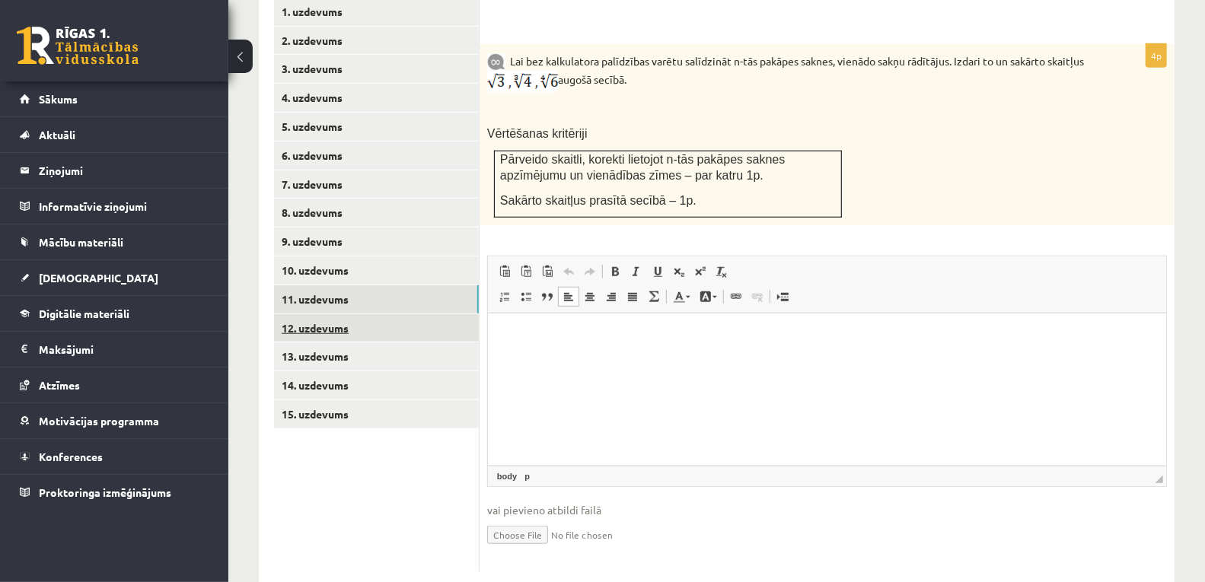
click at [297, 314] on link "12. uzdevums" at bounding box center [376, 328] width 205 height 28
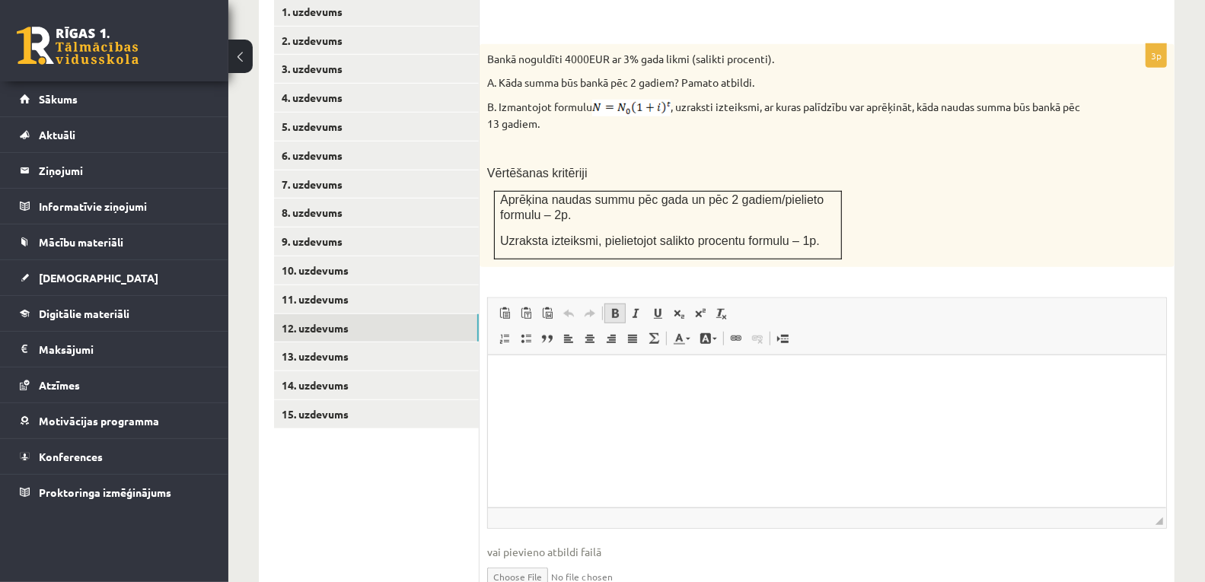
scroll to position [0, 0]
click at [331, 343] on link "13. uzdevums" at bounding box center [376, 357] width 205 height 28
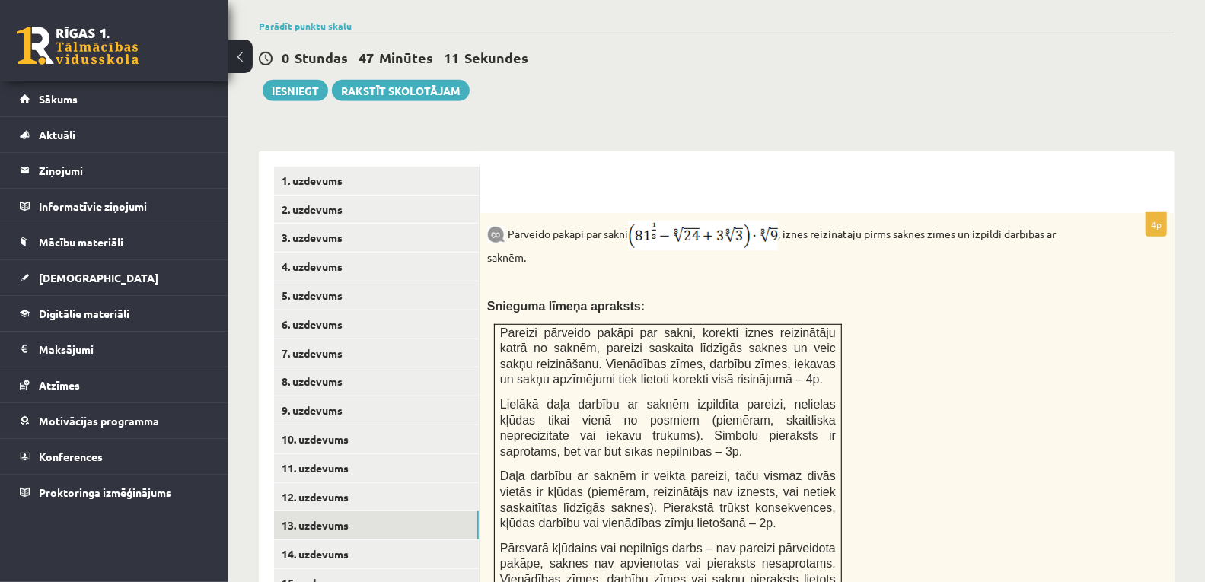
scroll to position [780, 0]
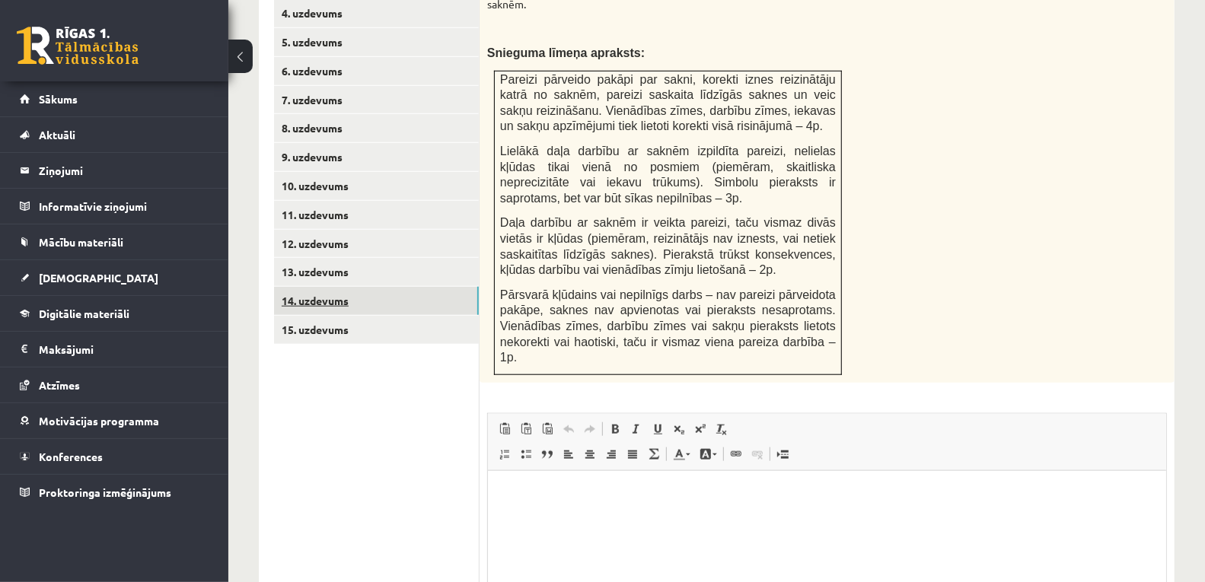
click at [328, 287] on link "14. uzdevums" at bounding box center [376, 301] width 205 height 28
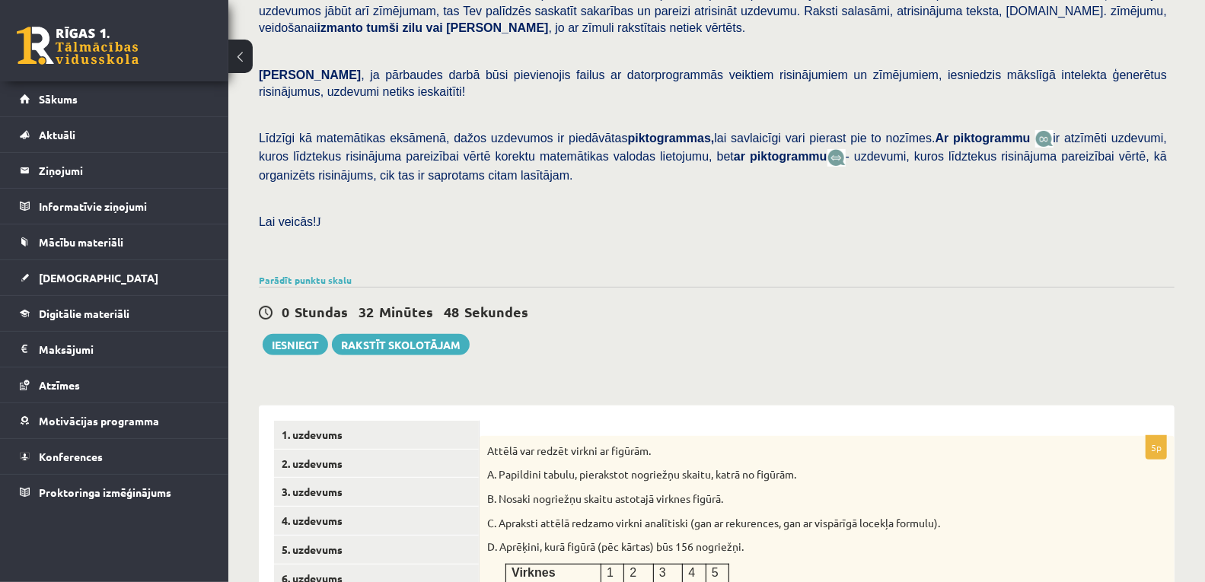
scroll to position [611, 0]
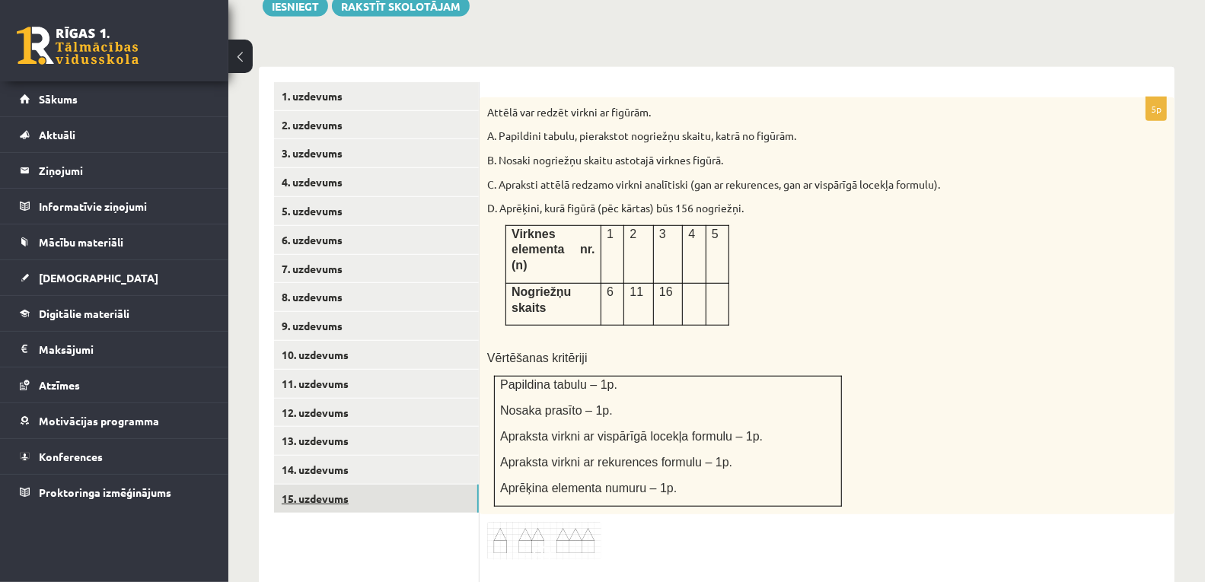
click at [326, 485] on link "15. uzdevums" at bounding box center [376, 499] width 205 height 28
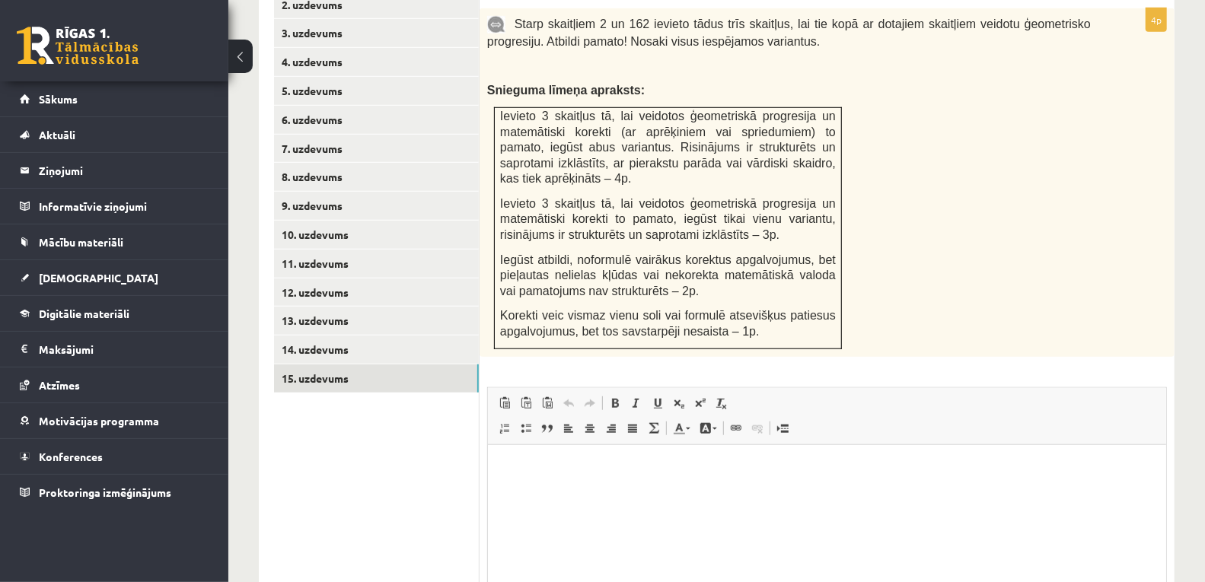
scroll to position [863, 0]
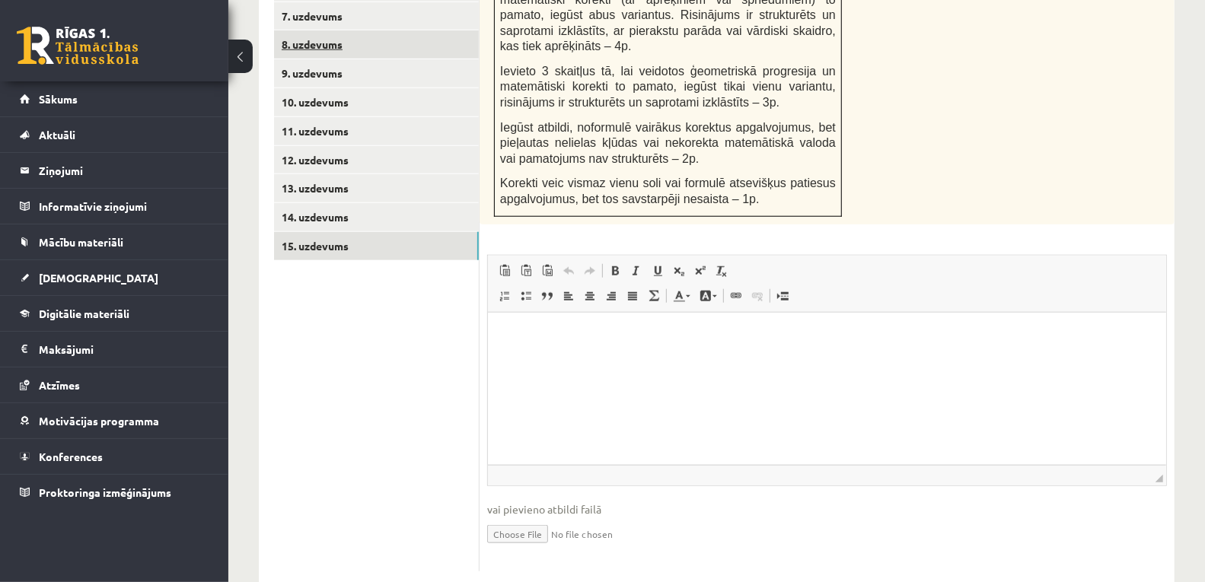
click at [318, 30] on link "8. uzdevums" at bounding box center [376, 44] width 205 height 28
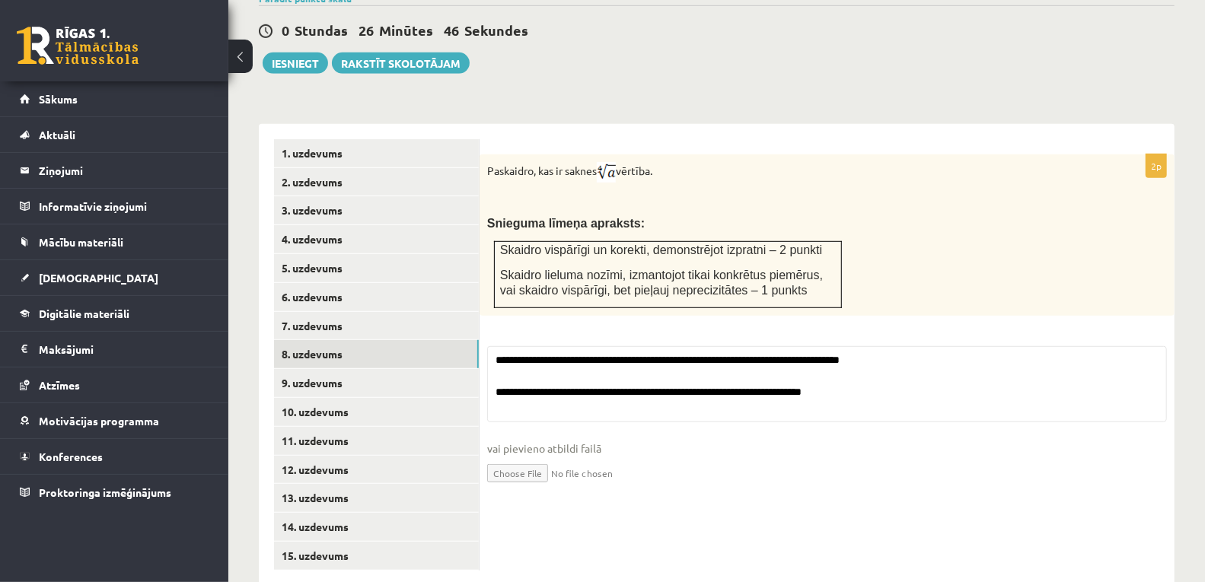
scroll to position [644, 0]
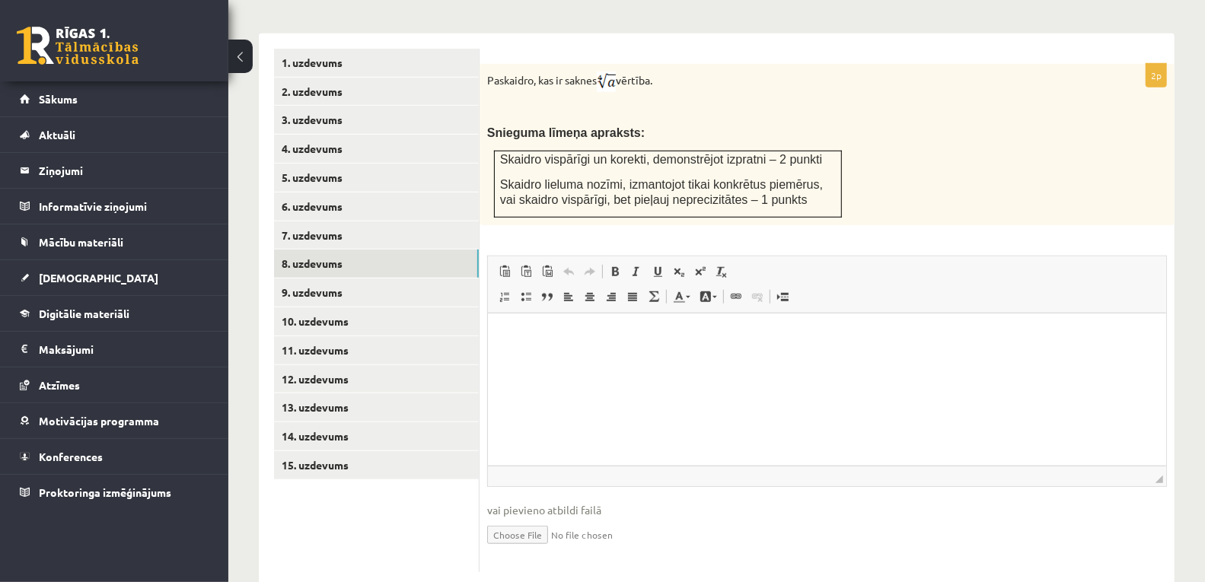
click at [511, 466] on span "◢ Elements path" at bounding box center [827, 476] width 678 height 21
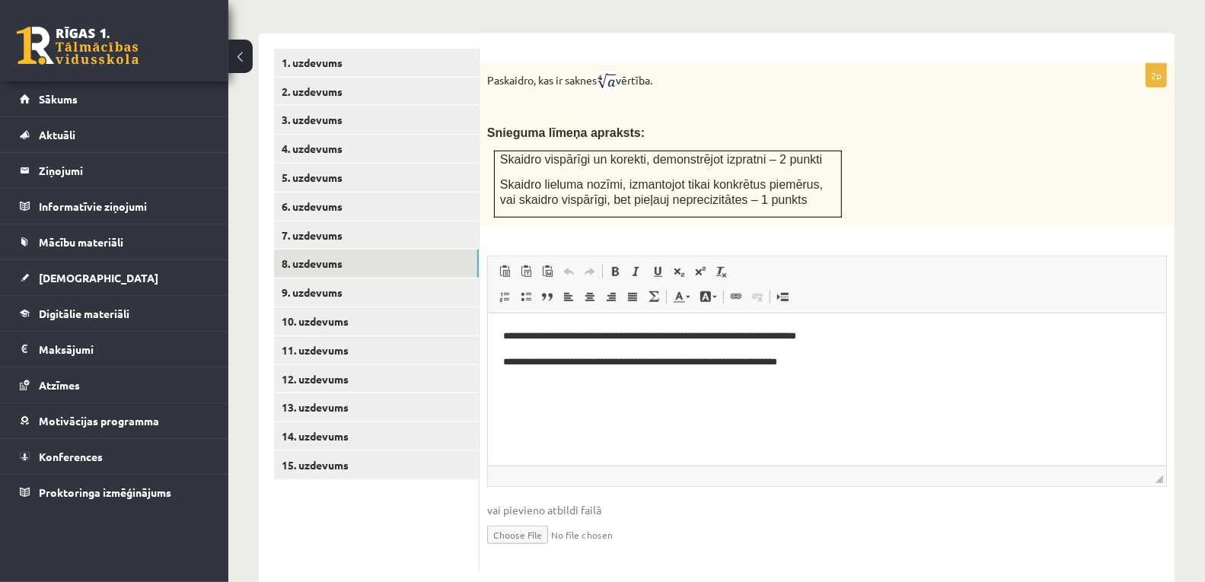
scroll to position [0, 0]
click at [520, 518] on input "file" at bounding box center [827, 533] width 680 height 31
type input "**********"
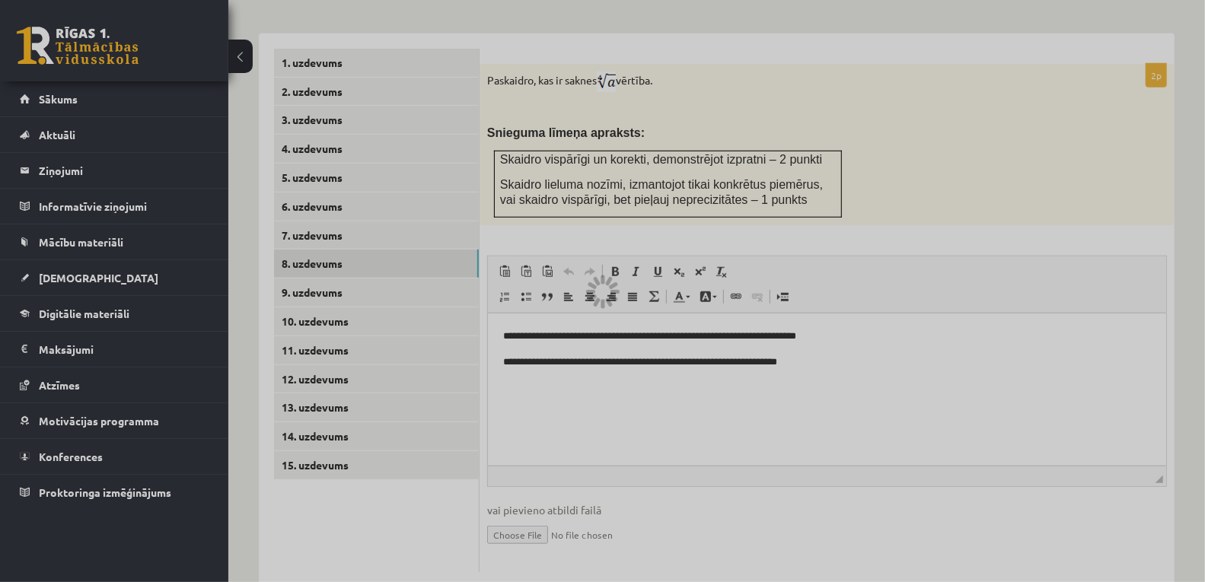
click at [1099, 375] on div at bounding box center [602, 291] width 1205 height 582
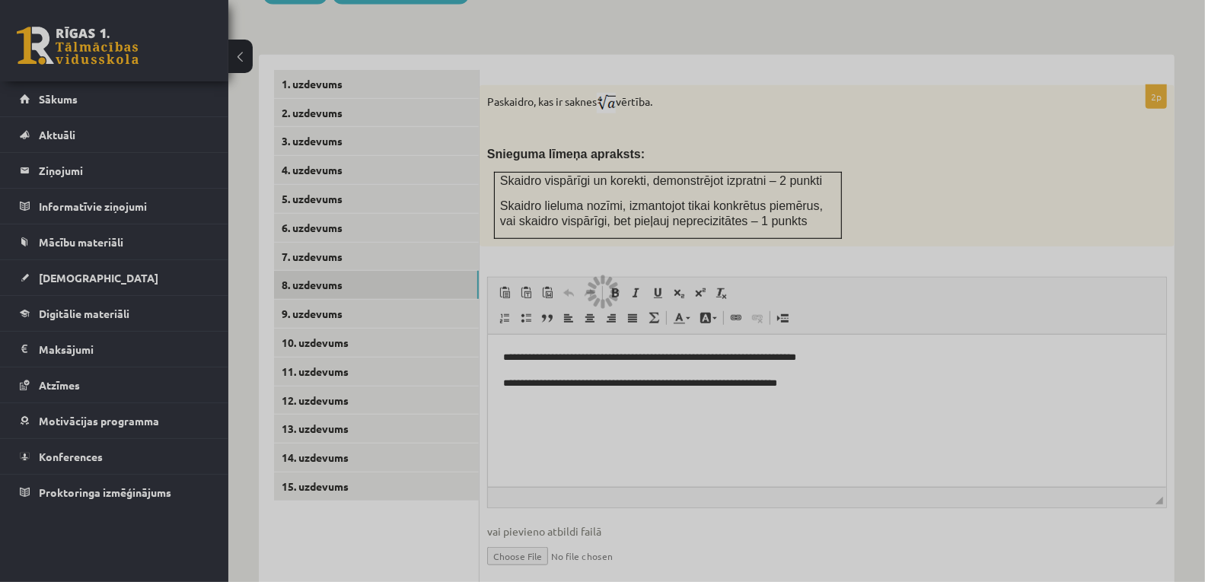
scroll to position [644, 0]
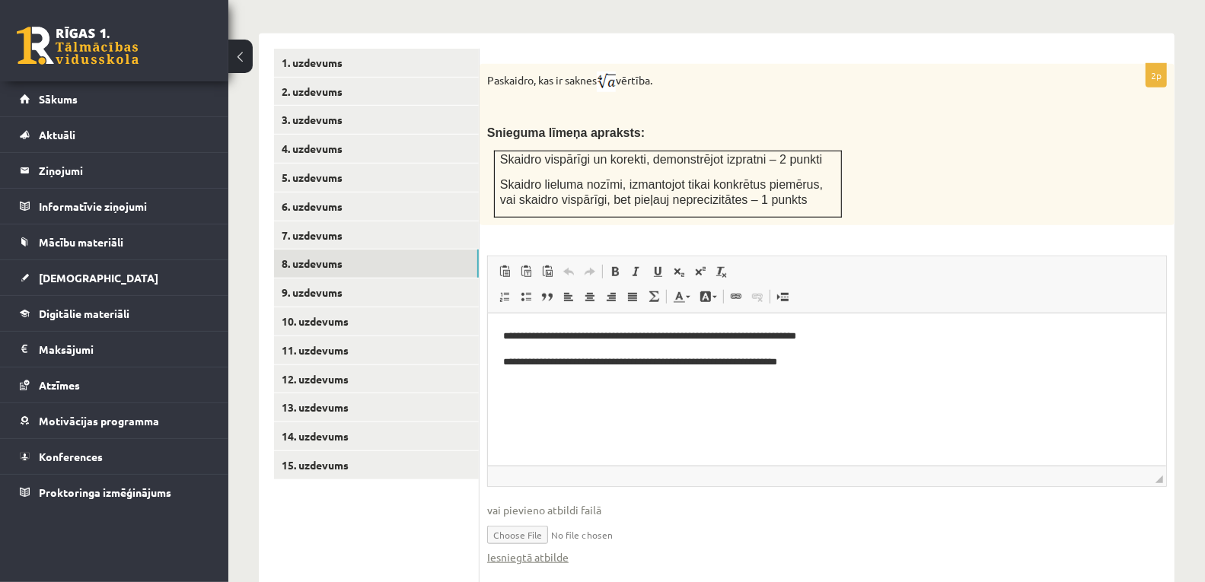
click at [743, 518] on input "file" at bounding box center [827, 533] width 680 height 31
click at [314, 279] on link "9. uzdevums" at bounding box center [376, 293] width 205 height 28
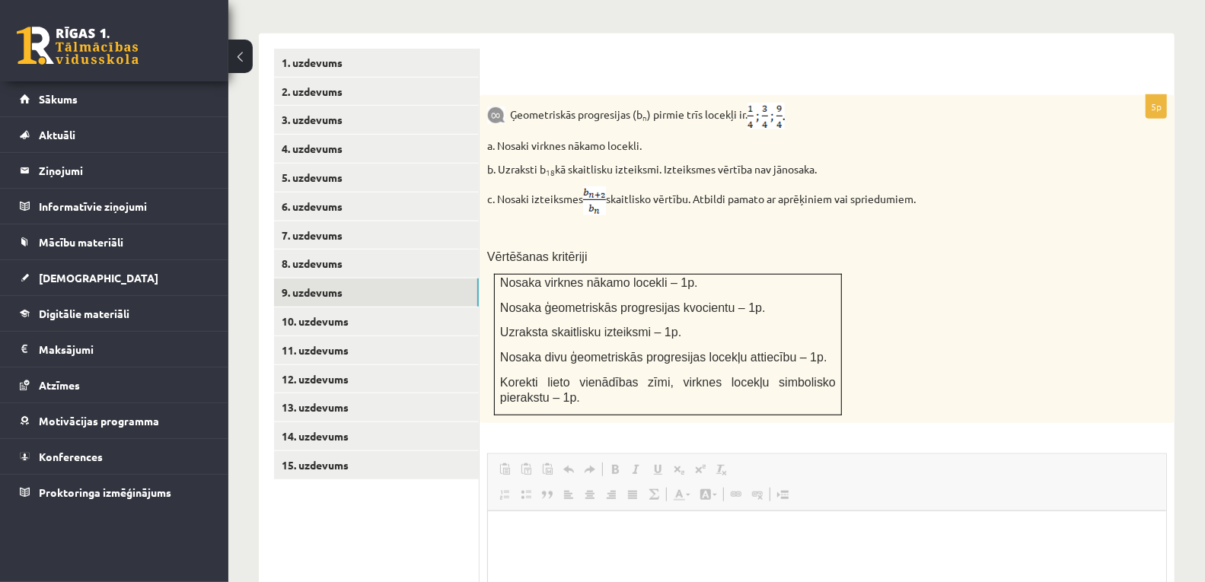
scroll to position [0, 0]
click at [524, 557] on html at bounding box center [826, 534] width 678 height 46
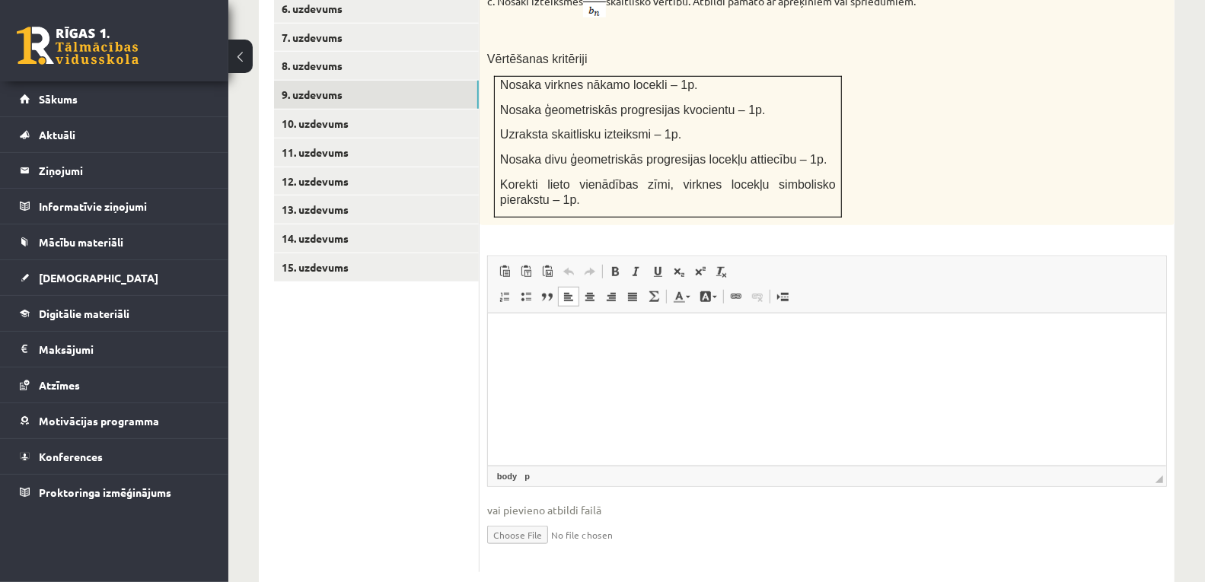
click at [526, 518] on input "file" at bounding box center [827, 533] width 680 height 31
type input "**********"
click at [655, 518] on input "file" at bounding box center [827, 533] width 680 height 31
click at [336, 225] on link "14. uzdevums" at bounding box center [376, 239] width 205 height 28
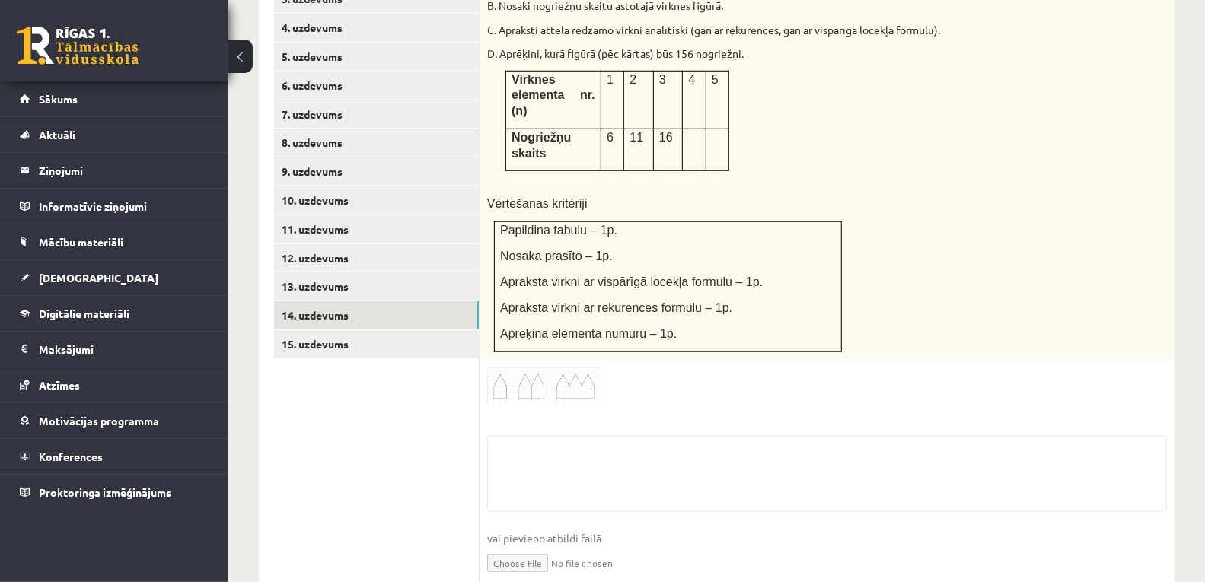
click at [505, 547] on input "file" at bounding box center [827, 562] width 680 height 31
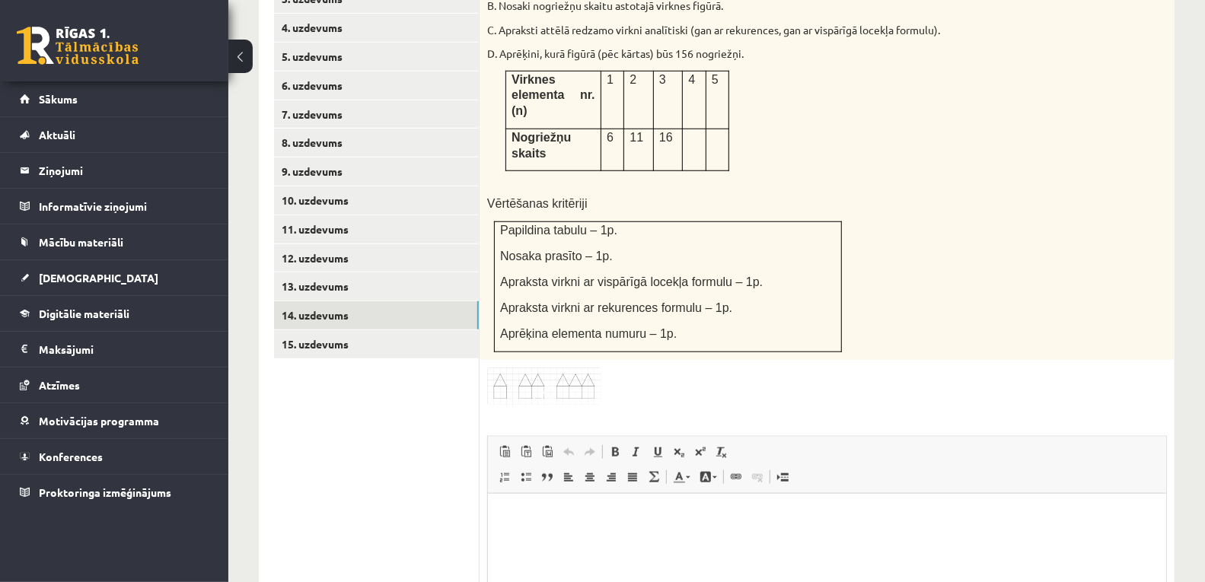
scroll to position [0, 0]
type input "**********"
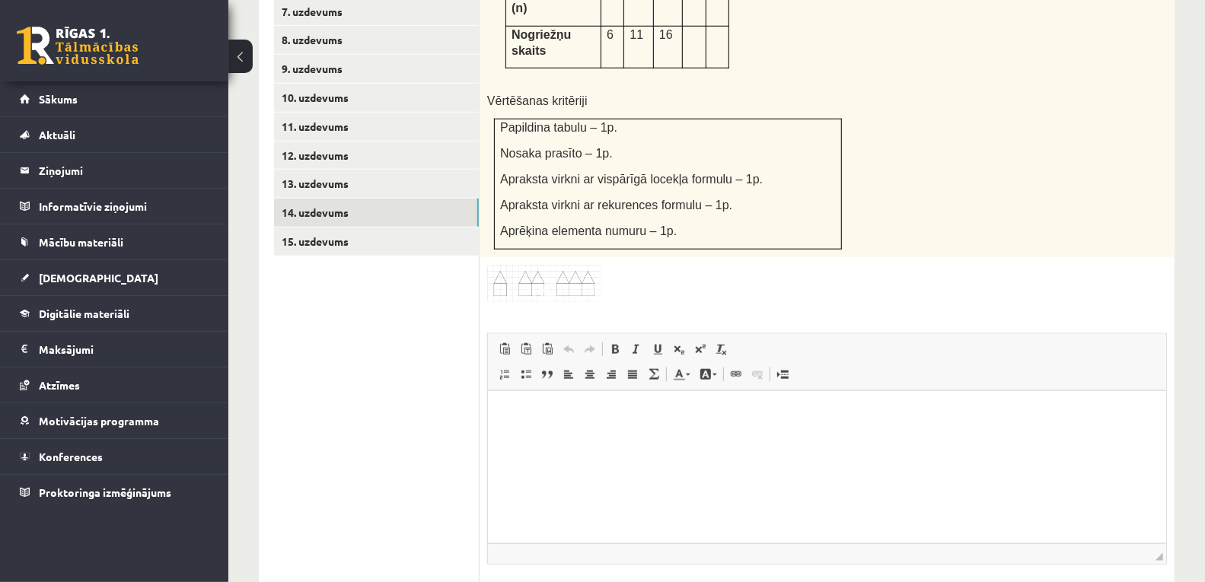
scroll to position [847, 0]
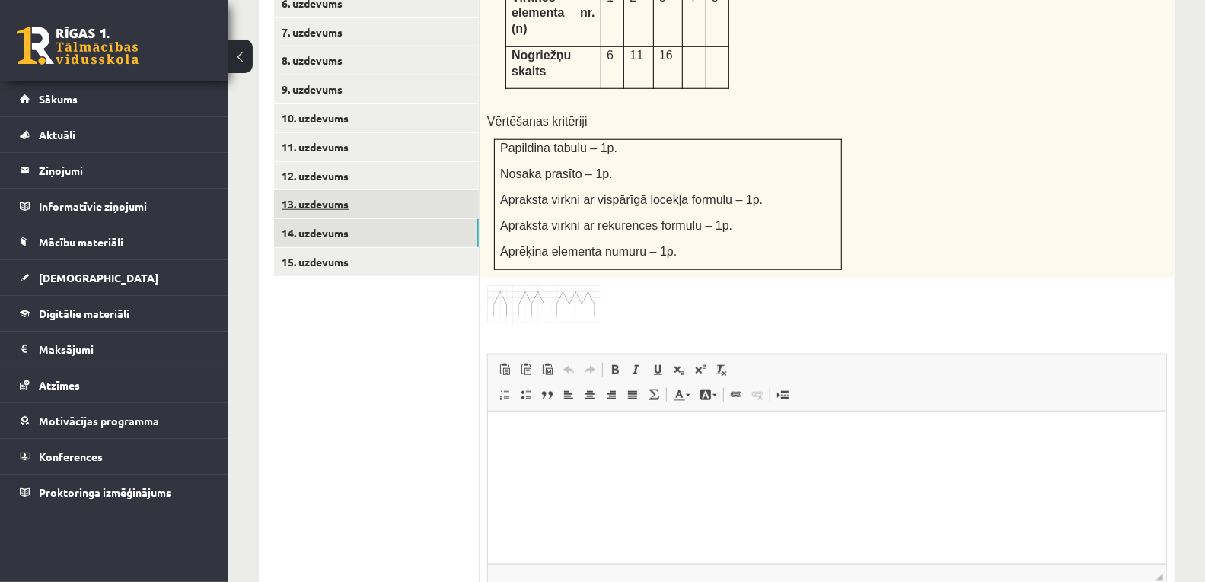
click at [359, 190] on link "13. uzdevums" at bounding box center [376, 204] width 205 height 28
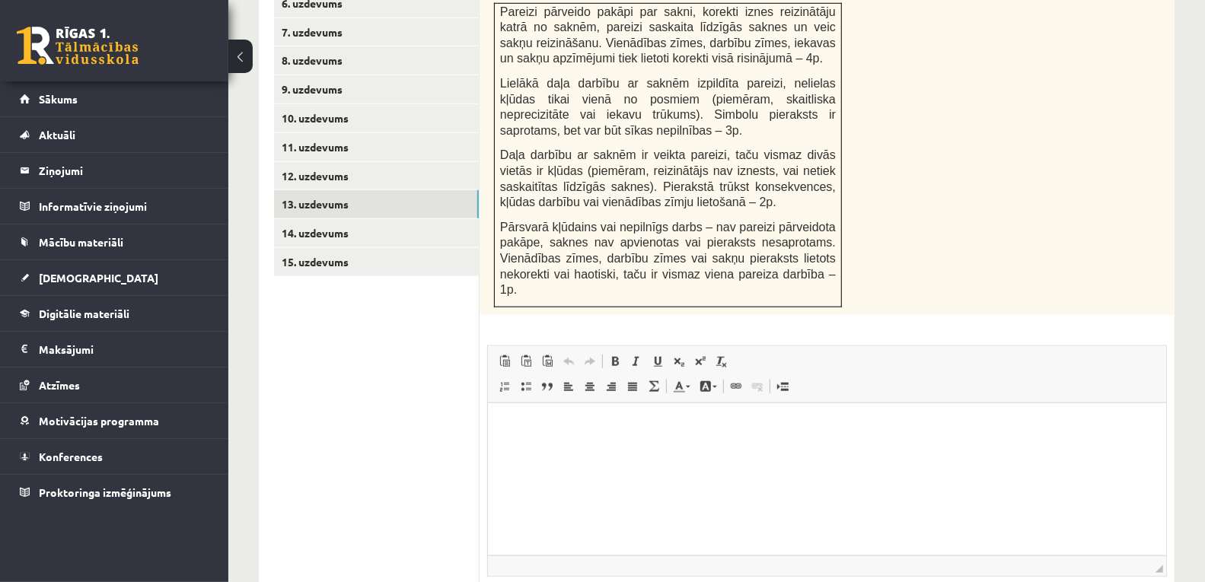
scroll to position [0, 0]
click at [512, 449] on html at bounding box center [826, 426] width 678 height 46
type input "**********"
click at [336, 162] on link "12. uzdevums" at bounding box center [376, 176] width 205 height 28
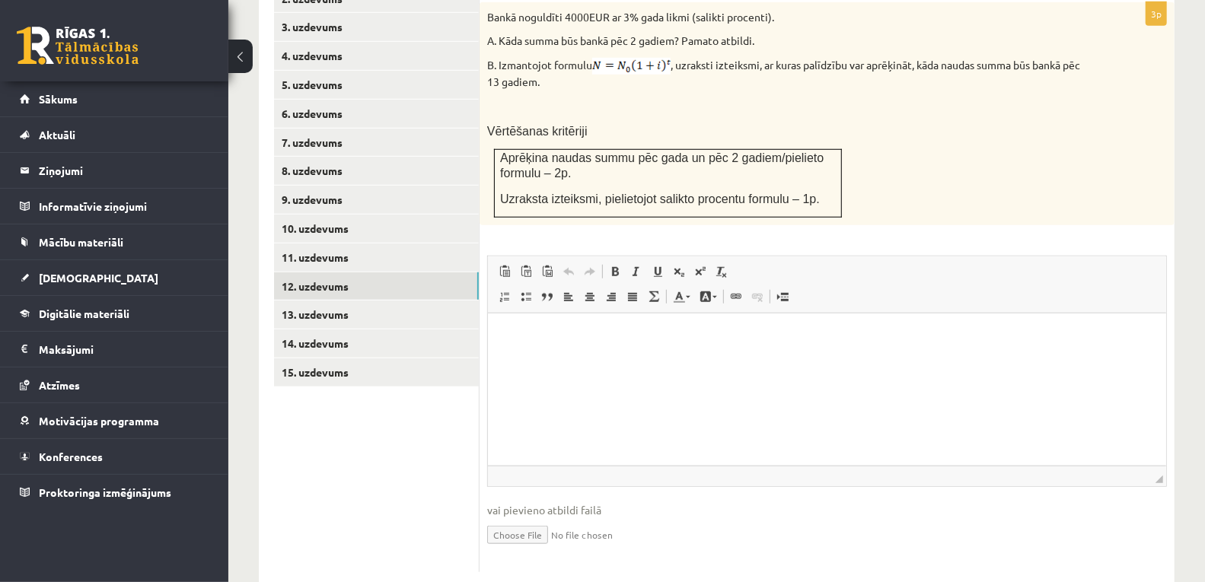
click at [521, 518] on input "file" at bounding box center [827, 533] width 680 height 31
type input "**********"
click at [317, 186] on link "9. uzdevums" at bounding box center [376, 200] width 205 height 28
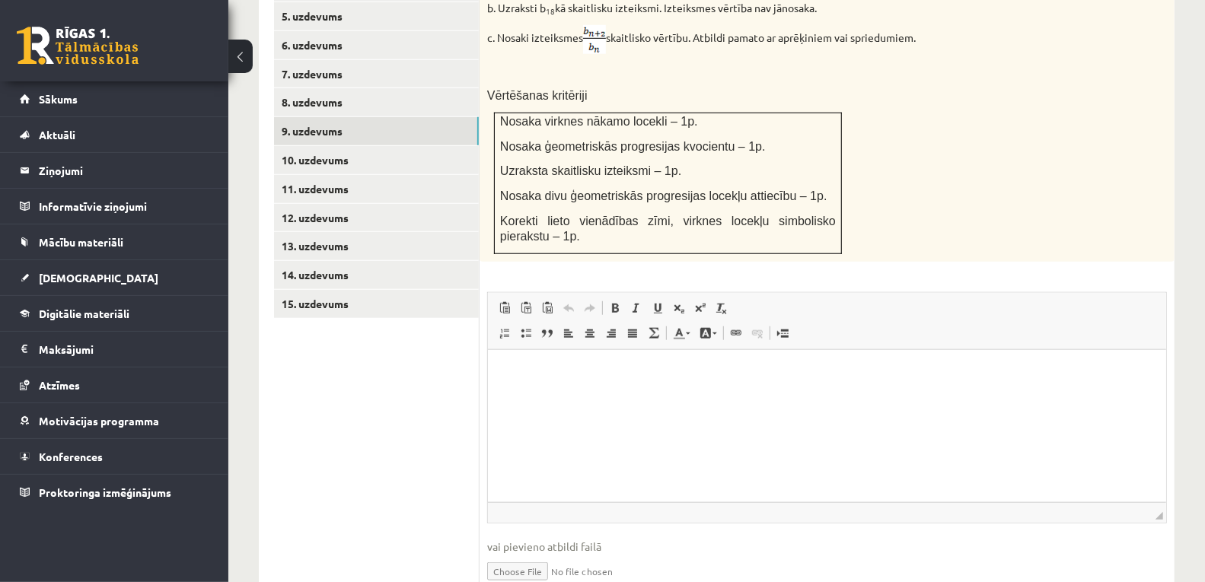
scroll to position [858, 0]
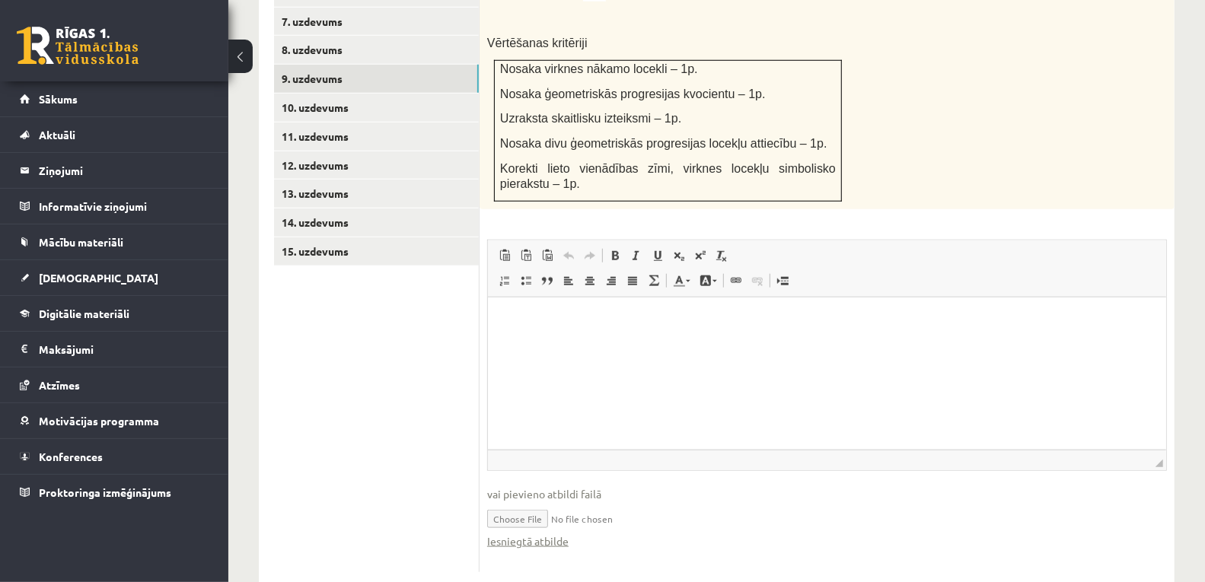
click at [512, 502] on input "file" at bounding box center [827, 517] width 680 height 31
type input "**********"
click at [322, 94] on link "10. uzdevums" at bounding box center [376, 108] width 205 height 28
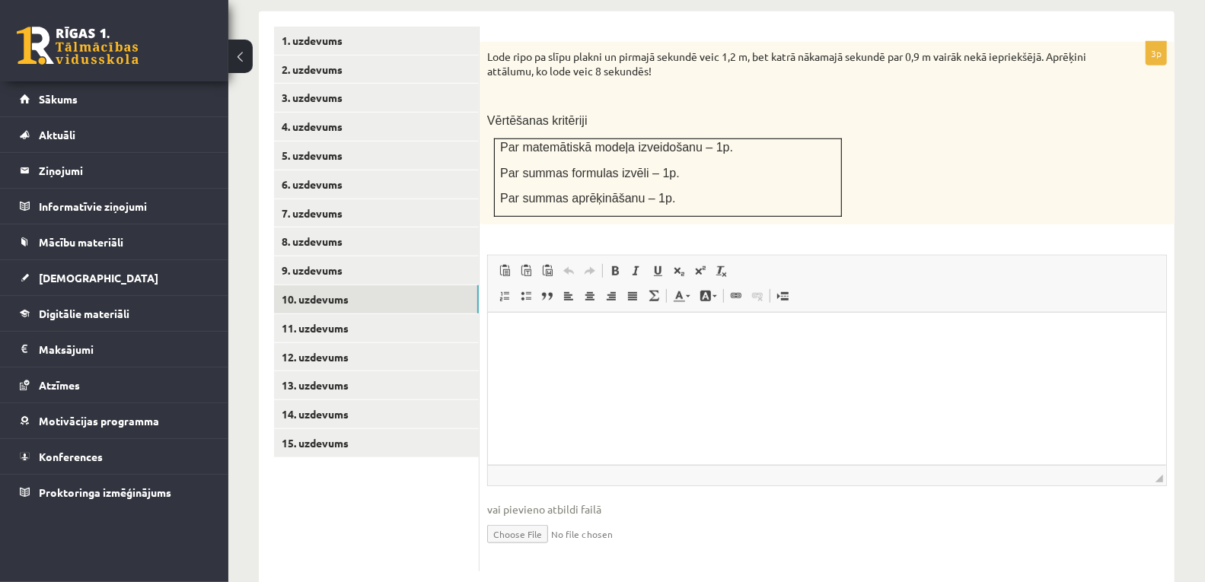
scroll to position [0, 0]
click at [530, 518] on input "file" at bounding box center [827, 533] width 680 height 31
type input "**********"
click at [314, 314] on link "11. uzdevums" at bounding box center [376, 328] width 205 height 28
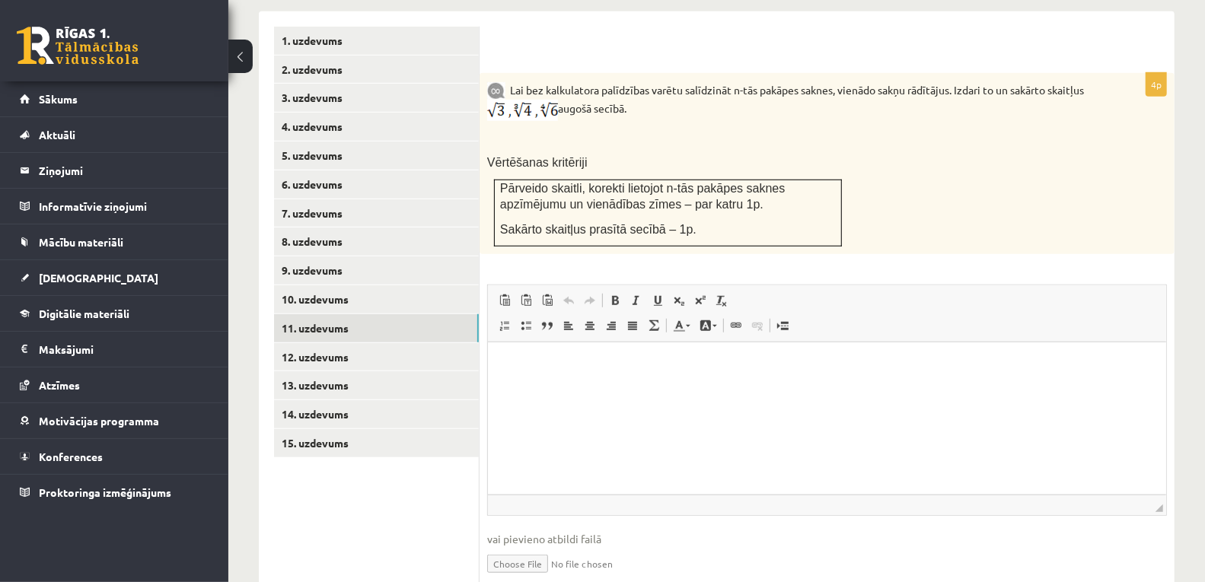
click at [513, 547] on input "file" at bounding box center [827, 562] width 680 height 31
type input "**********"
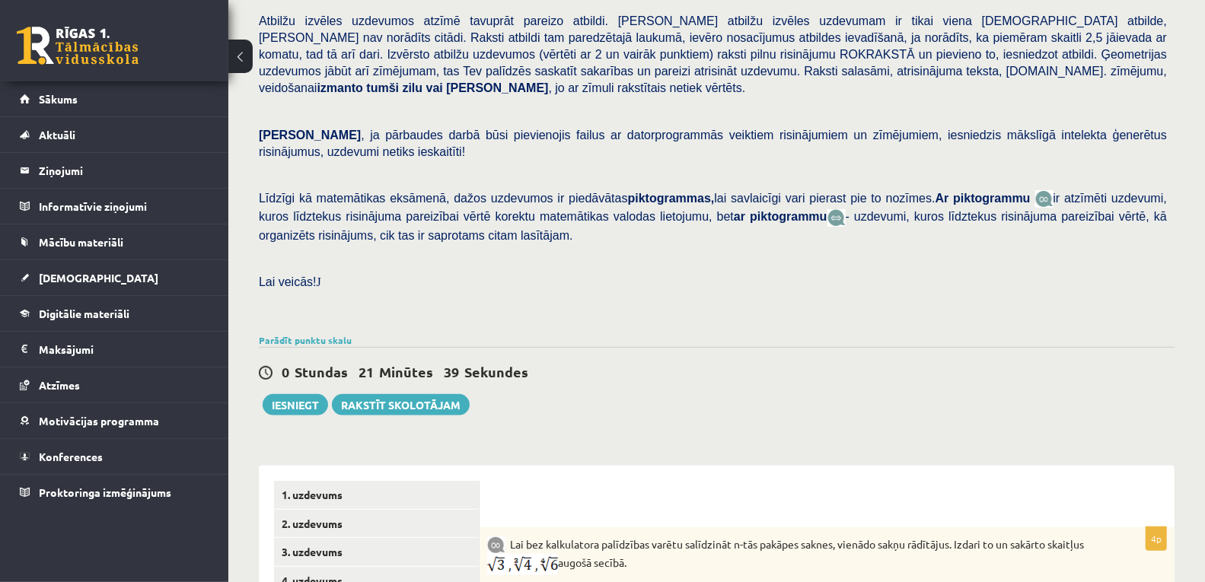
scroll to position [203, 0]
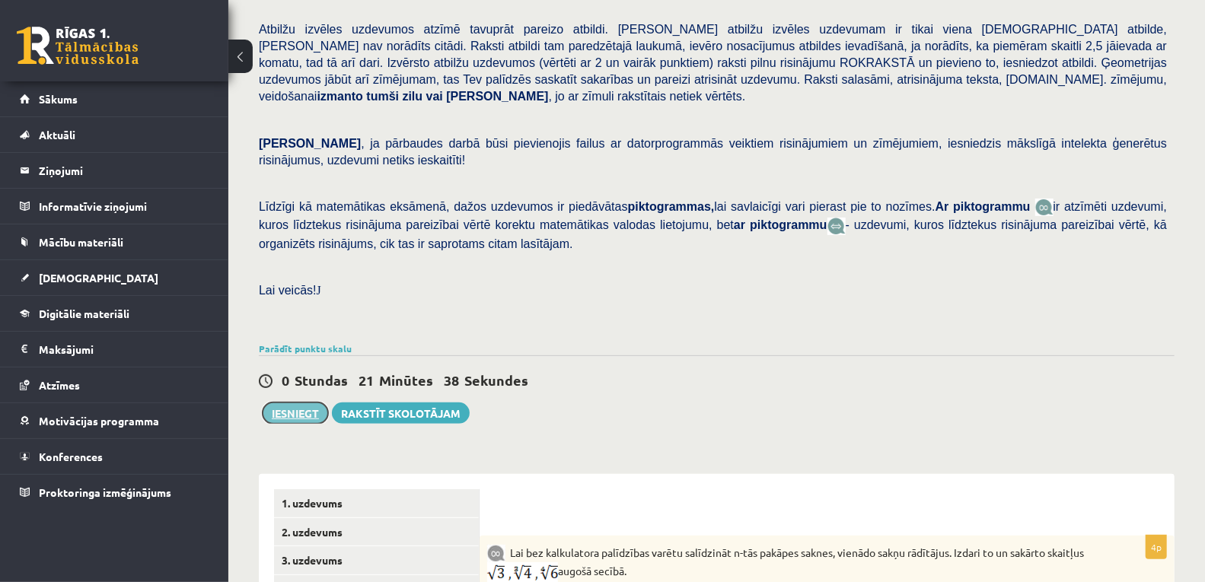
click at [302, 403] on button "Iesniegt" at bounding box center [295, 413] width 65 height 21
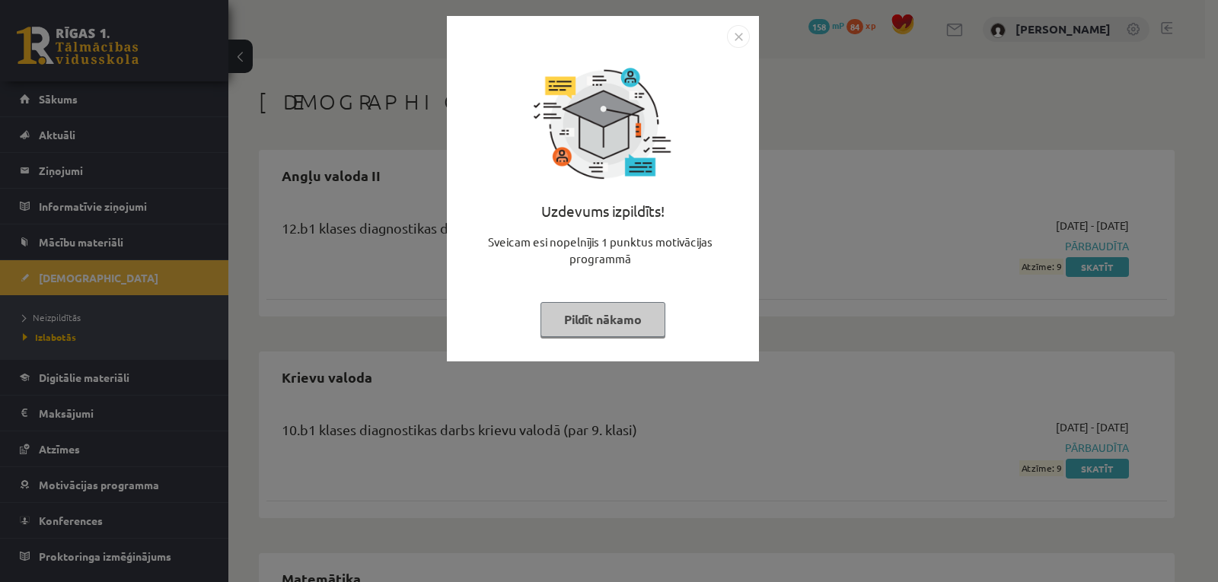
click at [804, 221] on div "Uzdevums izpildīts! Sveicam esi nopelnījis 1 punktus motivācijas programmā Pild…" at bounding box center [609, 291] width 1218 height 582
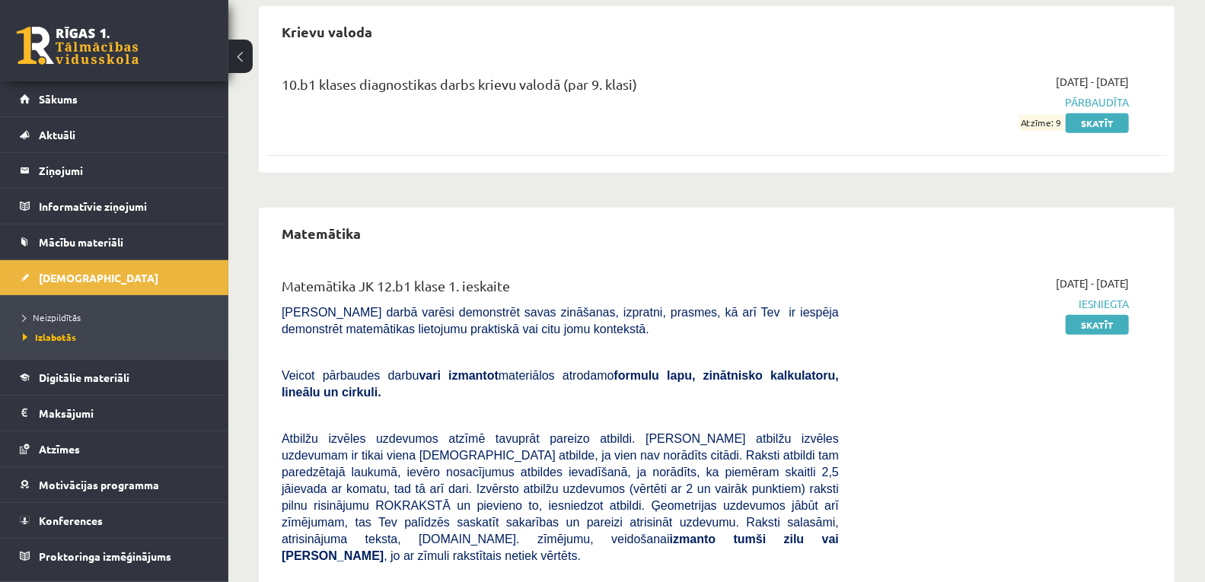
scroll to position [306, 0]
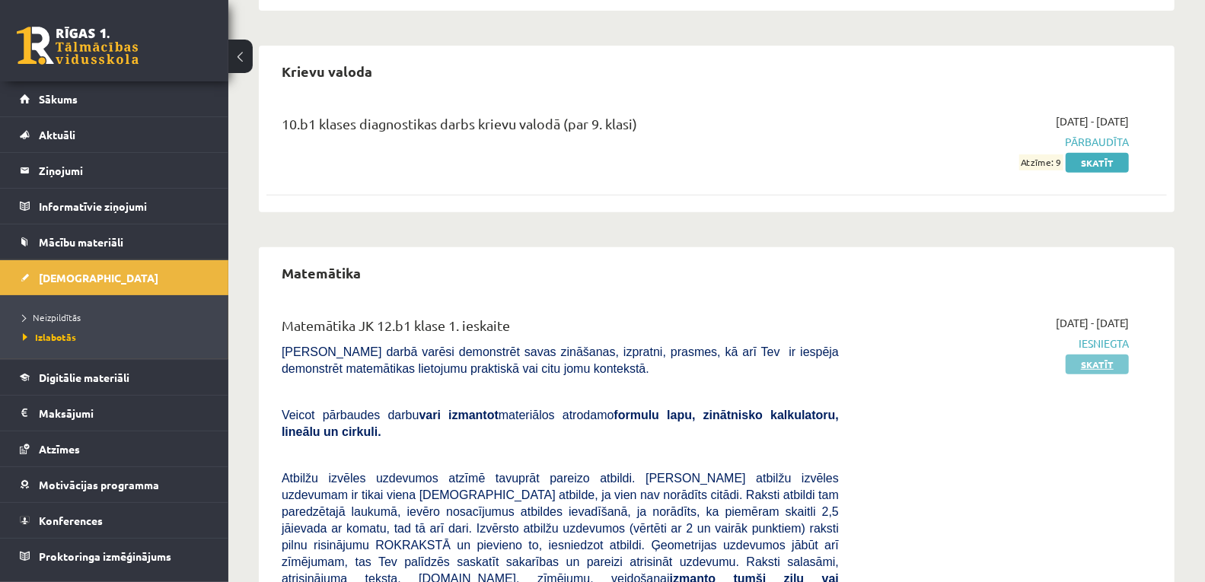
click at [1117, 358] on link "Skatīt" at bounding box center [1097, 365] width 63 height 20
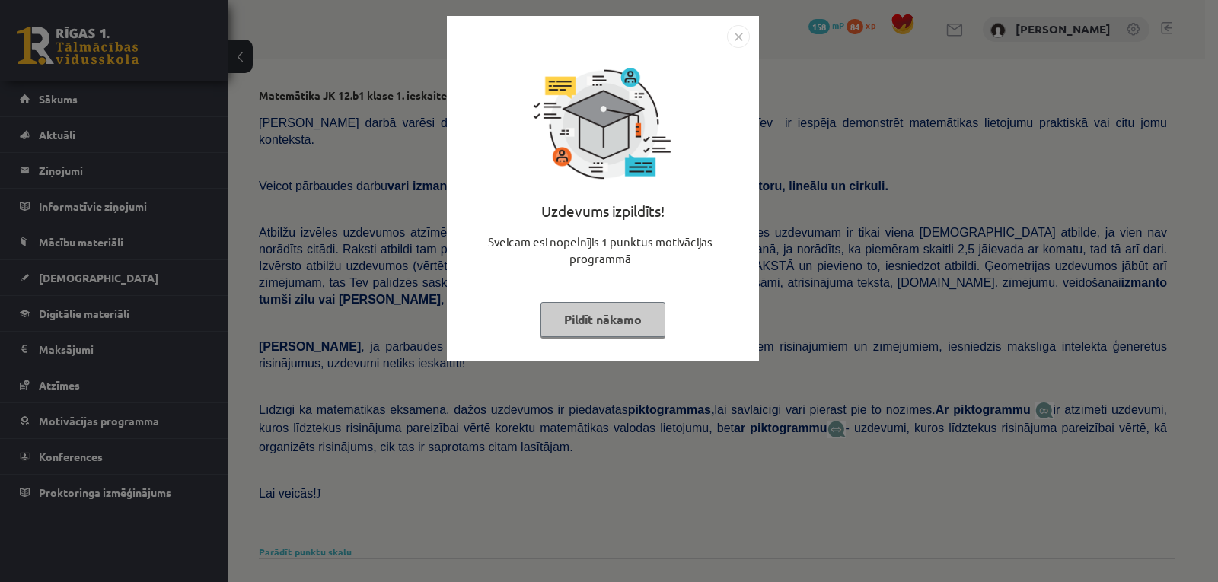
click at [1022, 343] on div "Uzdevums izpildīts! Sveicam esi nopelnījis 1 punktus motivācijas programmā Pild…" at bounding box center [609, 291] width 1218 height 582
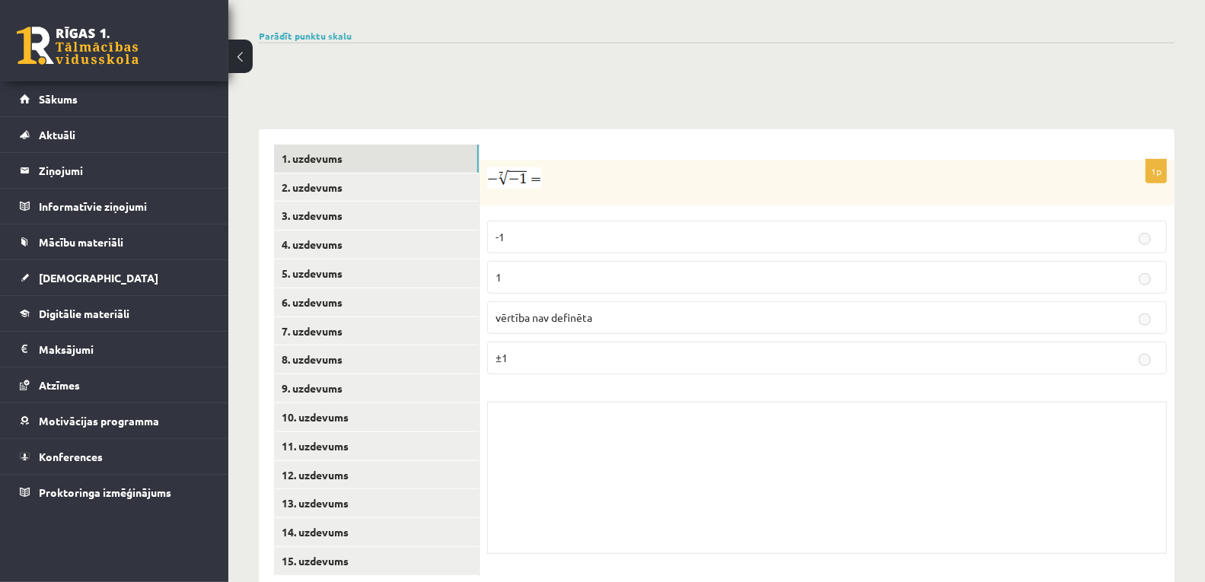
scroll to position [521, 0]
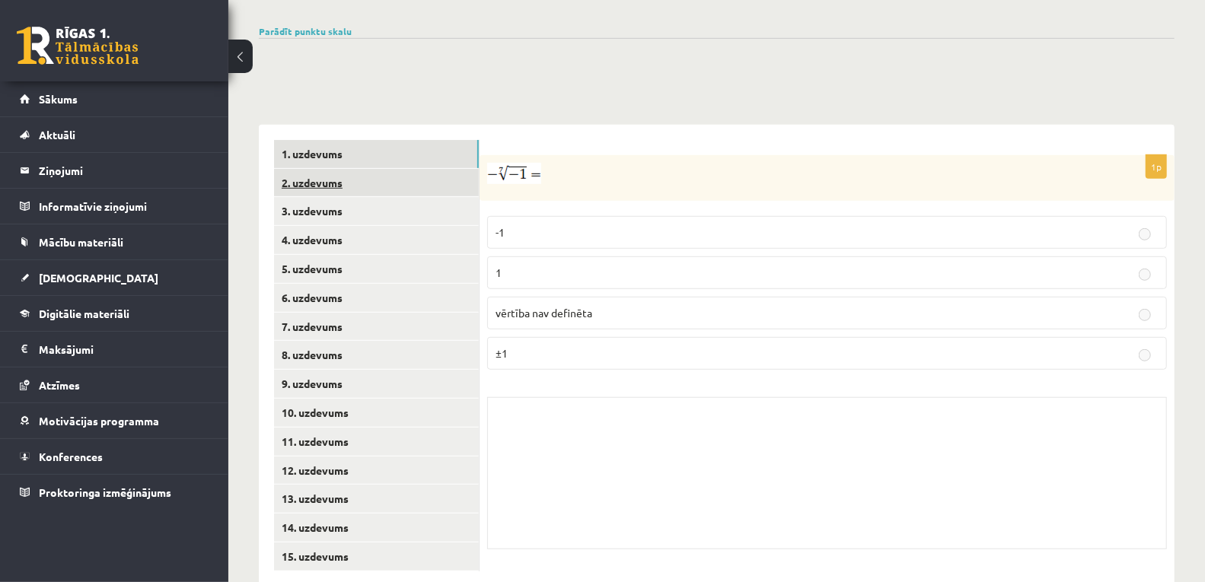
click at [398, 169] on link "2. uzdevums" at bounding box center [376, 183] width 205 height 28
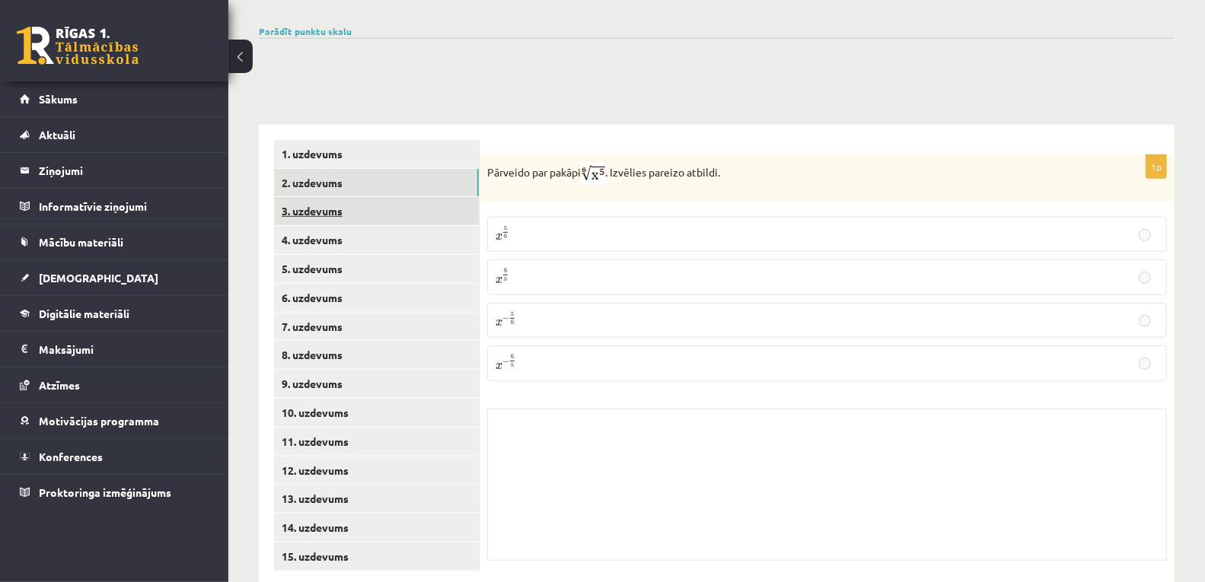
click at [363, 197] on link "3. uzdevums" at bounding box center [376, 211] width 205 height 28
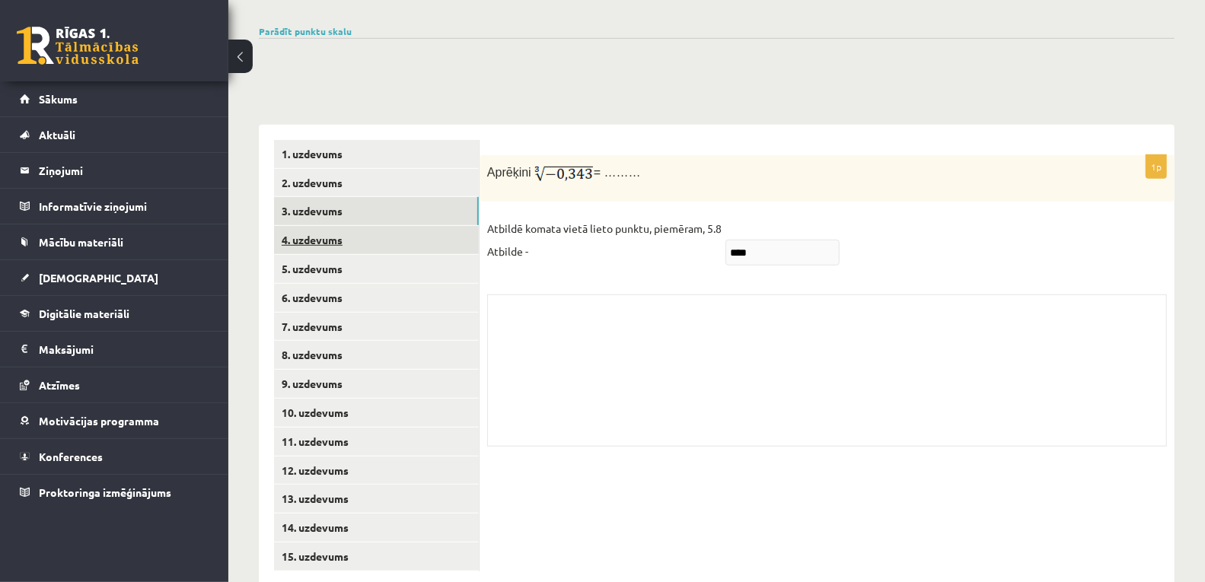
click at [337, 226] on link "4. uzdevums" at bounding box center [376, 240] width 205 height 28
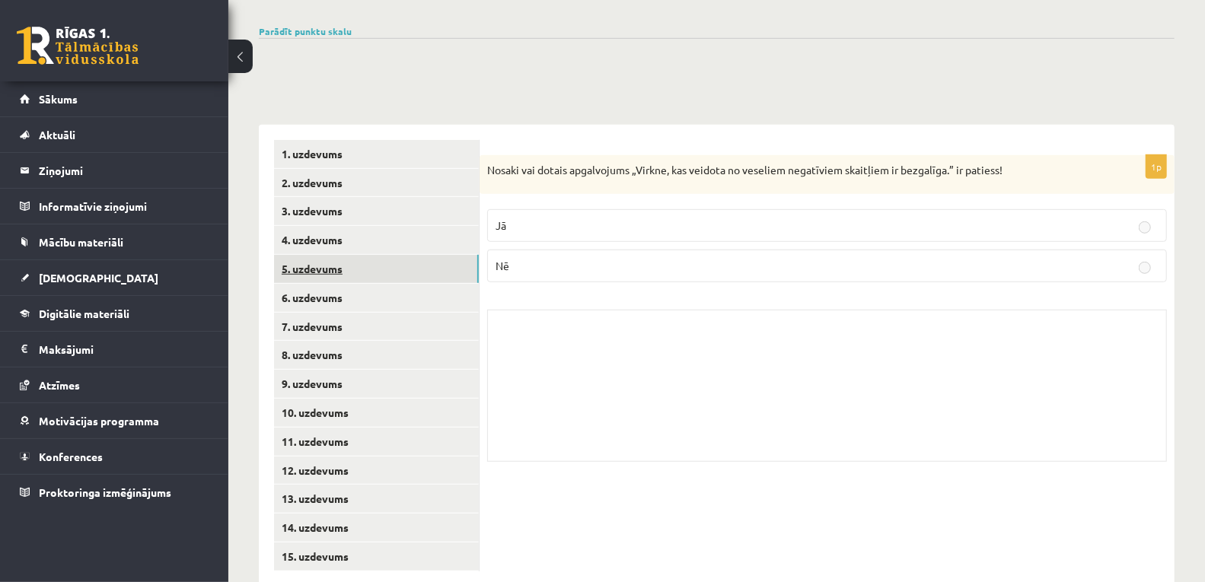
click at [327, 255] on link "5. uzdevums" at bounding box center [376, 269] width 205 height 28
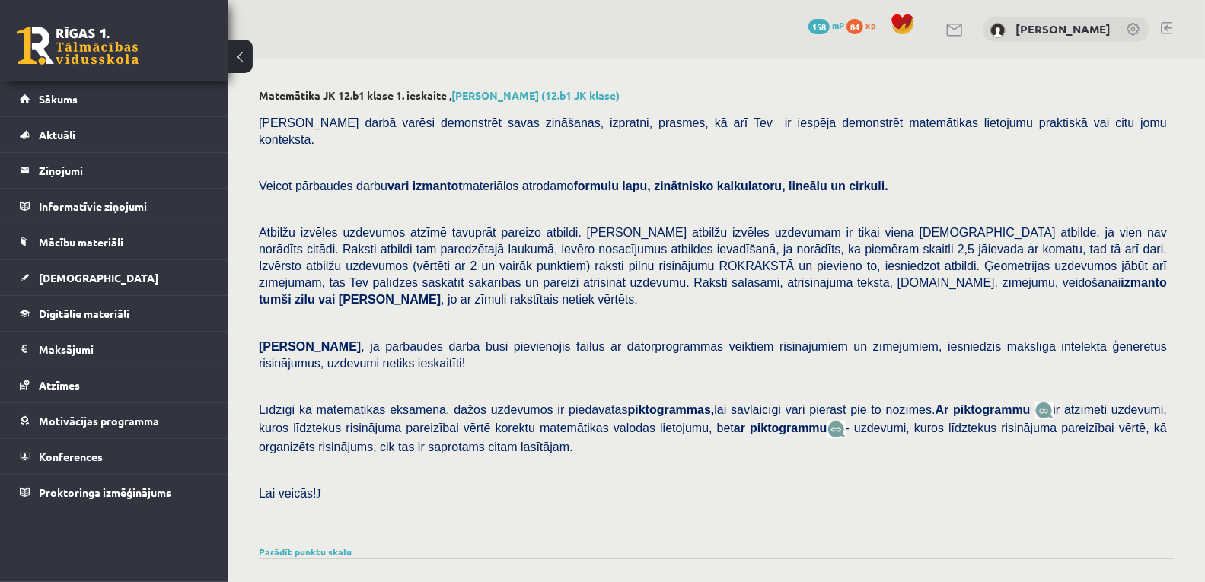
scroll to position [253, 0]
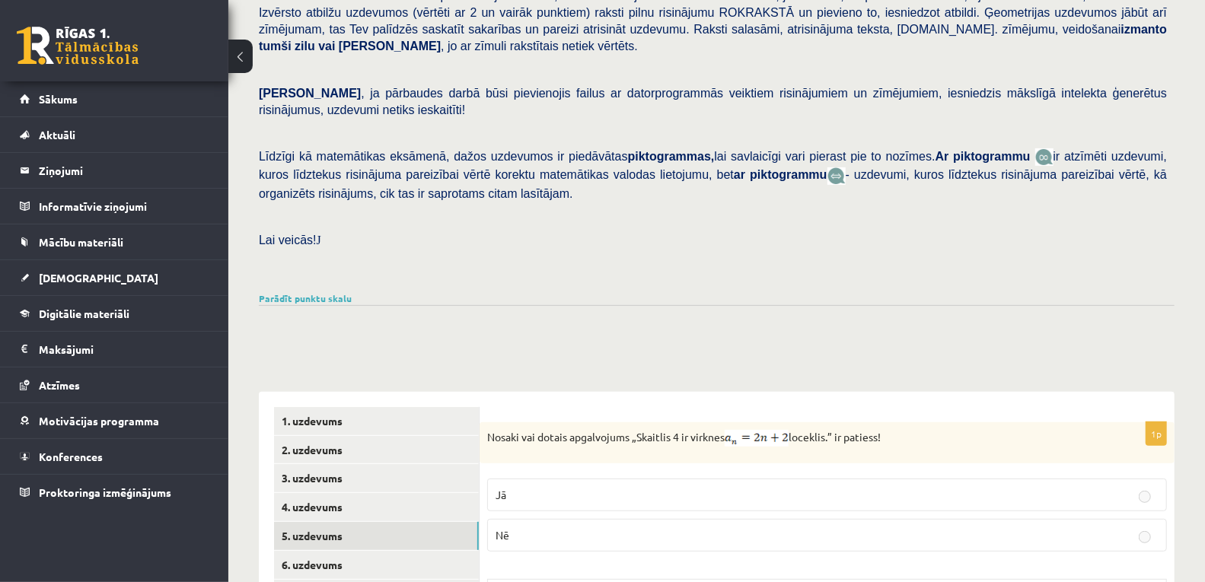
click at [292, 292] on div "Parādīt punktu skalu Atzīme No Līdz 1 0 7 2 8 10 3 11 14 4 15 18 5 19 22 6 23 2…" at bounding box center [717, 299] width 916 height 14
click at [311, 292] on link "Parādīt punktu skalu" at bounding box center [305, 298] width 93 height 12
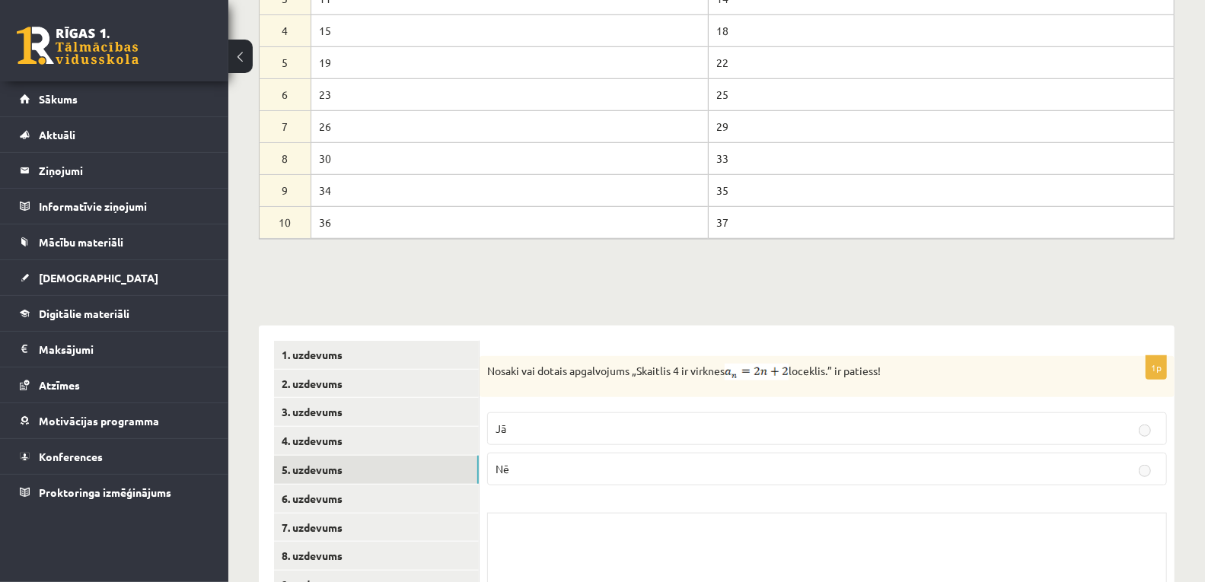
scroll to position [873, 0]
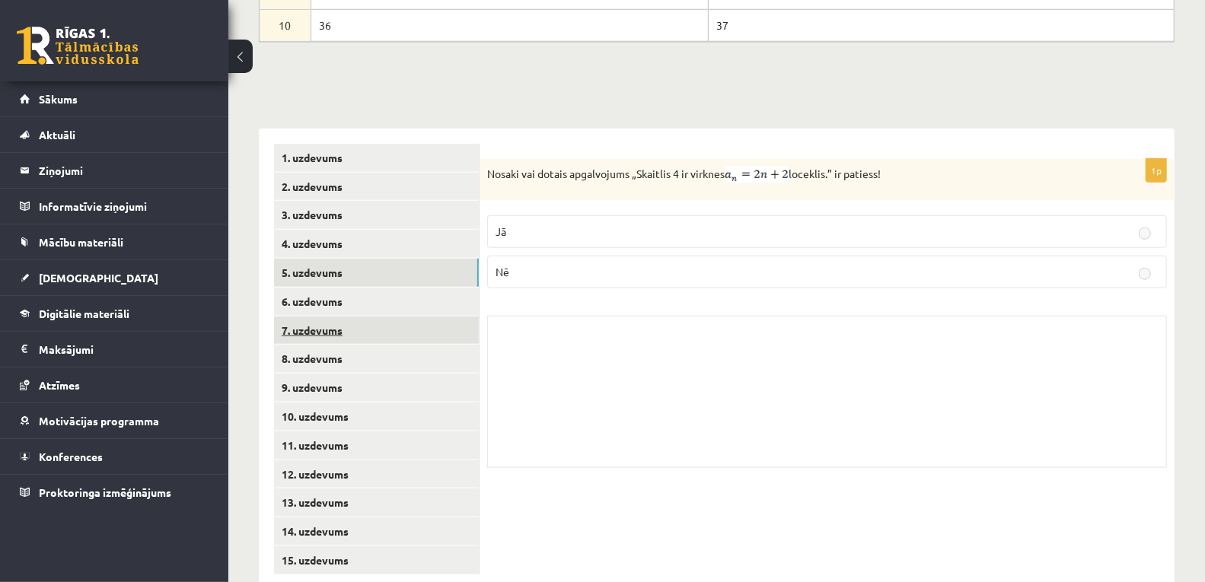
click at [327, 317] on link "7. uzdevums" at bounding box center [376, 331] width 205 height 28
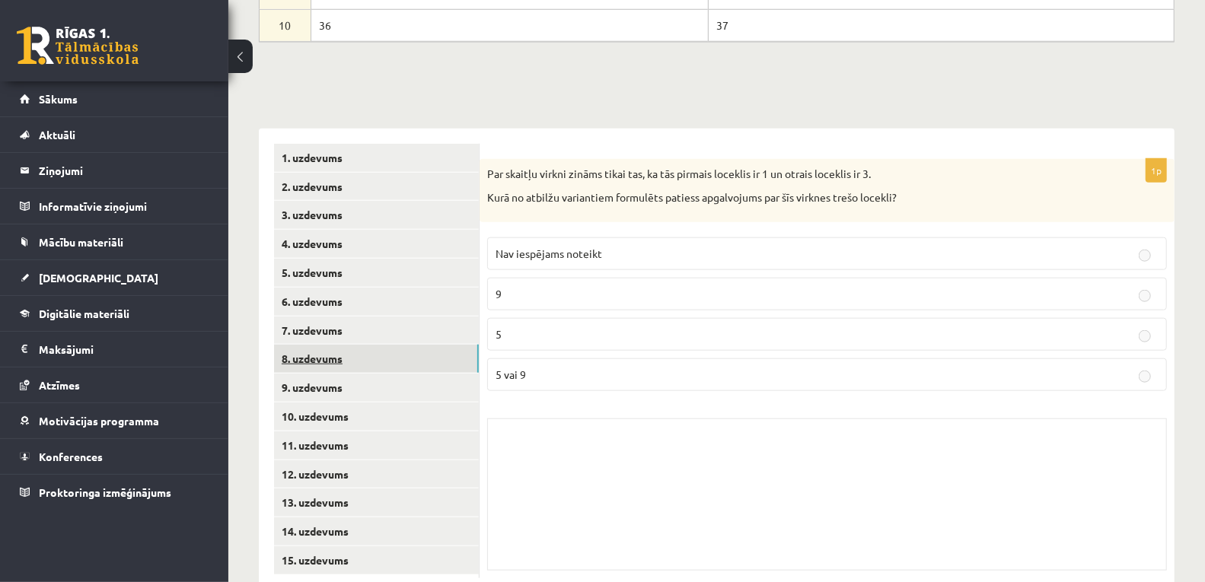
click at [314, 345] on link "8. uzdevums" at bounding box center [376, 359] width 205 height 28
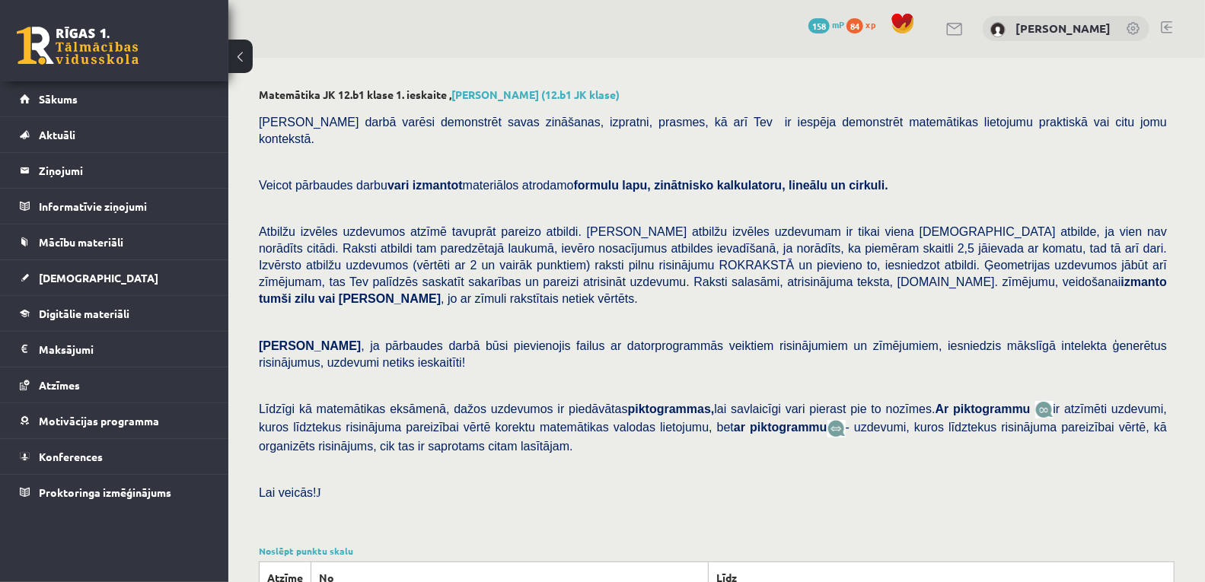
scroll to position [0, 0]
click at [238, 55] on button at bounding box center [240, 56] width 24 height 33
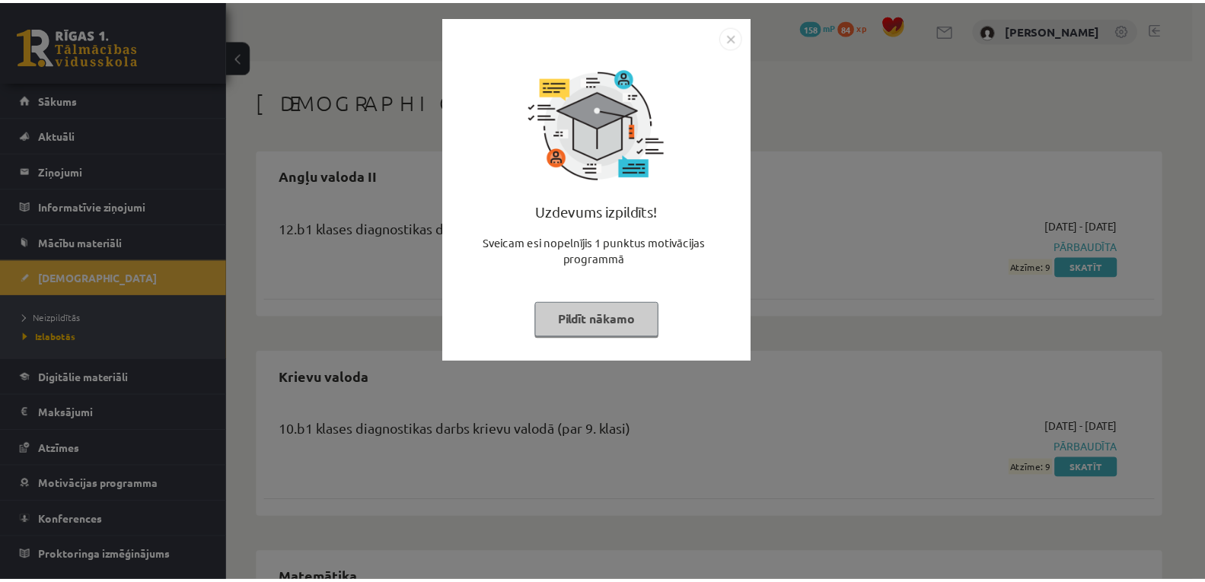
scroll to position [306, 0]
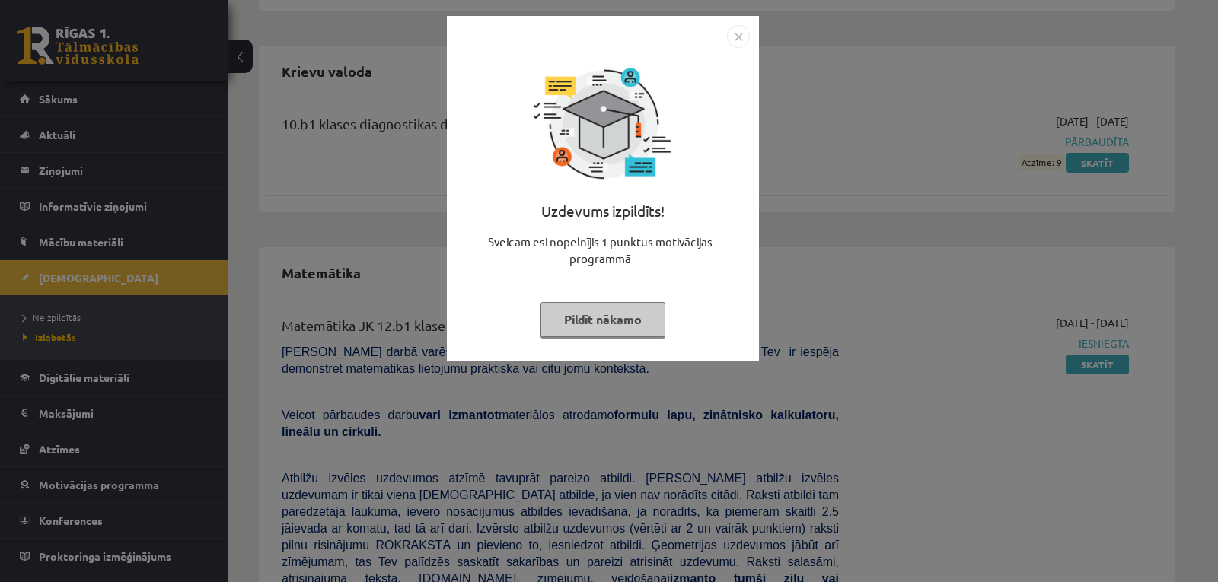
drag, startPoint x: 177, startPoint y: 269, endPoint x: 115, endPoint y: 285, distance: 63.7
click at [177, 269] on div "Uzdevums izpildīts! Sveicam esi nopelnījis 1 punktus motivācijas programmā Pild…" at bounding box center [609, 291] width 1218 height 582
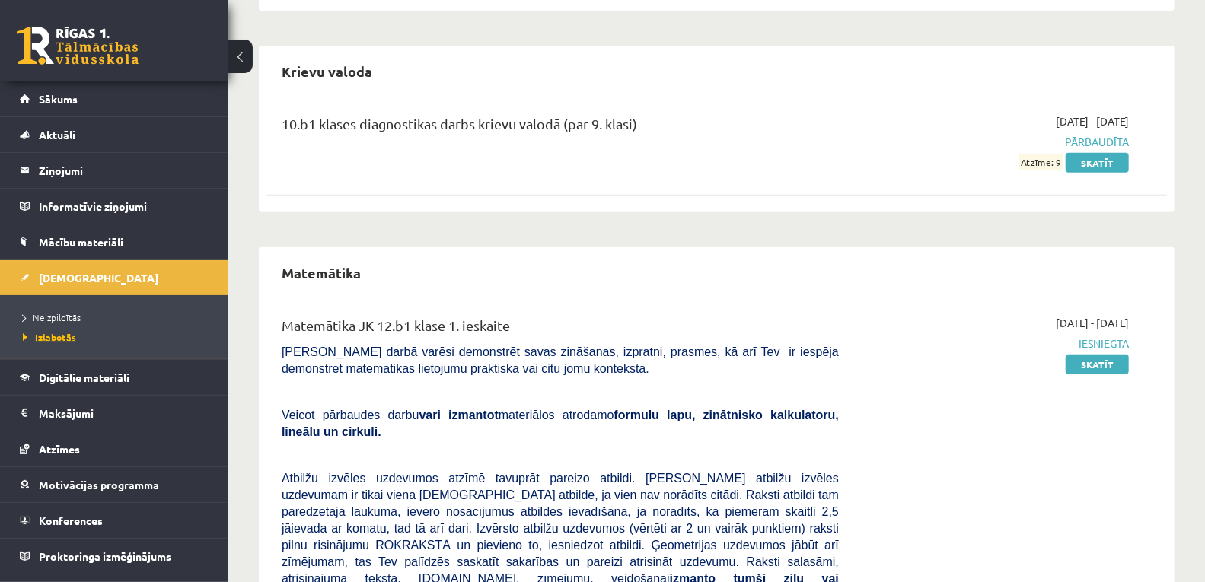
click at [58, 337] on span "Izlabotās" at bounding box center [49, 337] width 53 height 12
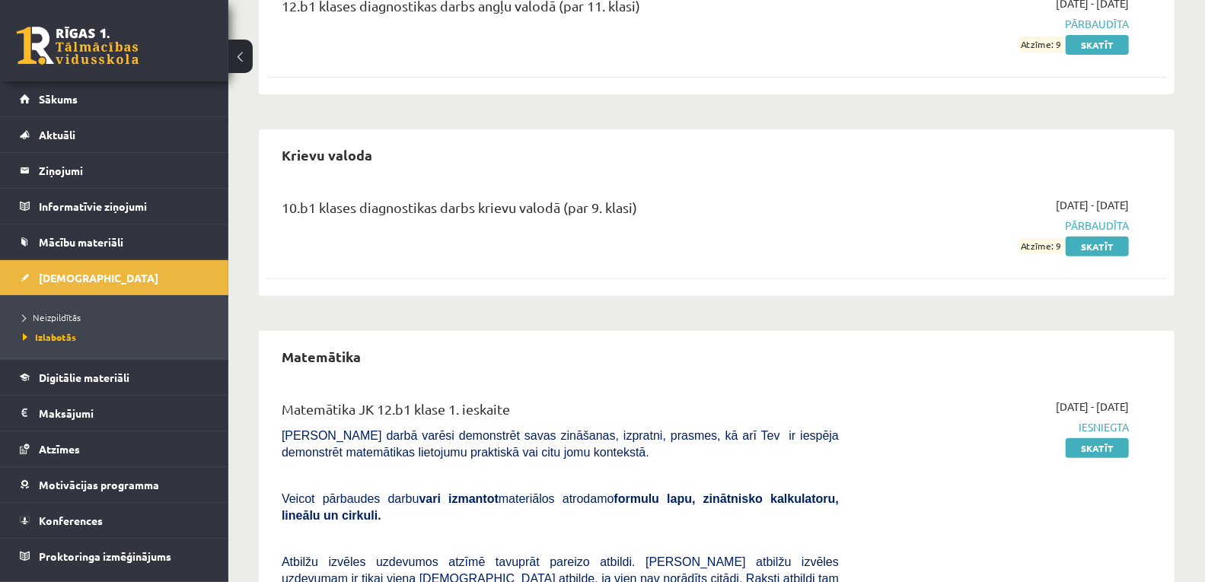
scroll to position [222, 0]
